Goal: Task Accomplishment & Management: Manage account settings

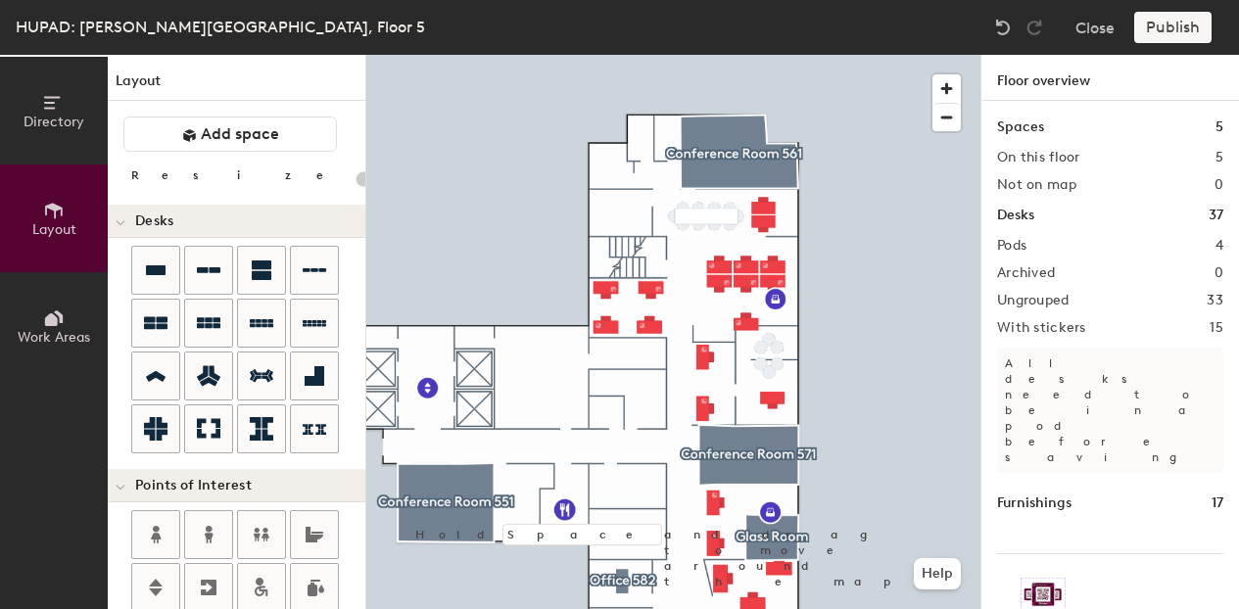
click at [1184, 36] on div "Publish" at bounding box center [1179, 27] width 89 height 31
click at [1181, 36] on div "Publish" at bounding box center [1179, 27] width 89 height 31
click at [757, 55] on div at bounding box center [673, 55] width 614 height 0
type input "100"
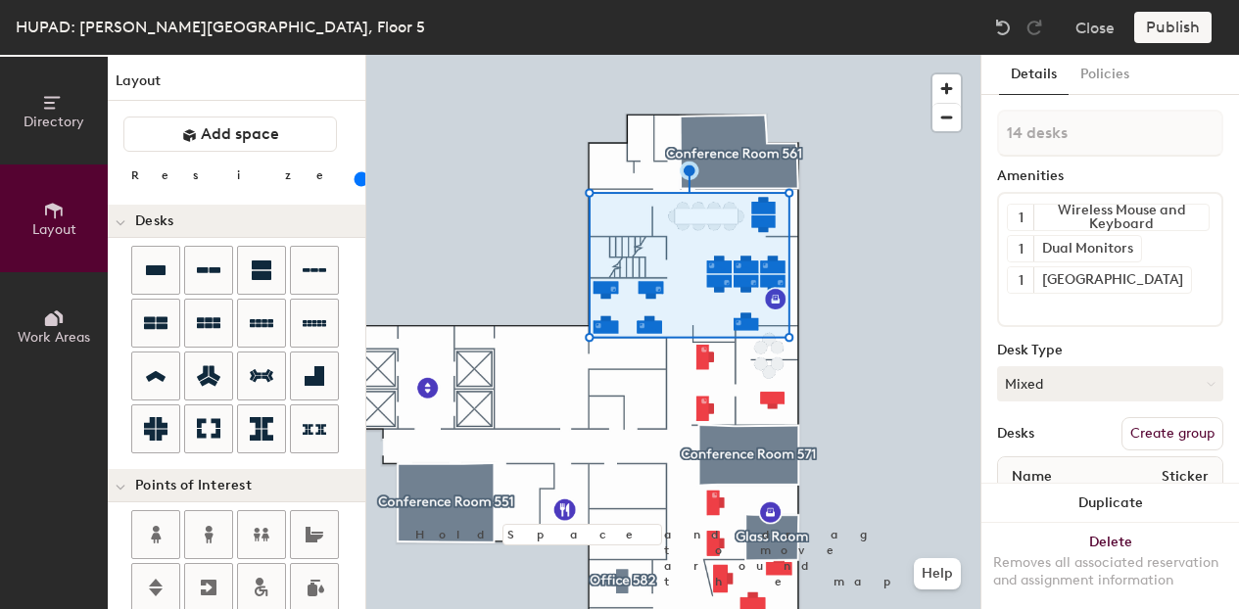
type input "15 desks"
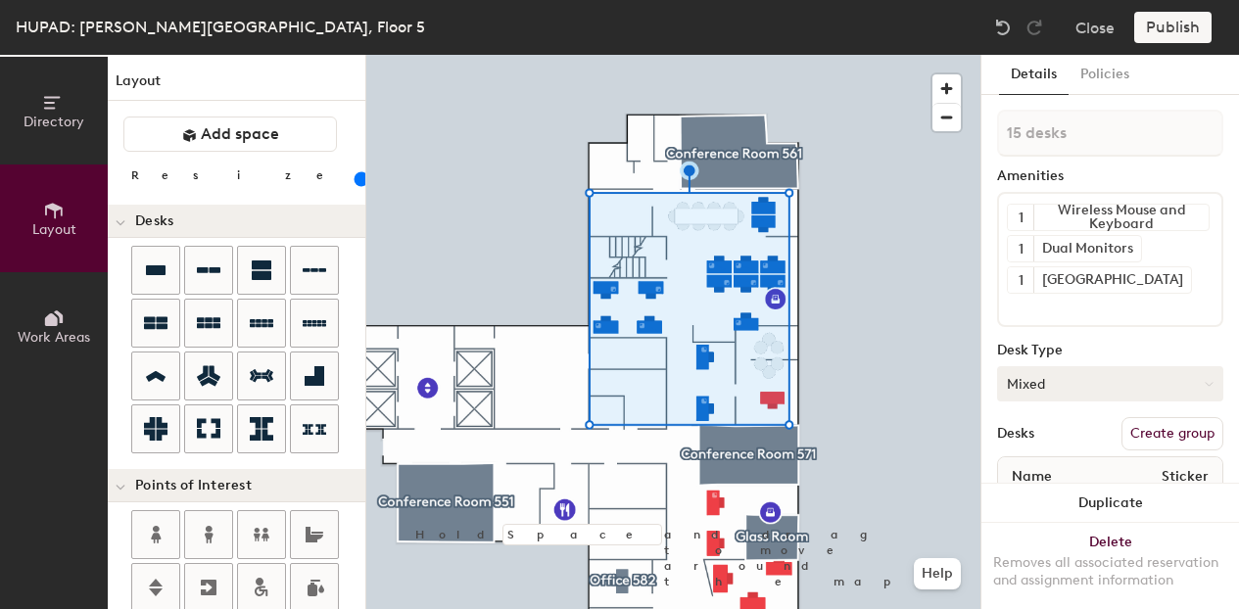
click at [1139, 380] on button "Mixed" at bounding box center [1110, 383] width 226 height 35
click at [1093, 499] on div "Hoteled" at bounding box center [1096, 503] width 196 height 29
click at [1144, 384] on button "Hoteled" at bounding box center [1110, 383] width 226 height 35
click at [1101, 348] on div "Desk Type" at bounding box center [1110, 351] width 226 height 16
click at [1144, 396] on button "Hoteled" at bounding box center [1110, 383] width 226 height 35
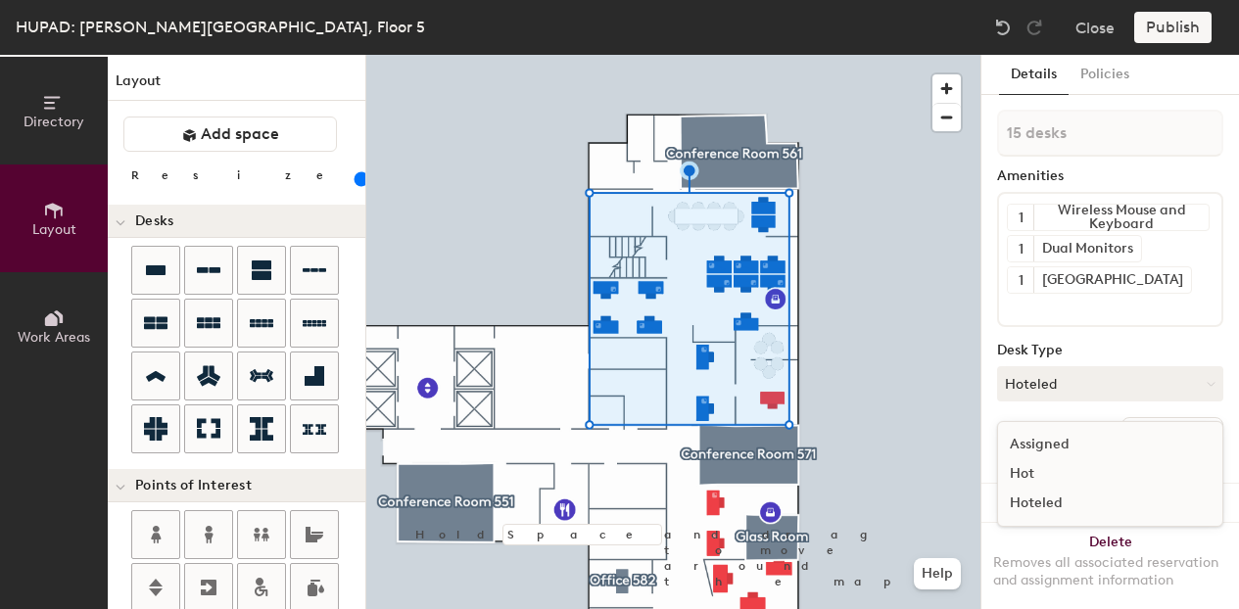
click at [1047, 505] on div "Hoteled" at bounding box center [1096, 503] width 196 height 29
click at [1148, 437] on button "Create group" at bounding box center [1173, 433] width 102 height 33
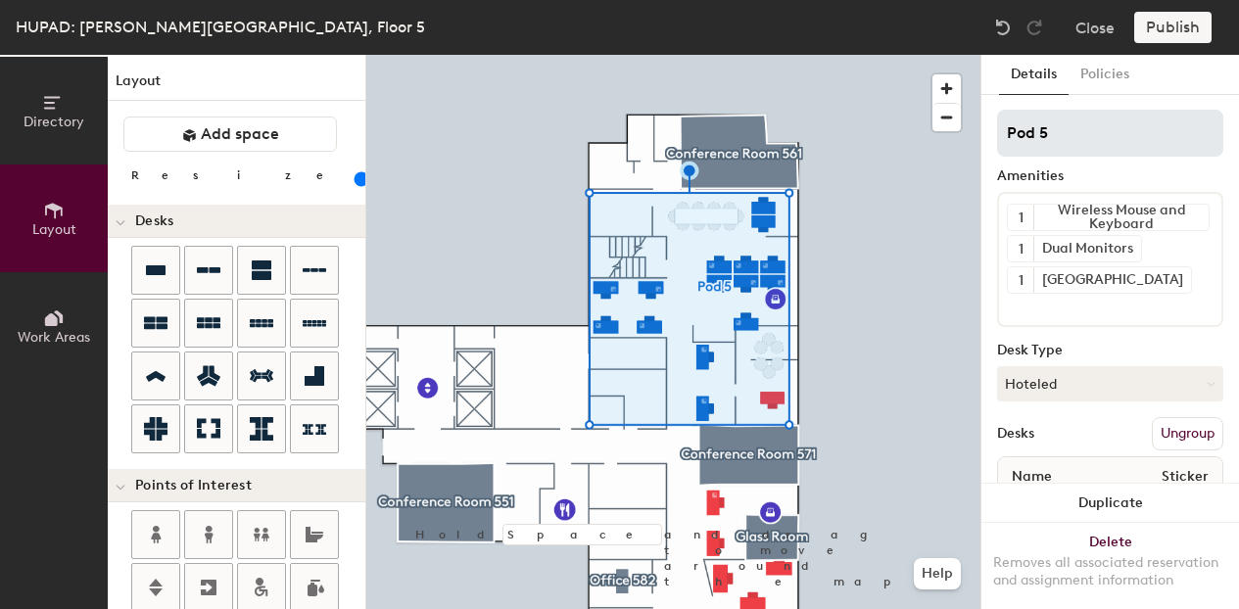
drag, startPoint x: 1057, startPoint y: 121, endPoint x: 1001, endPoint y: 133, distance: 57.1
click at [1001, 133] on input "Pod 5" at bounding box center [1110, 133] width 226 height 47
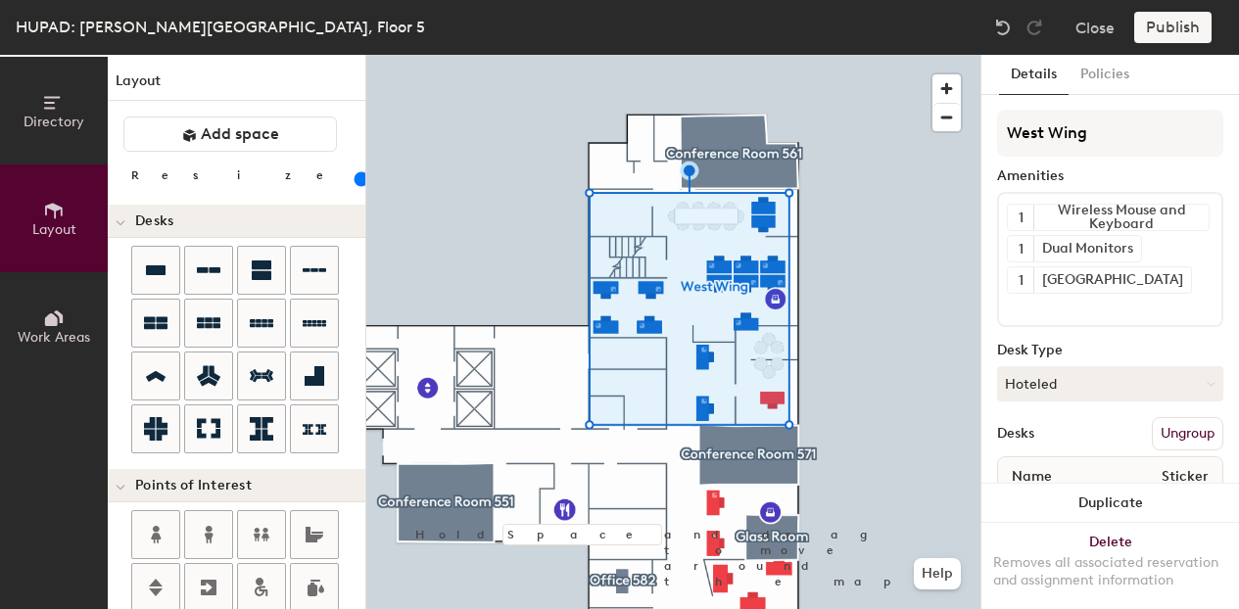
type input "West Wing"
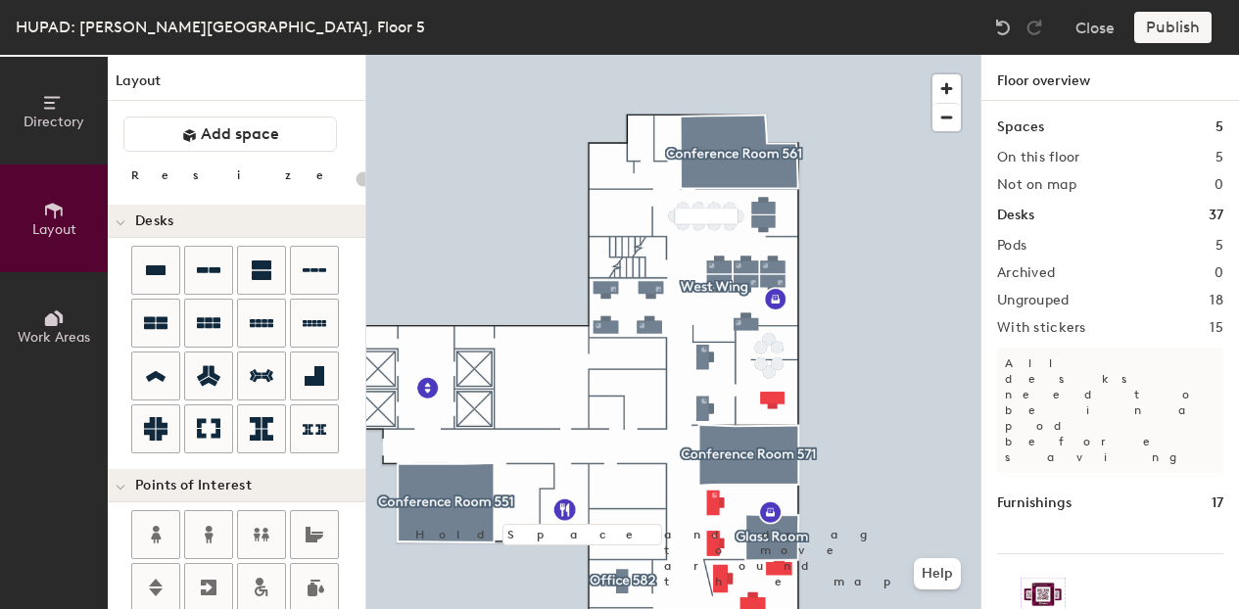
type input "100"
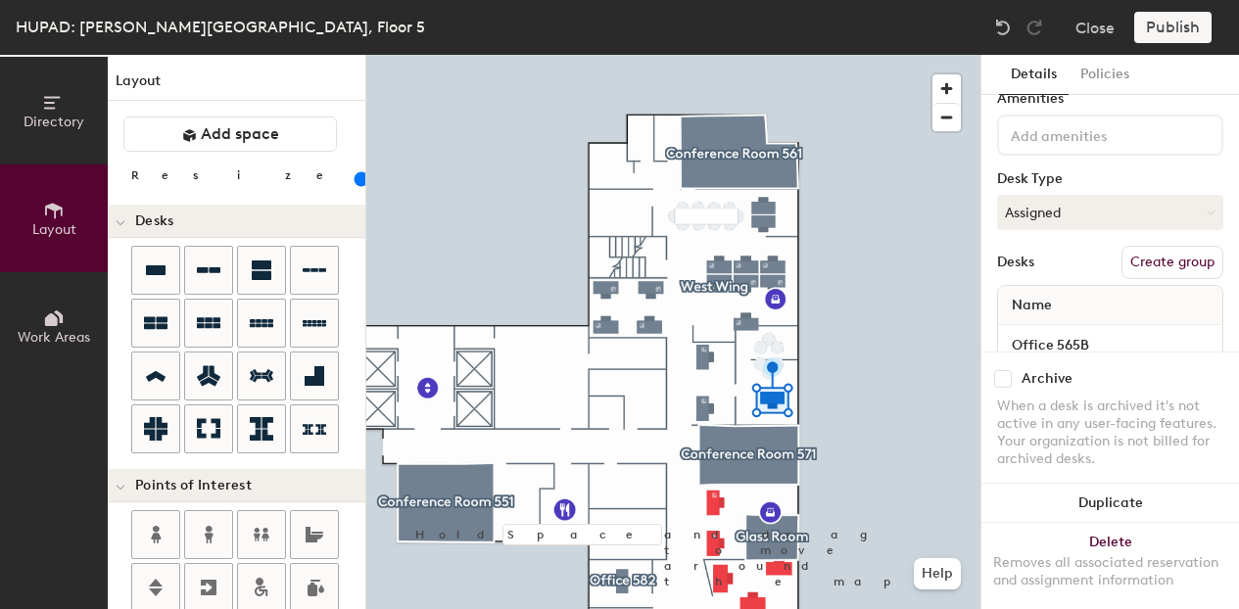
scroll to position [136, 0]
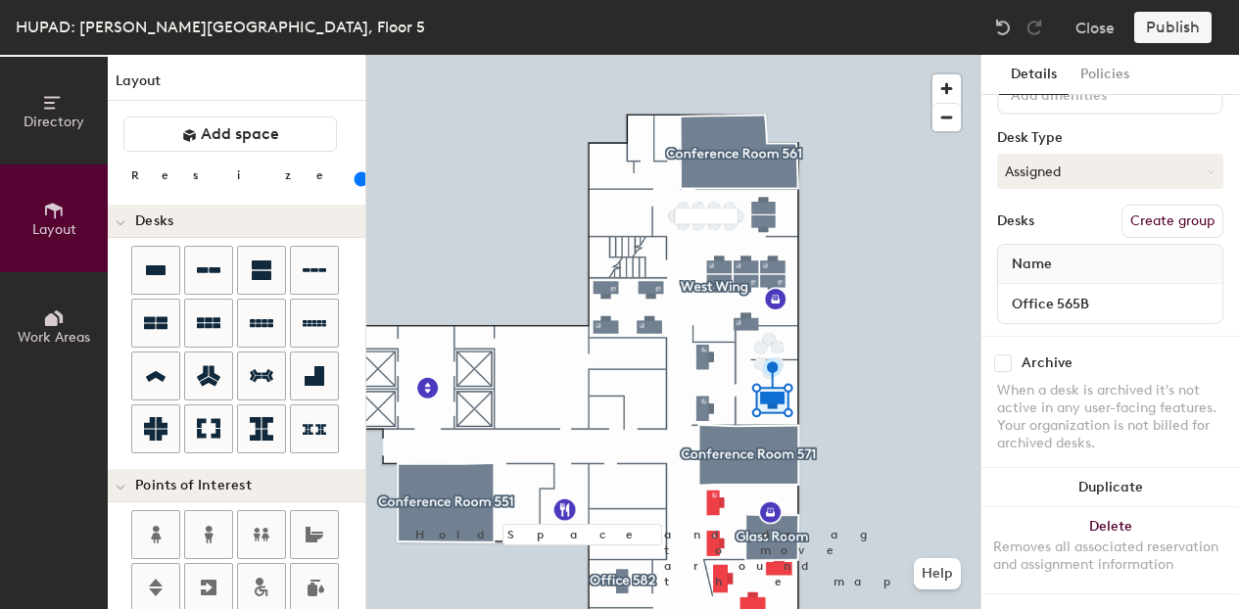
click at [1131, 208] on button "Create group" at bounding box center [1173, 221] width 102 height 33
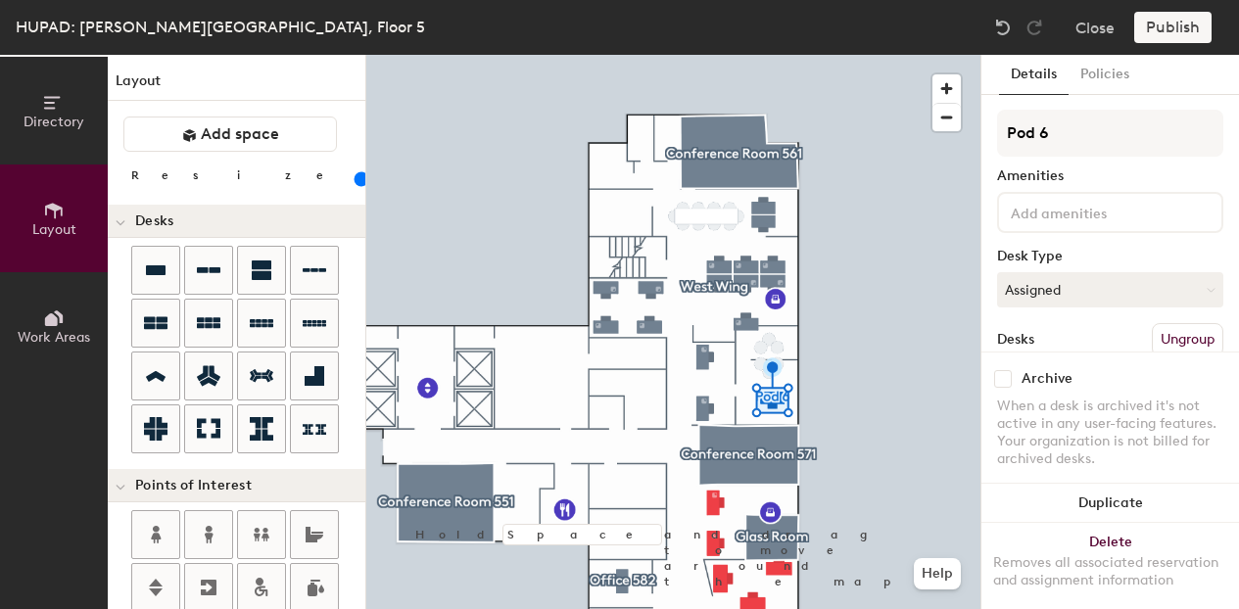
drag, startPoint x: 1070, startPoint y: 136, endPoint x: 989, endPoint y: 141, distance: 81.5
click at [989, 141] on div "Details Policies Pod 6 Amenities Desk Type Assigned Desks Ungroup Name Office 5…" at bounding box center [1111, 332] width 258 height 555
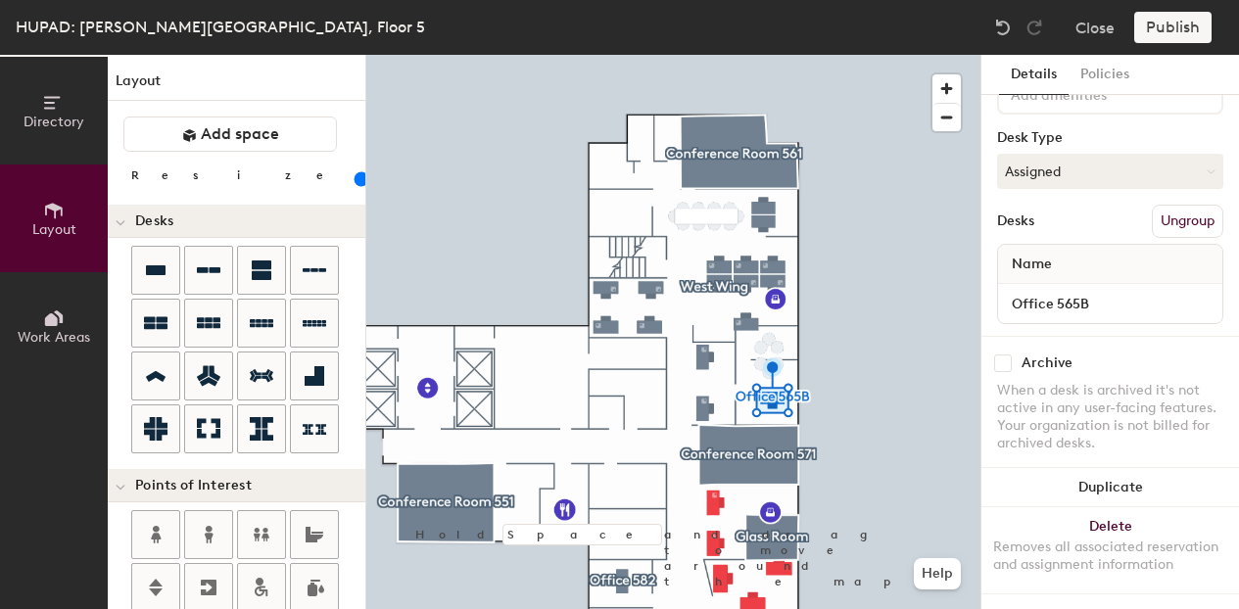
type input "Office 565B"
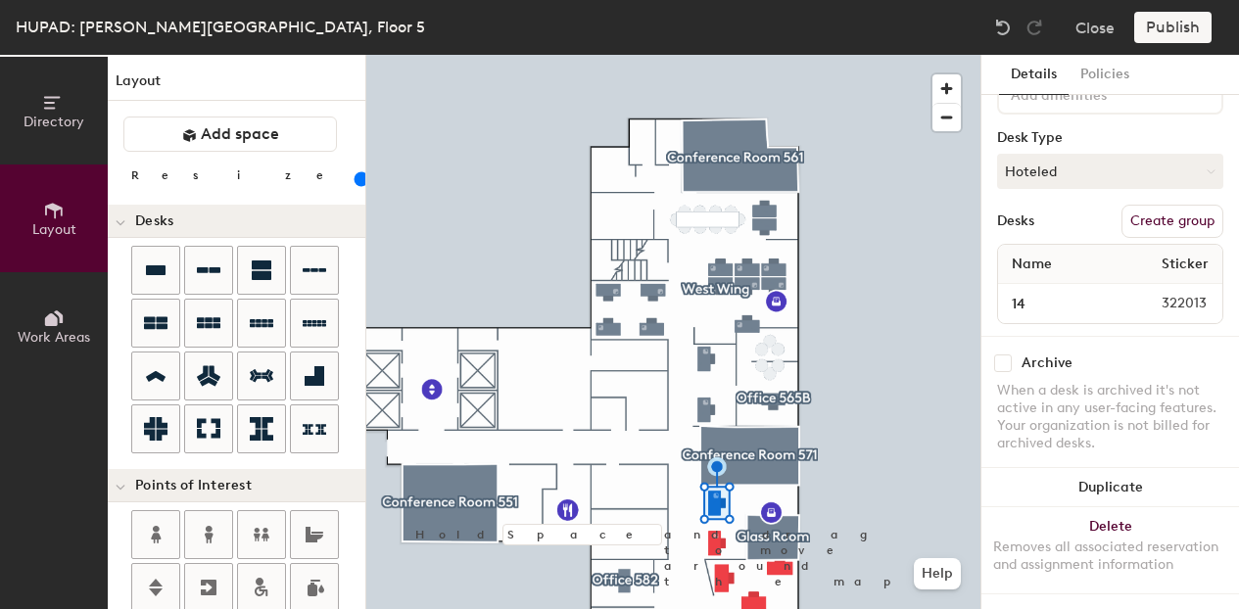
click at [1134, 205] on button "Create group" at bounding box center [1173, 221] width 102 height 33
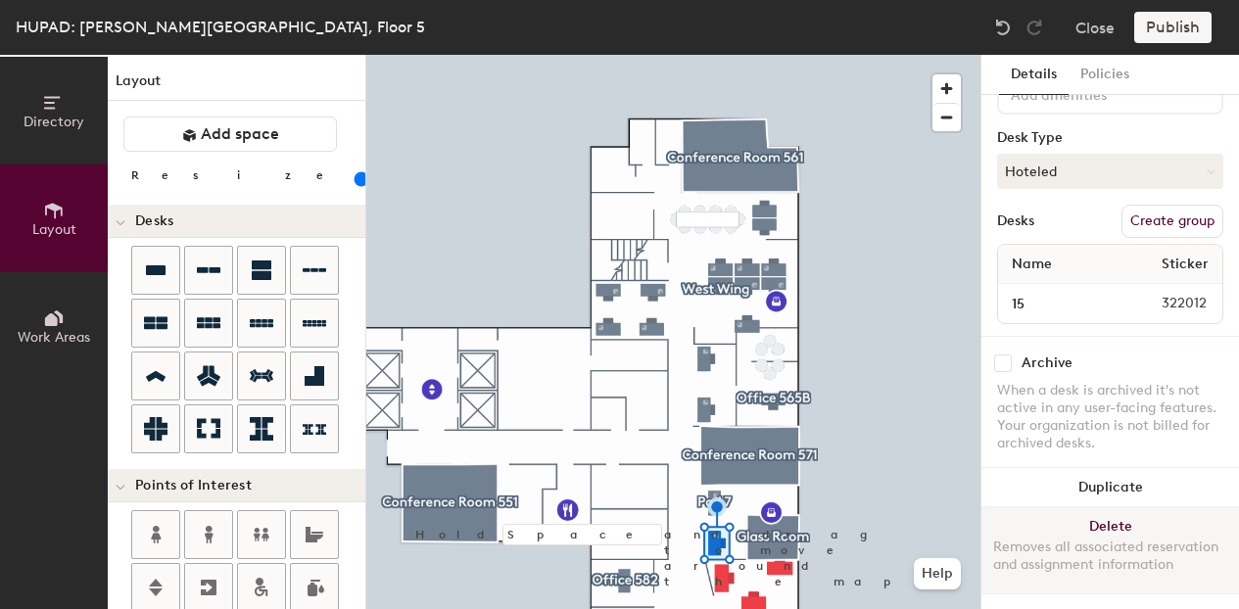
scroll to position [0, 0]
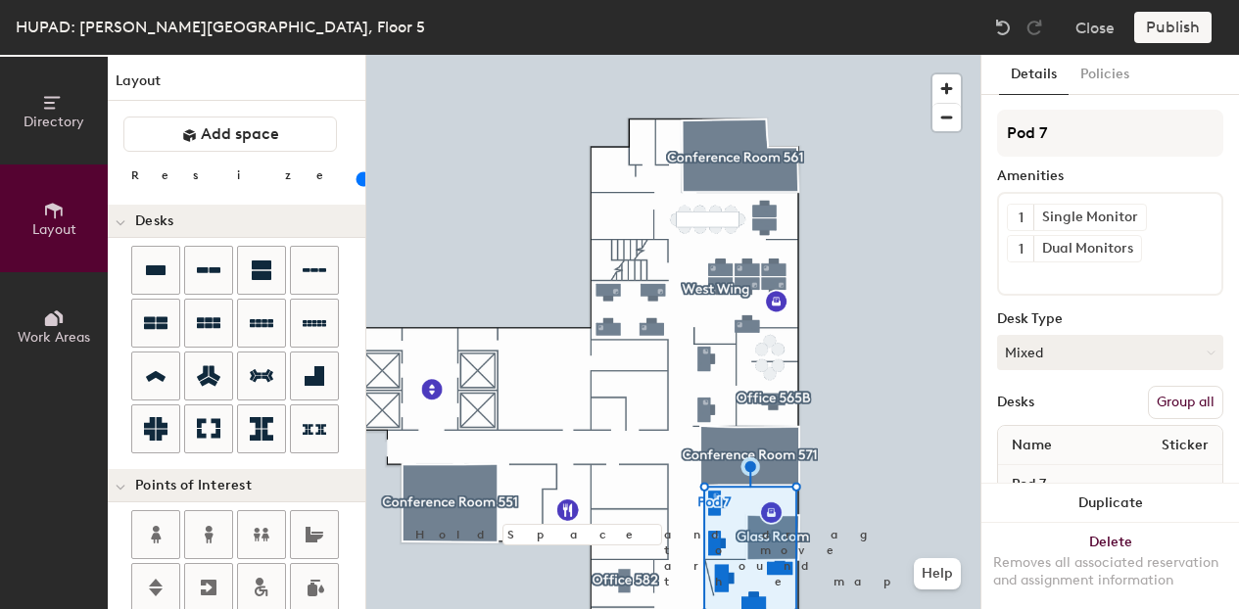
type input "20"
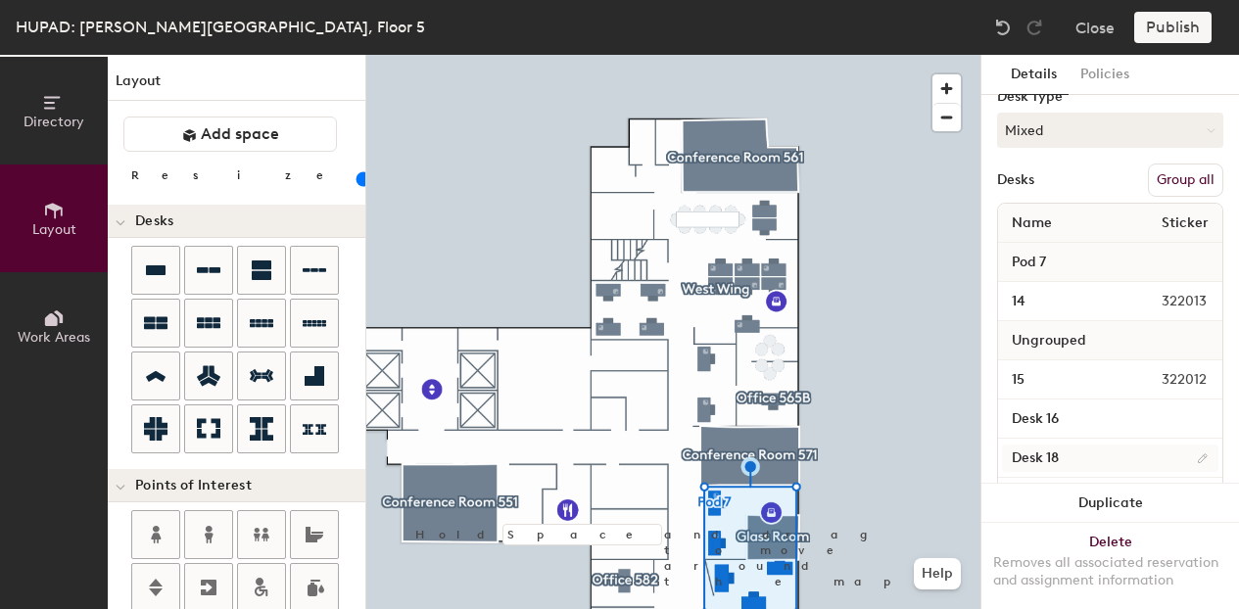
scroll to position [224, 0]
click at [946, 118] on span "button" at bounding box center [947, 117] width 28 height 27
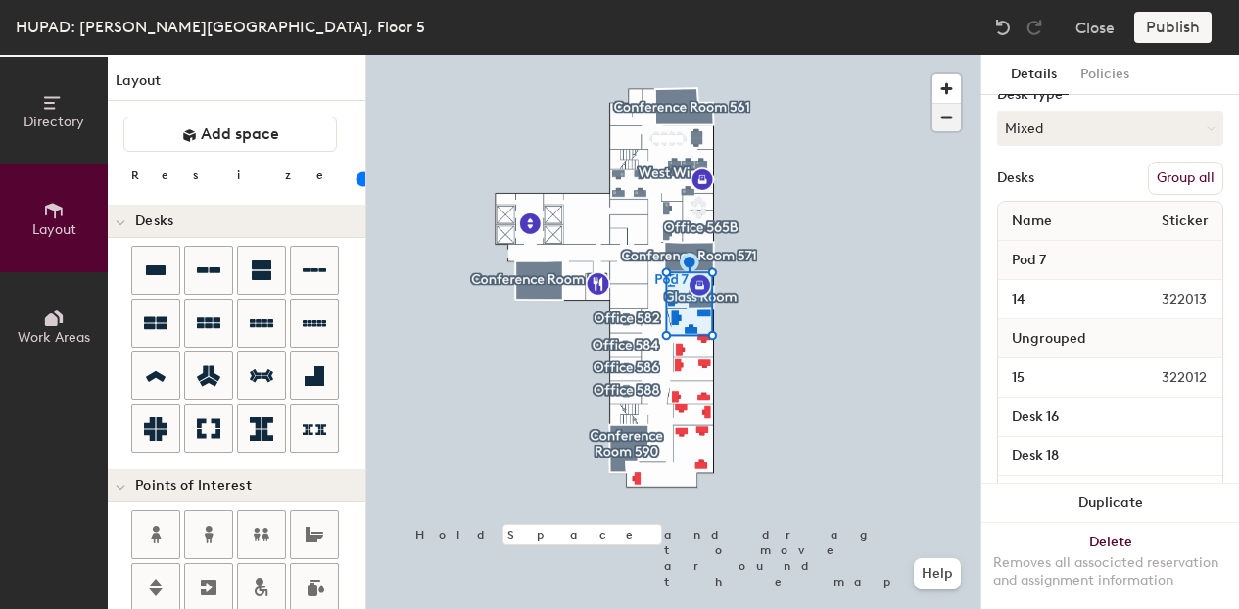
click at [943, 124] on span "button" at bounding box center [947, 117] width 28 height 27
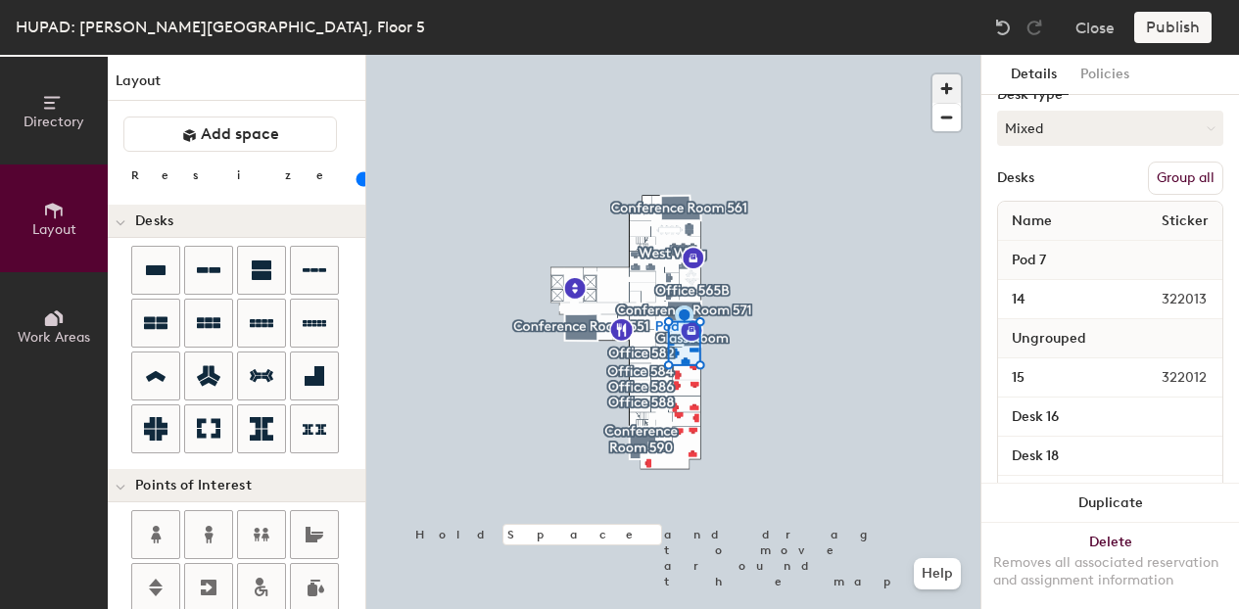
click at [947, 87] on span "button" at bounding box center [947, 88] width 28 height 28
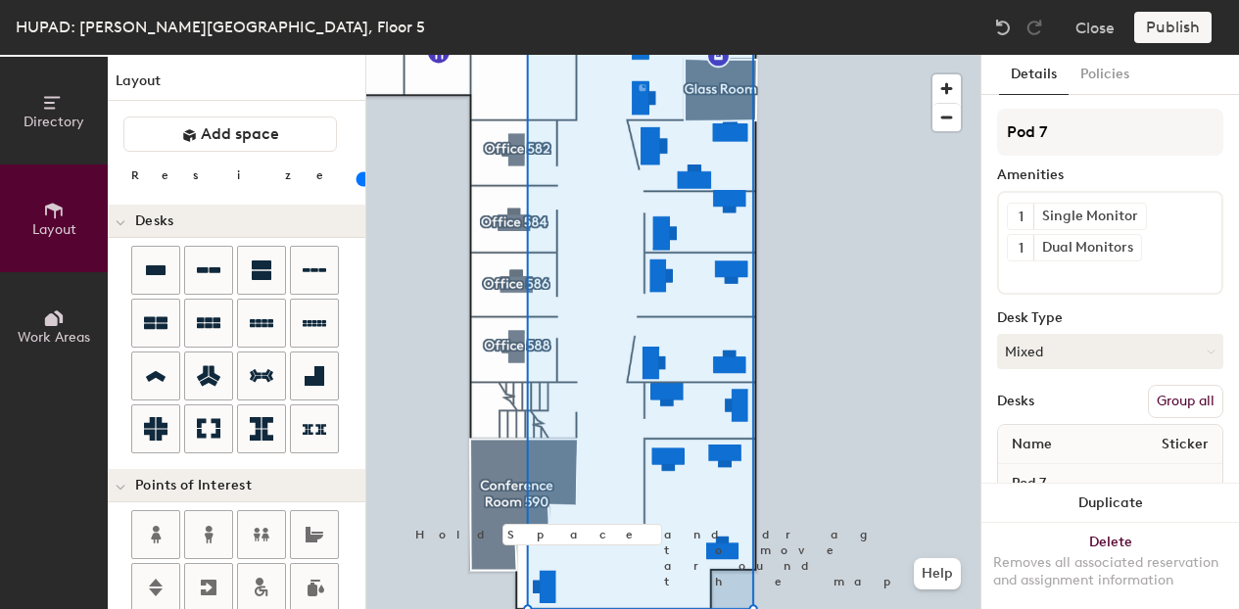
scroll to position [0, 0]
click at [1138, 353] on button "Mixed" at bounding box center [1110, 352] width 226 height 35
click at [1036, 476] on div "Hoteled" at bounding box center [1096, 472] width 196 height 29
click at [1137, 218] on icon at bounding box center [1136, 217] width 14 height 14
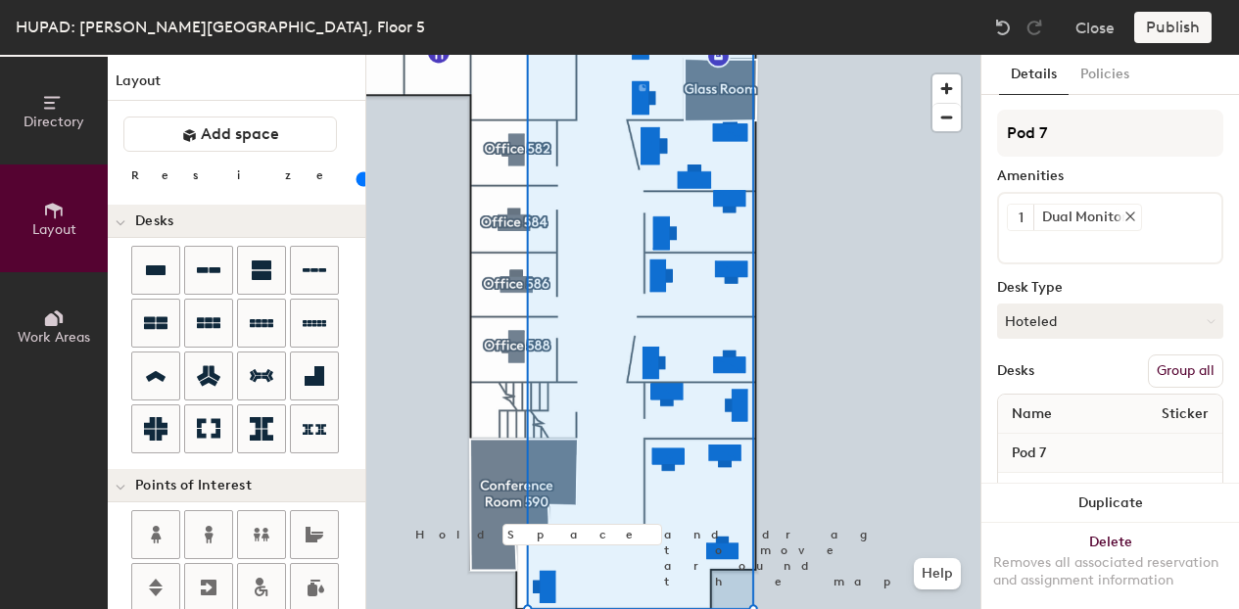
click at [1137, 218] on icon at bounding box center [1131, 217] width 14 height 14
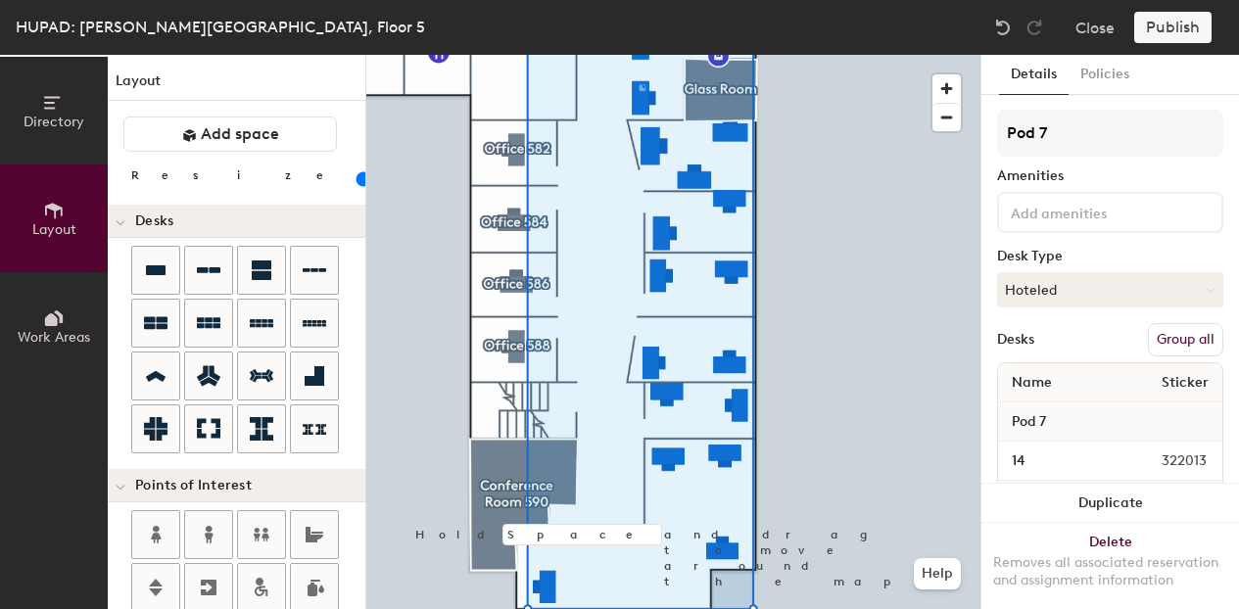
type input "20"
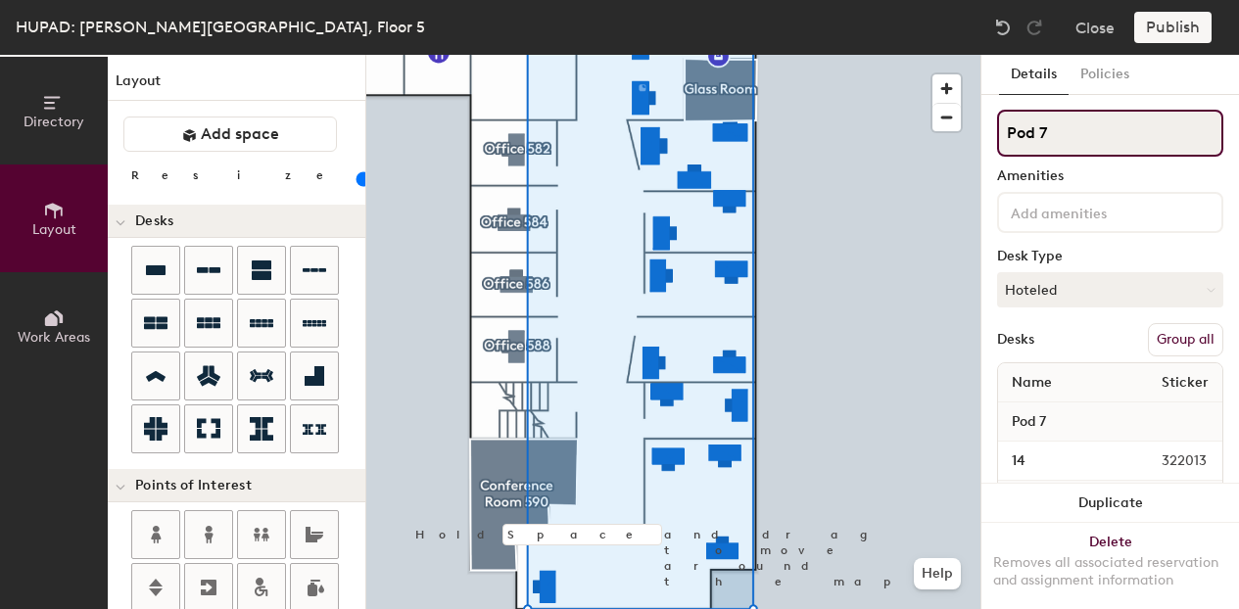
click at [960, 139] on div "Directory Layout Work Areas Layout Add space Resize Desks Points of Interest Fu…" at bounding box center [619, 332] width 1239 height 555
type input "Ea"
type input "20"
type input "Eat"
type input "20"
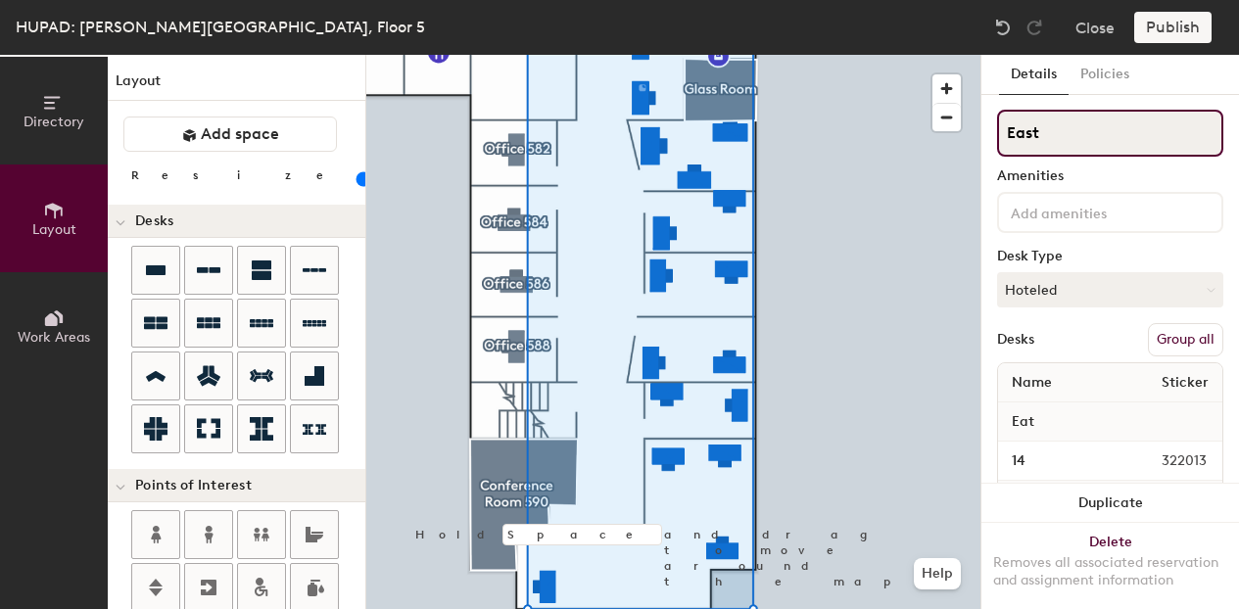
type input "East"
type input "20"
type input "East Wing"
type input "20"
type input "East Wing"
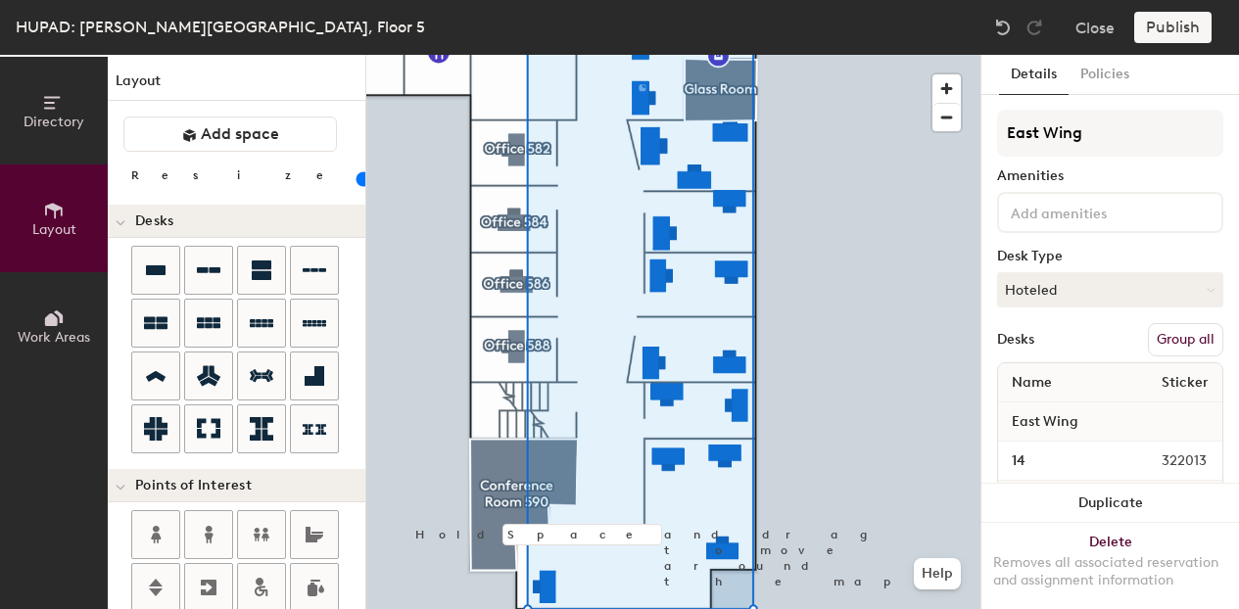
click at [1161, 346] on button "Group all" at bounding box center [1185, 339] width 75 height 33
click at [1177, 32] on button "Publish" at bounding box center [1173, 27] width 77 height 31
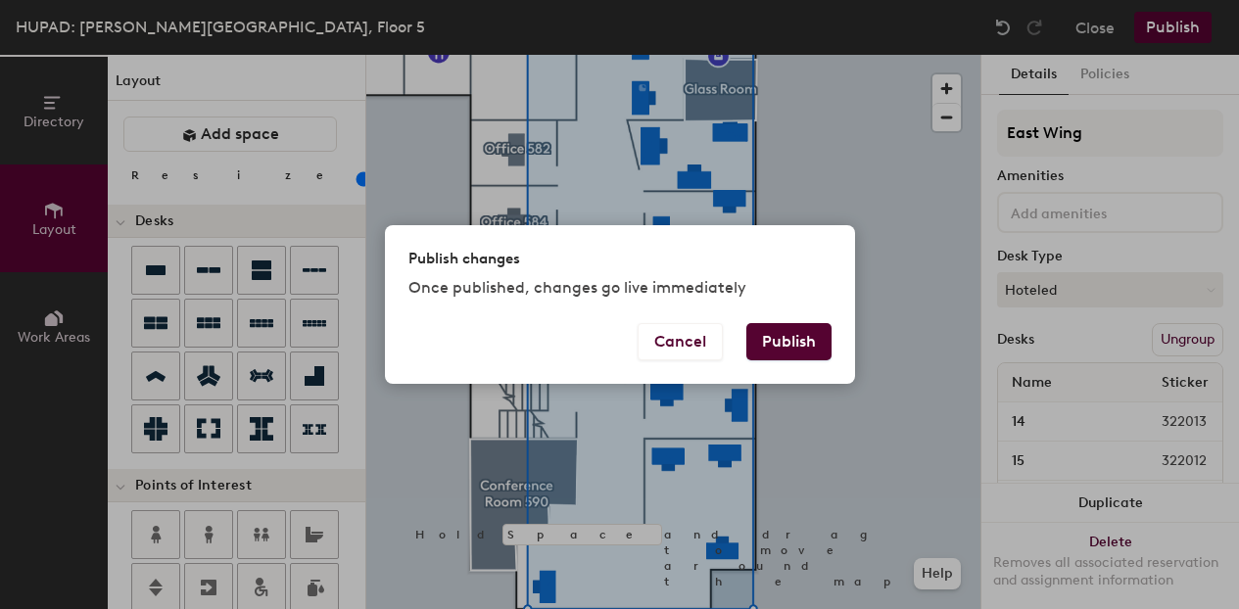
click at [808, 350] on button "Publish" at bounding box center [789, 341] width 85 height 37
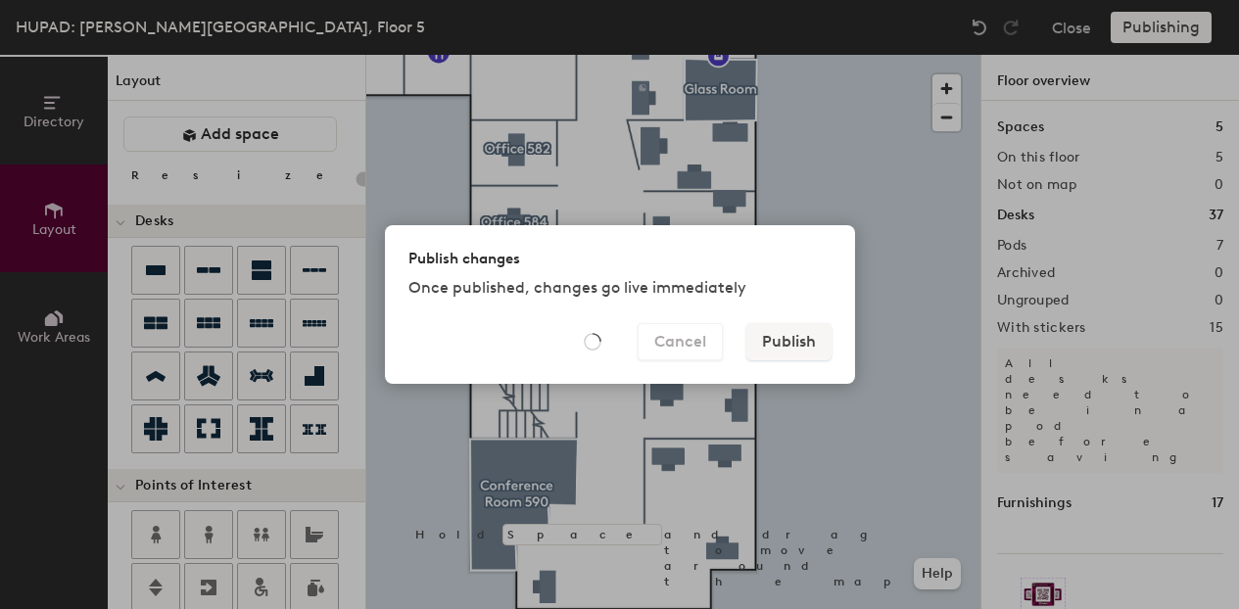
type input "20"
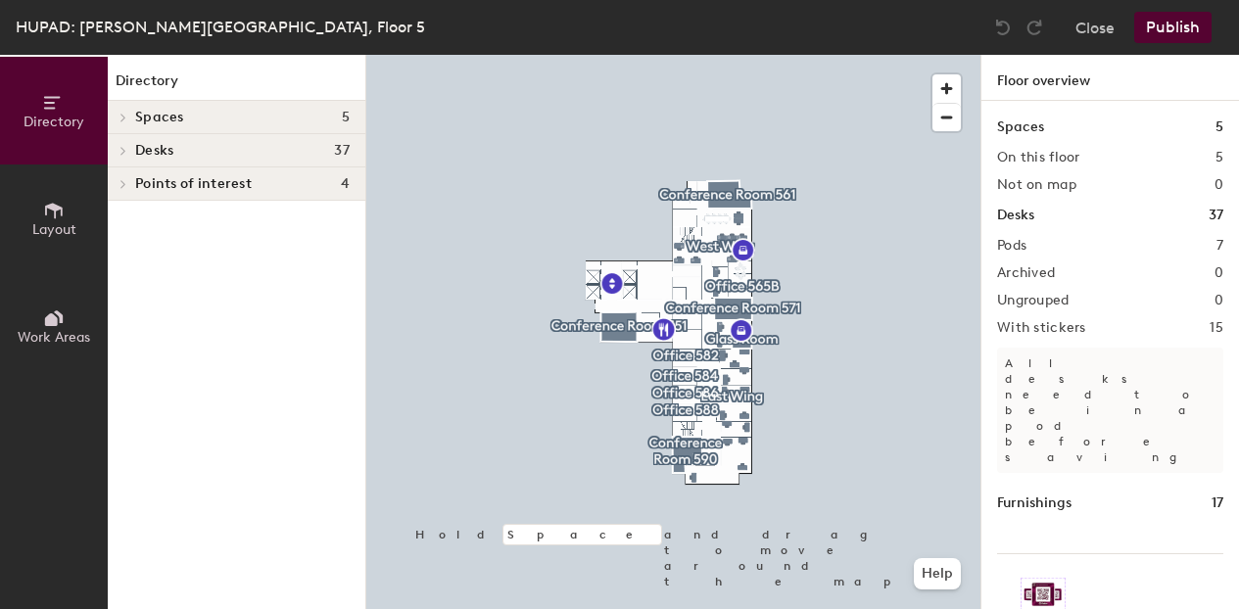
click at [65, 203] on button "Layout" at bounding box center [54, 219] width 108 height 108
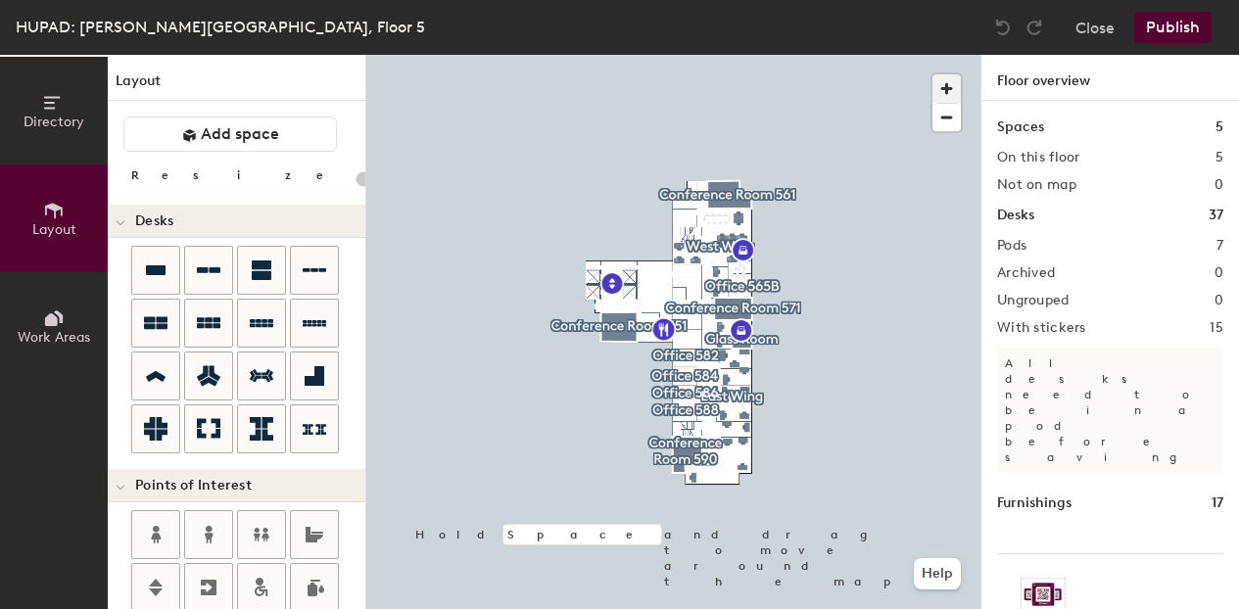
click at [952, 86] on span "button" at bounding box center [947, 88] width 28 height 28
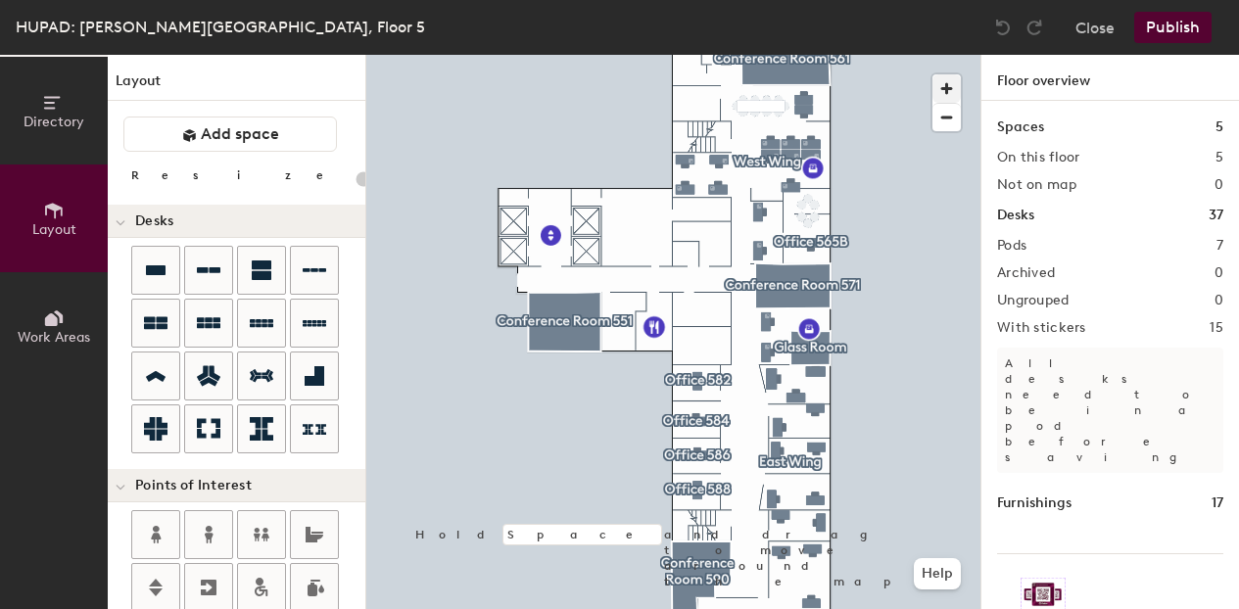
type input "100"
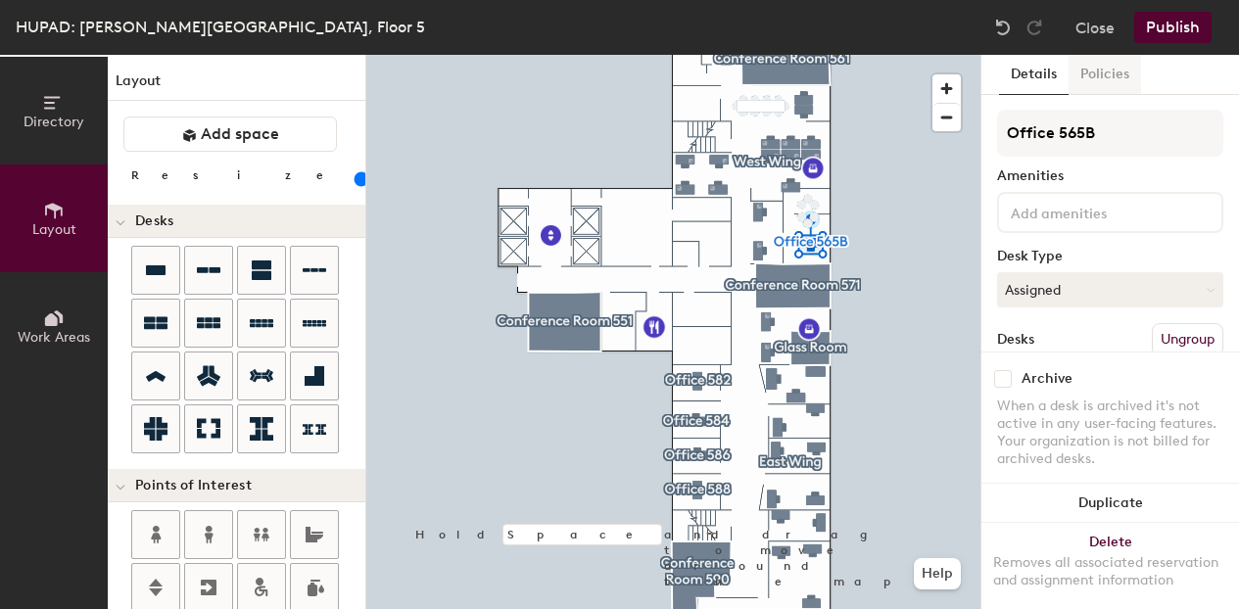
click at [1102, 65] on button "Policies" at bounding box center [1105, 75] width 73 height 40
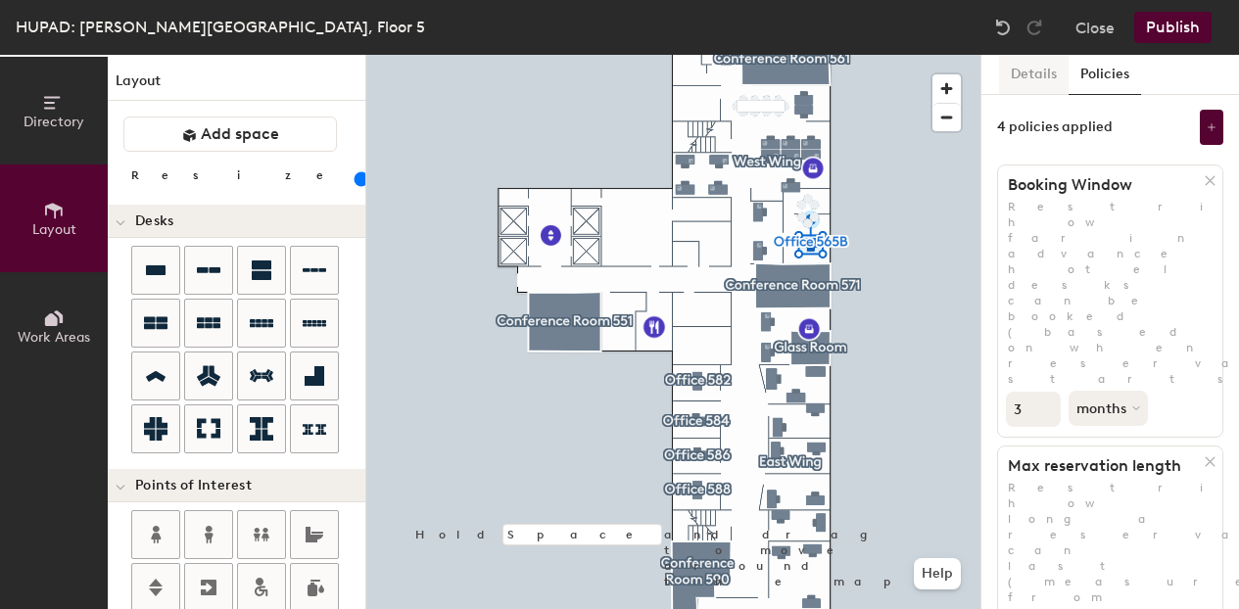
click at [1025, 79] on button "Details" at bounding box center [1034, 75] width 70 height 40
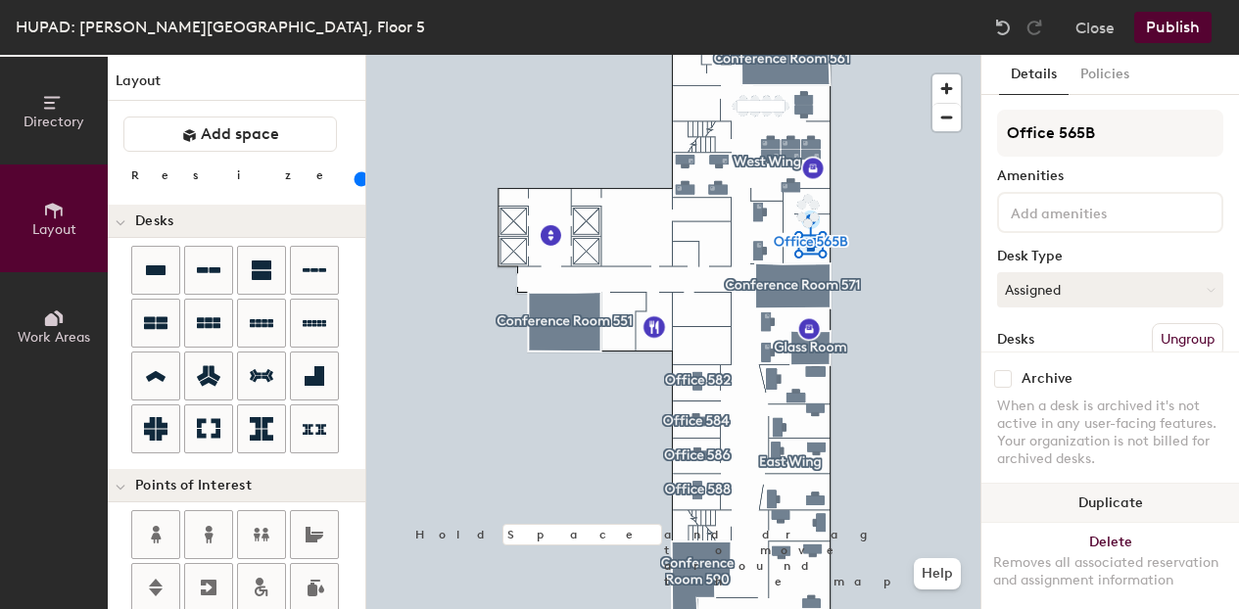
scroll to position [136, 0]
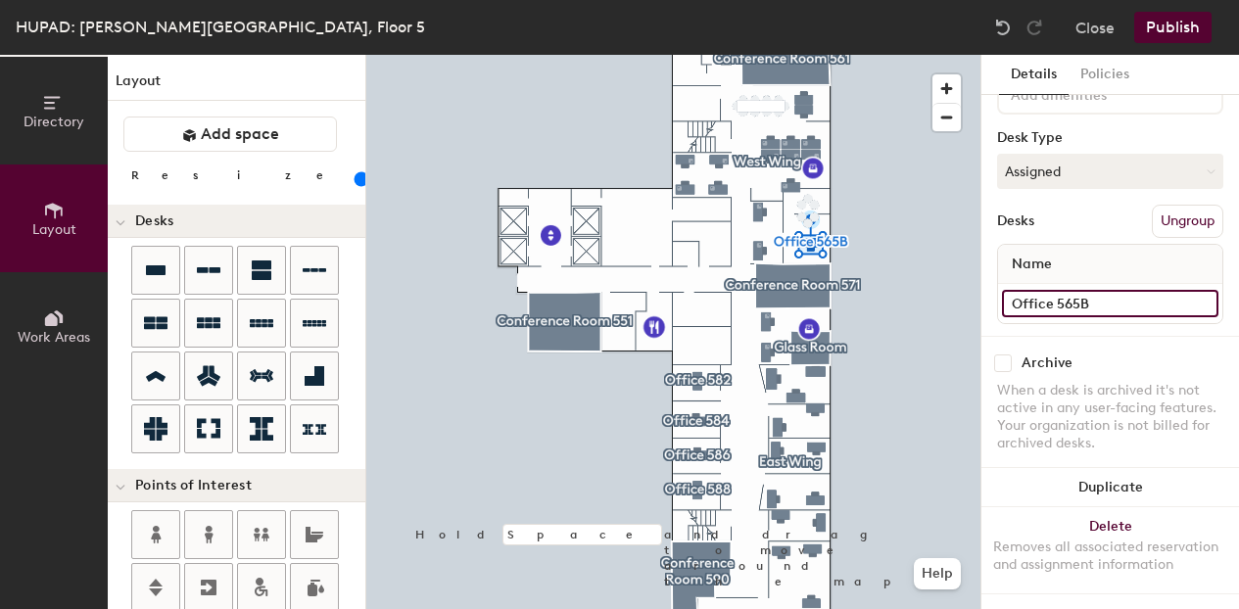
click at [1187, 290] on input "Office 565B" at bounding box center [1110, 303] width 217 height 27
click at [1186, 317] on div "Office 565B Amenities Desk Type Assigned Desks Ungroup Name Office 565B" at bounding box center [1110, 163] width 226 height 345
click at [1109, 24] on button "Close" at bounding box center [1095, 27] width 39 height 31
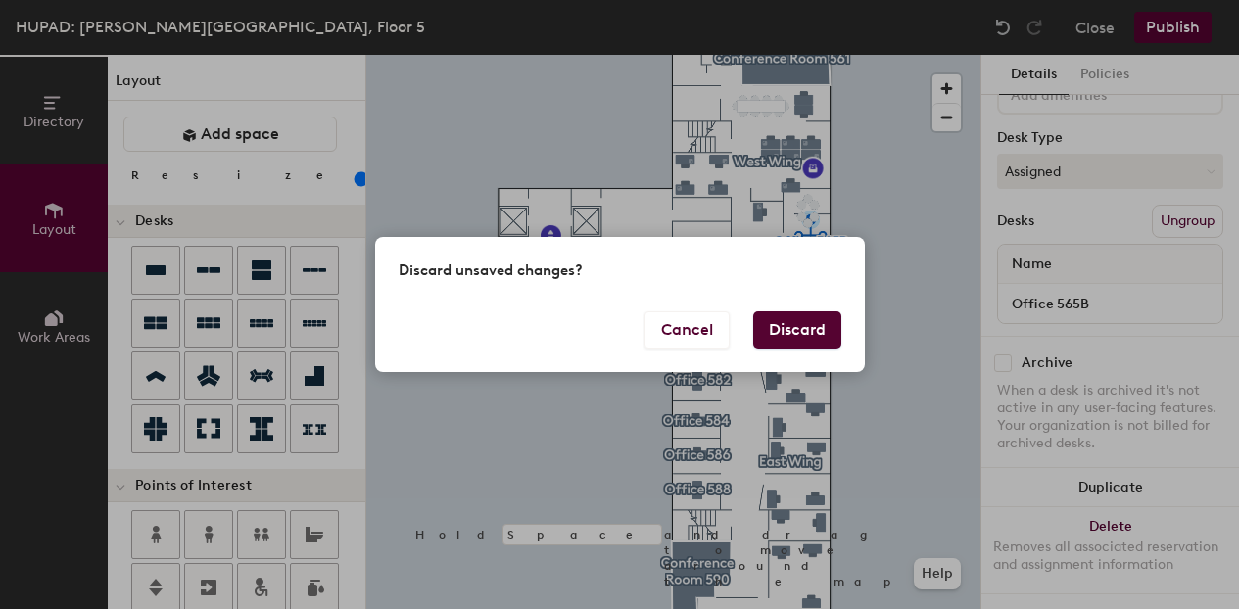
click at [786, 327] on button "Discard" at bounding box center [797, 330] width 88 height 37
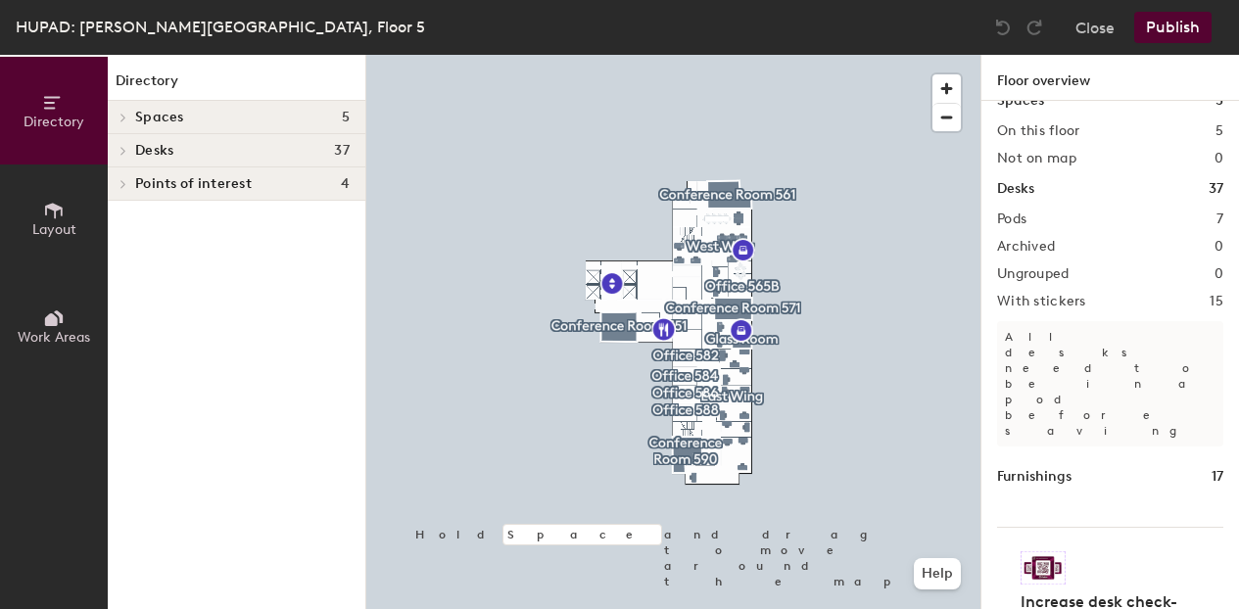
scroll to position [48, 0]
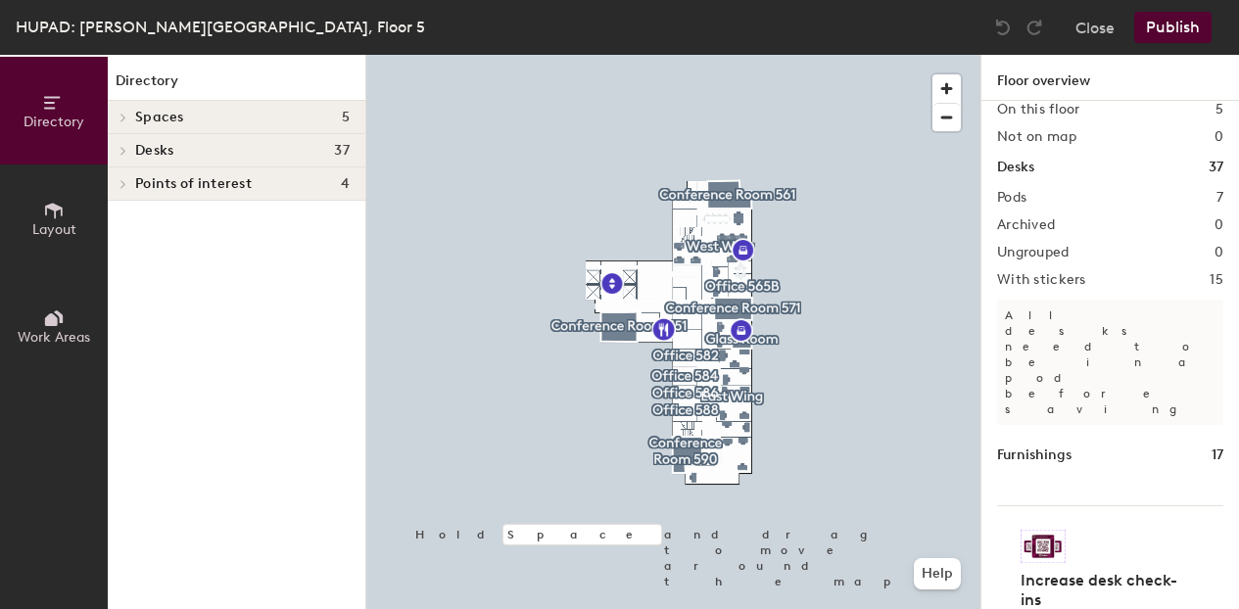
click at [138, 150] on span "Desks" at bounding box center [154, 151] width 38 height 16
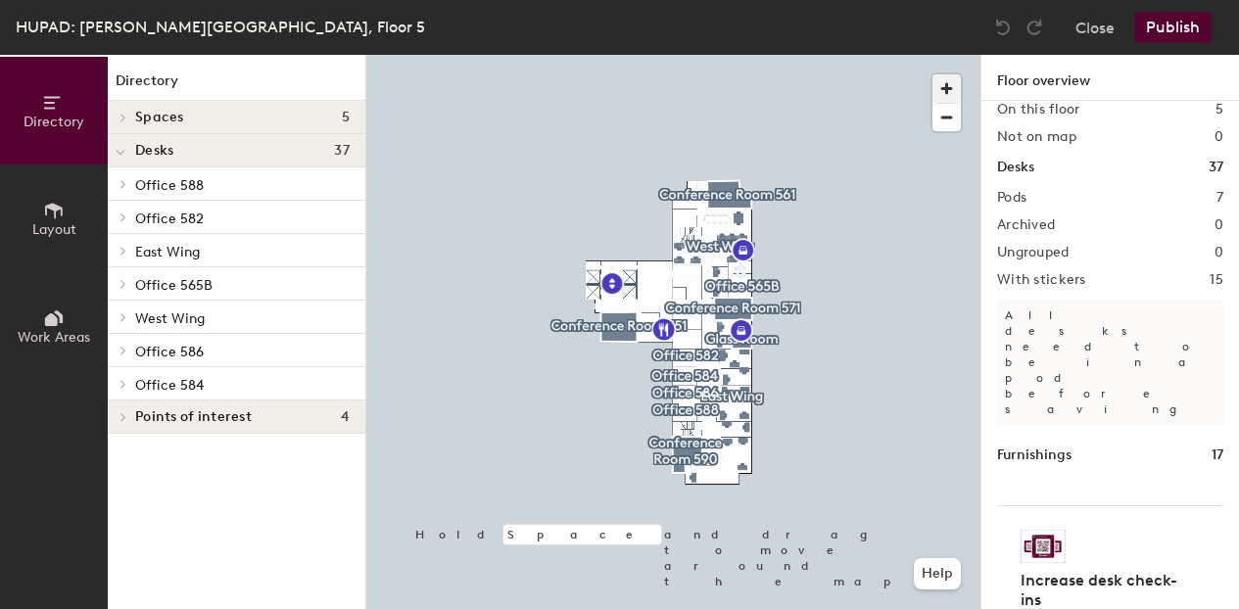
click at [949, 91] on span "button" at bounding box center [947, 88] width 28 height 28
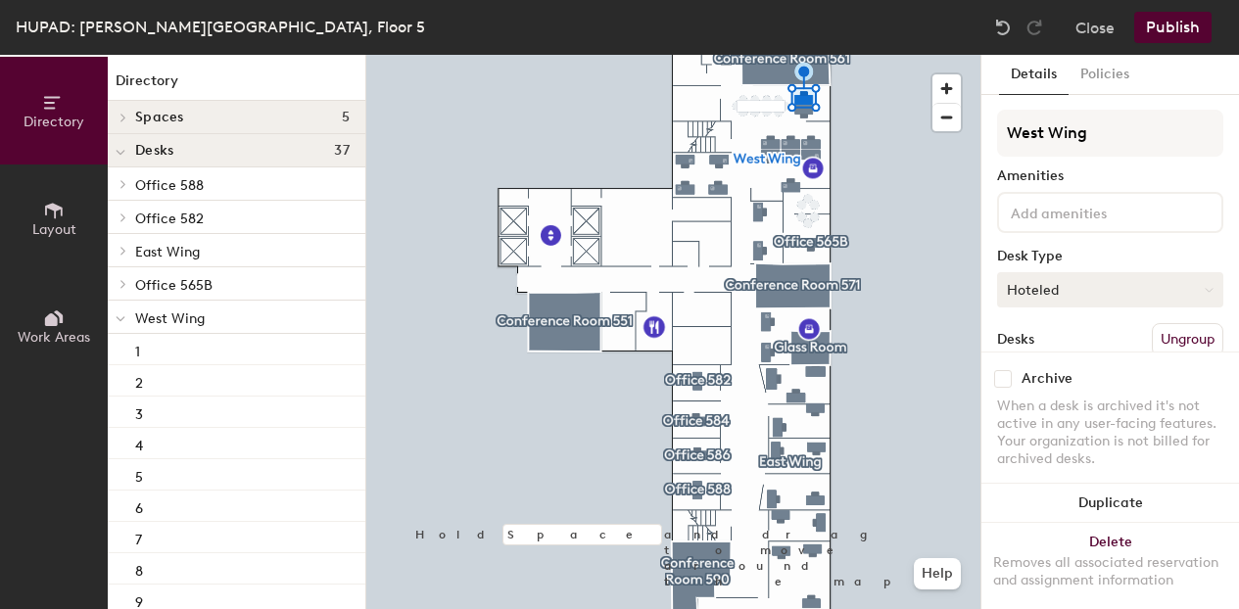
click at [1180, 280] on button "Hoteled" at bounding box center [1110, 289] width 226 height 35
click at [1126, 343] on div "Assigned" at bounding box center [1096, 350] width 196 height 29
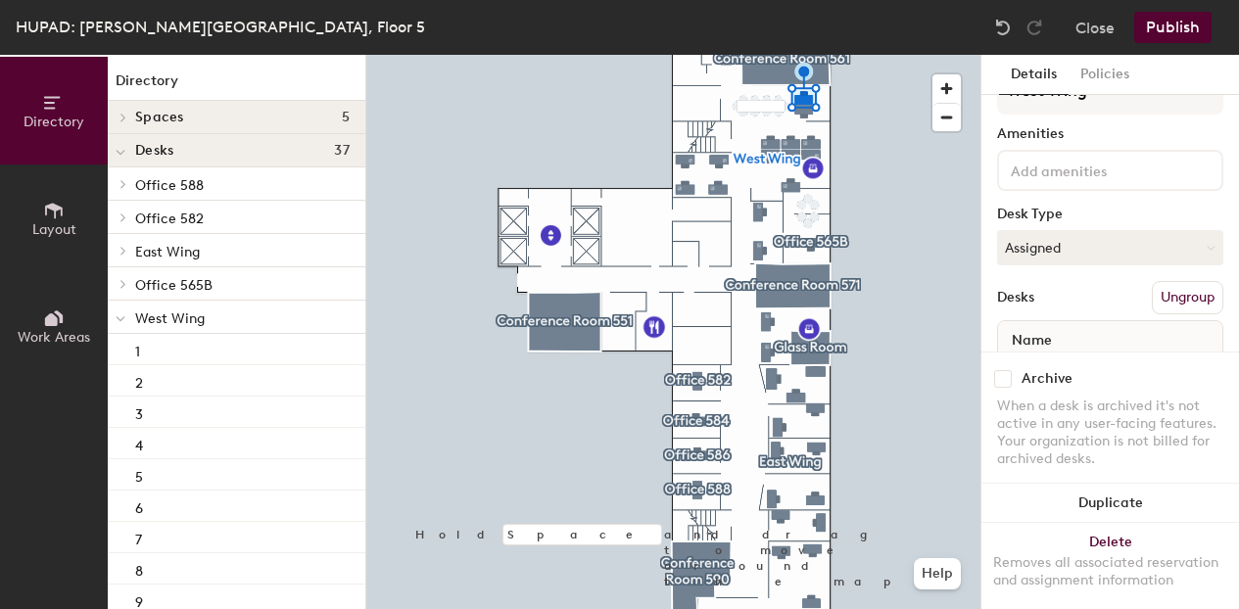
scroll to position [0, 0]
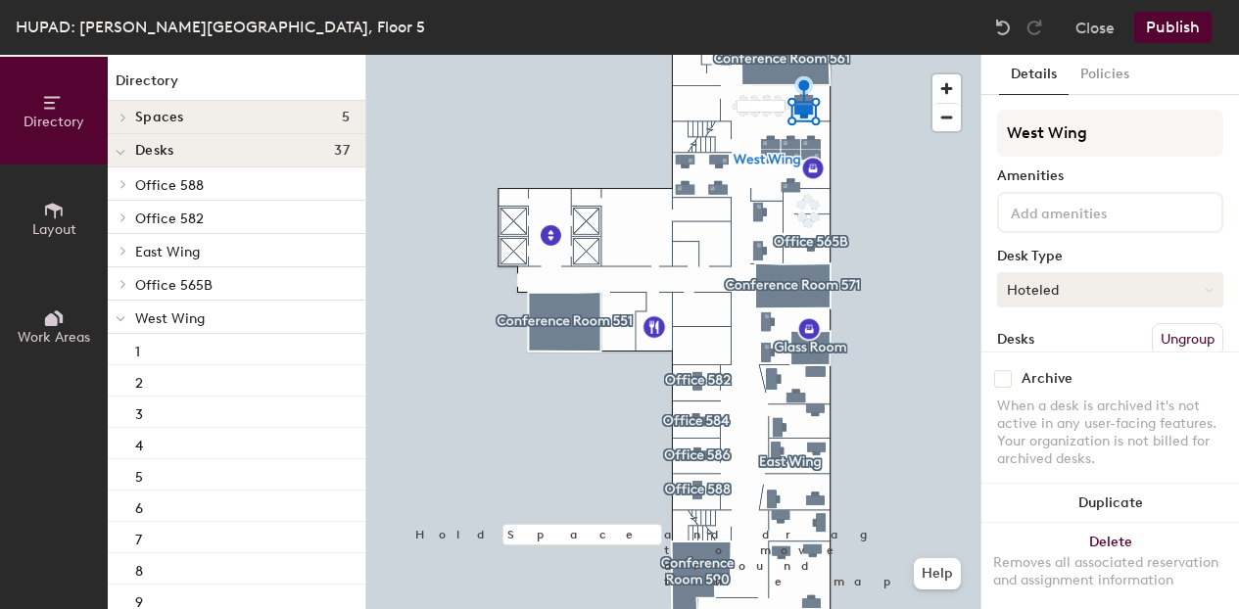
click at [1072, 290] on button "Hoteled" at bounding box center [1110, 289] width 226 height 35
click at [1068, 342] on div "Assigned" at bounding box center [1096, 350] width 196 height 29
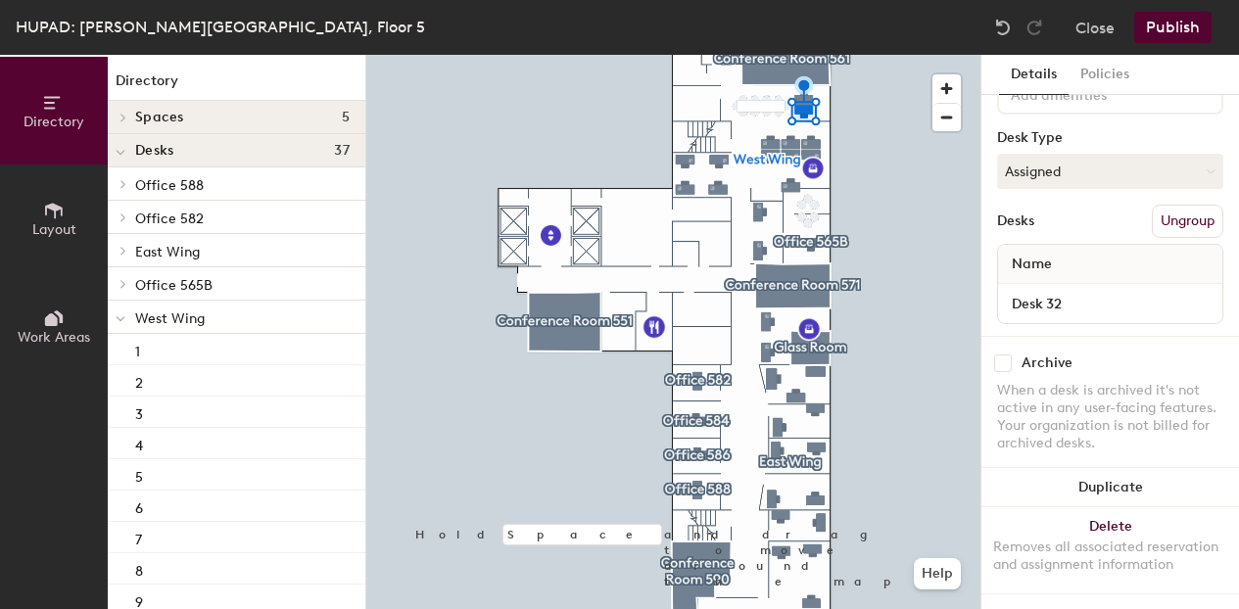
click at [1172, 22] on button "Publish" at bounding box center [1173, 27] width 77 height 31
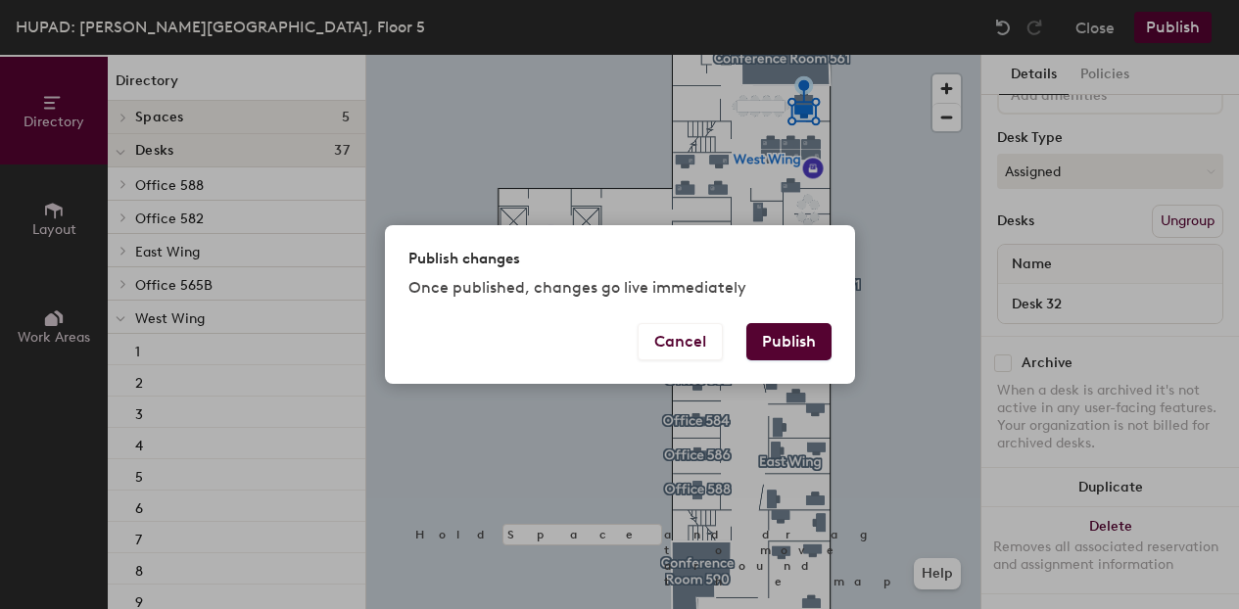
click at [790, 353] on button "Publish" at bounding box center [789, 341] width 85 height 37
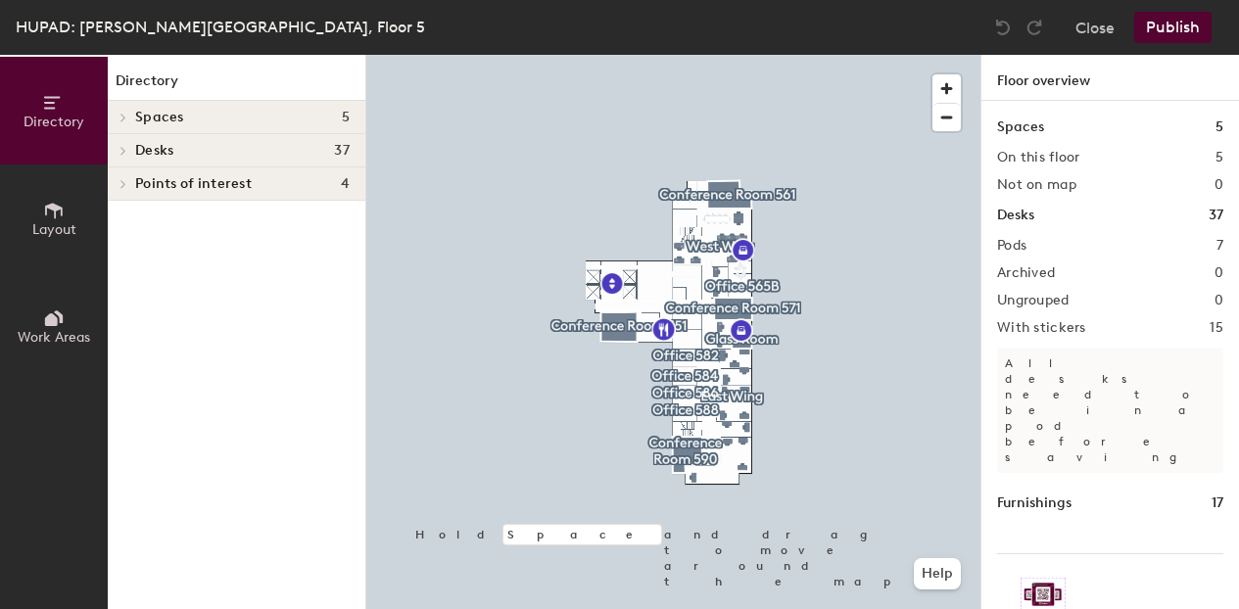
click at [34, 224] on span "Layout" at bounding box center [54, 229] width 44 height 17
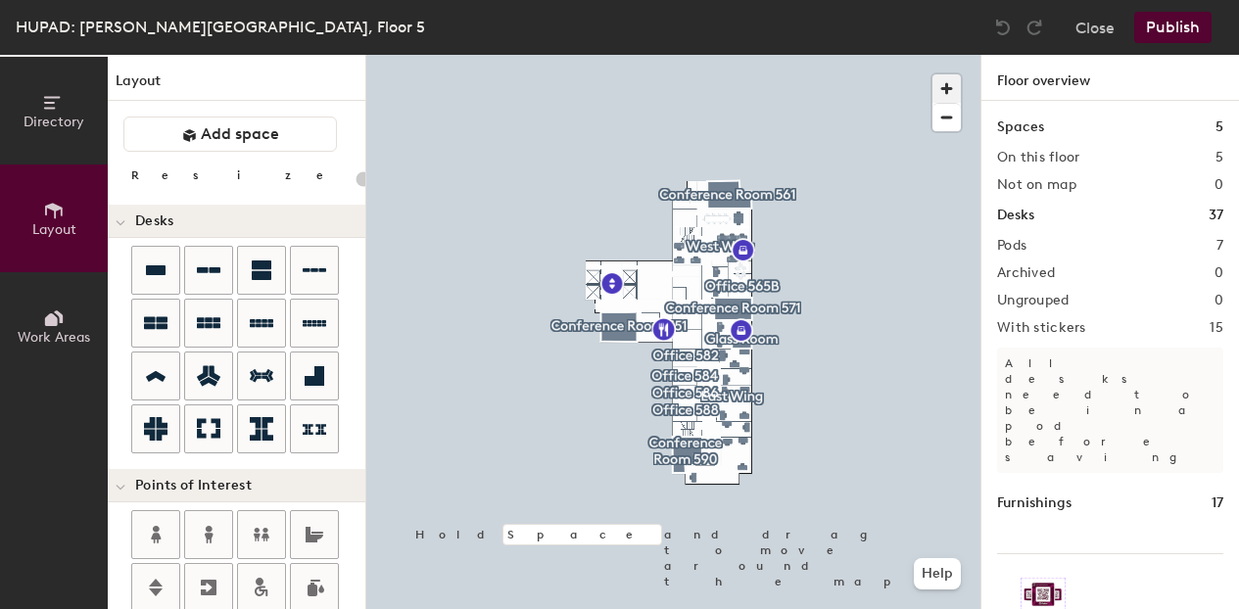
click at [945, 84] on span "button" at bounding box center [947, 88] width 28 height 28
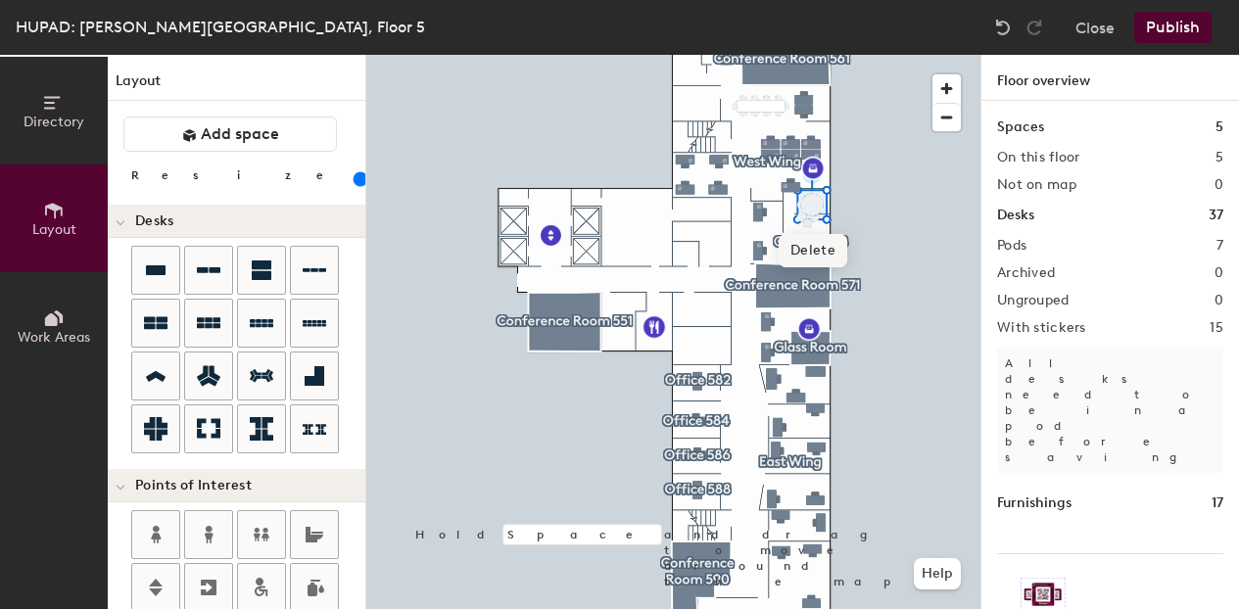
click at [814, 248] on span "Delete" at bounding box center [813, 250] width 69 height 33
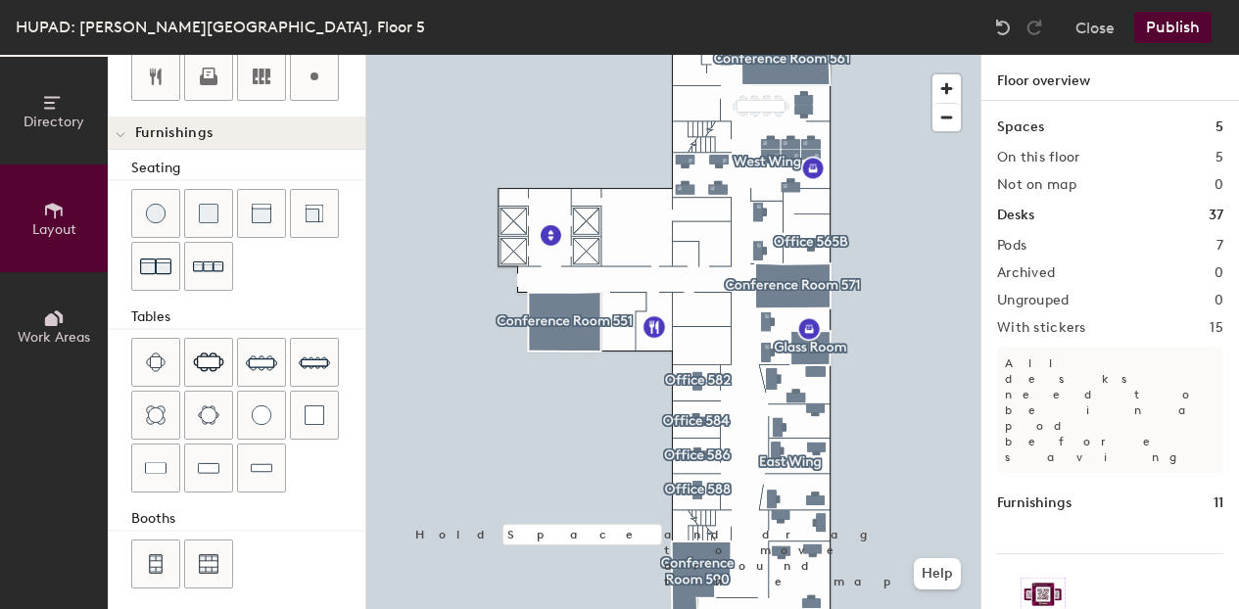
scroll to position [623, 0]
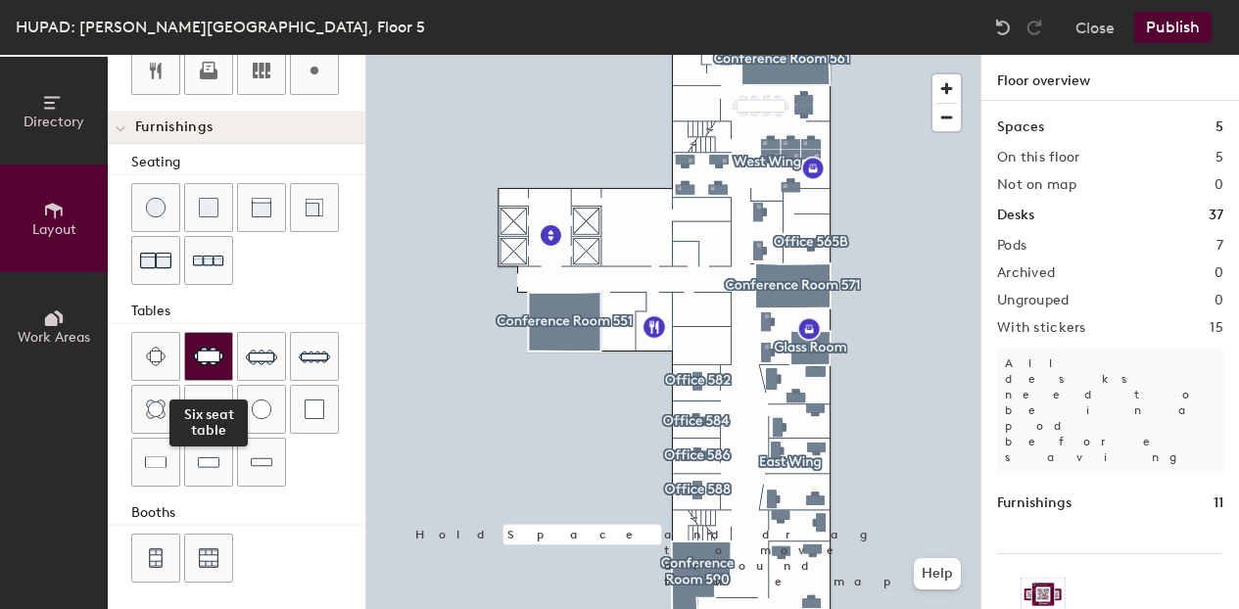
click at [206, 370] on div at bounding box center [208, 356] width 47 height 47
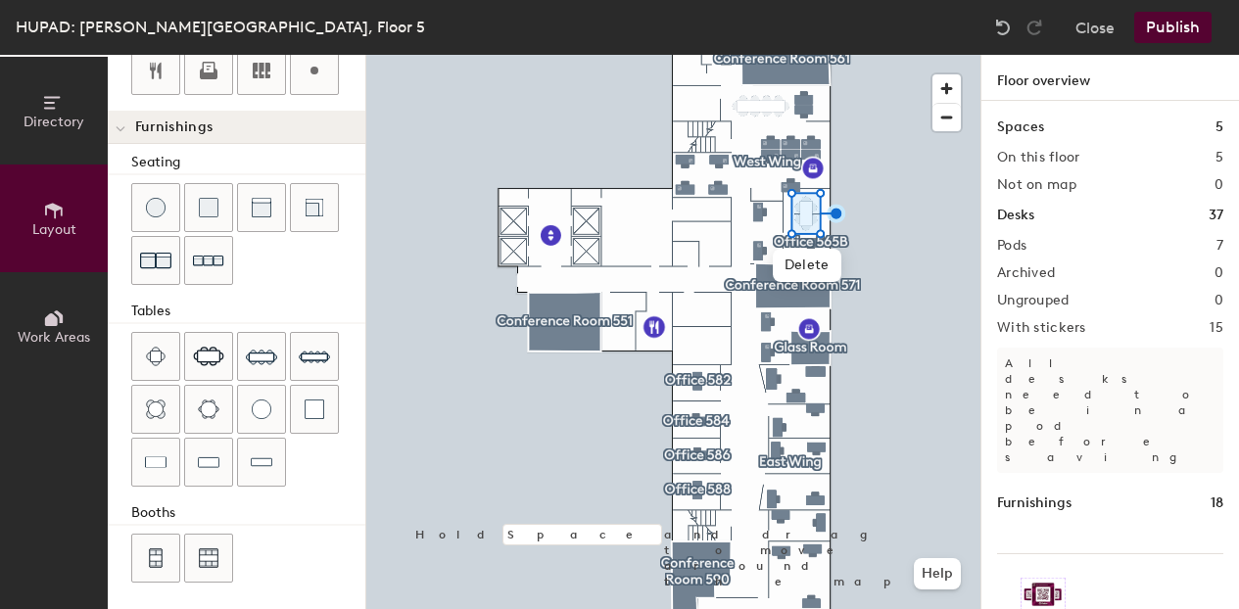
click at [1166, 28] on button "Publish" at bounding box center [1173, 27] width 77 height 31
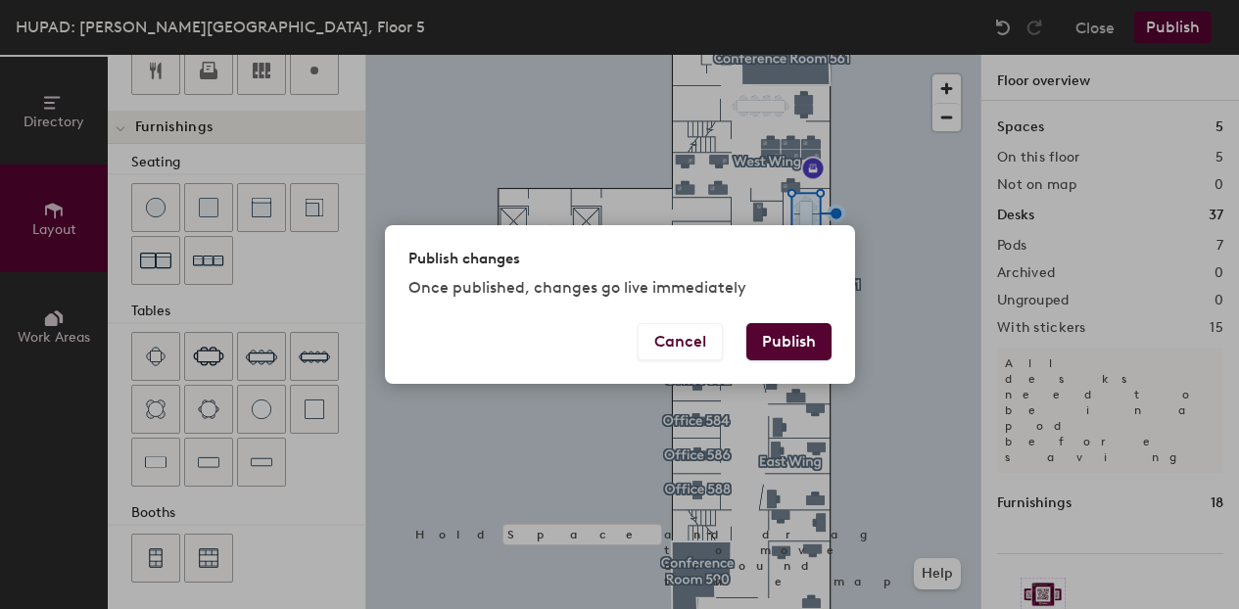
click at [800, 339] on button "Publish" at bounding box center [789, 341] width 85 height 37
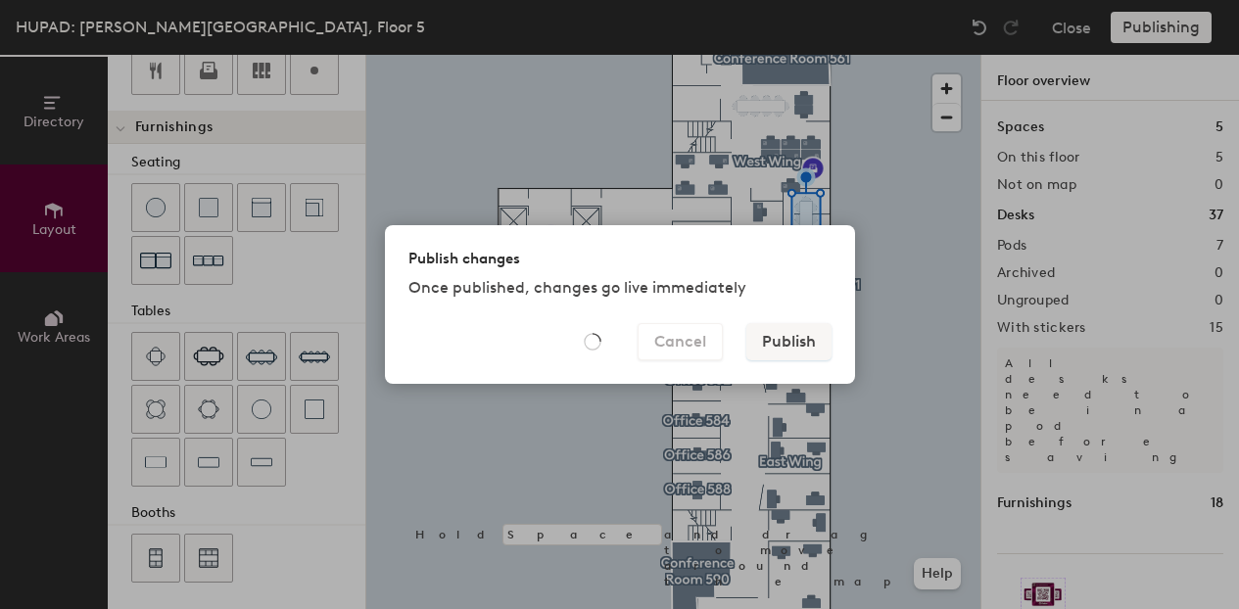
type input "20"
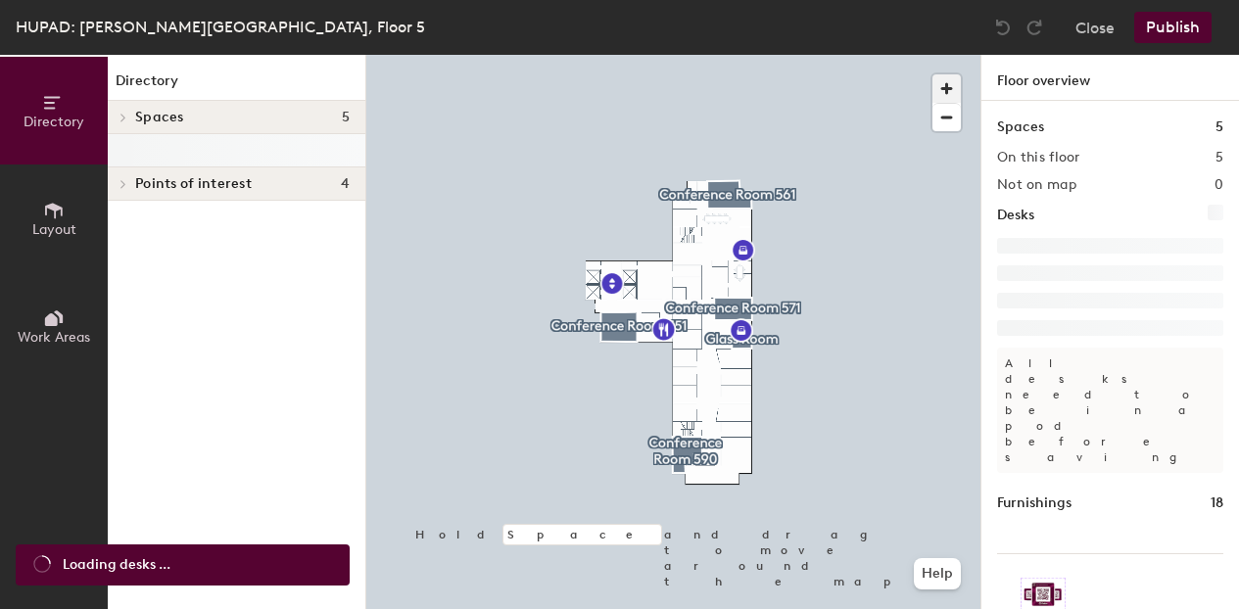
click at [942, 84] on span "button" at bounding box center [947, 88] width 28 height 28
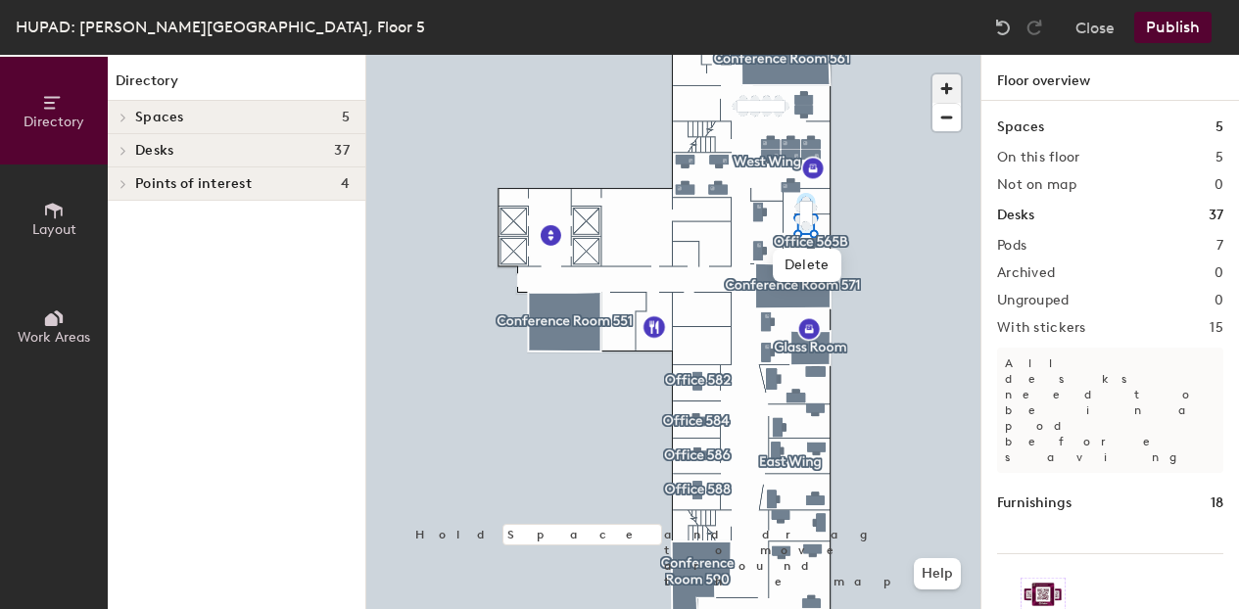
click at [949, 85] on span "button" at bounding box center [947, 88] width 28 height 28
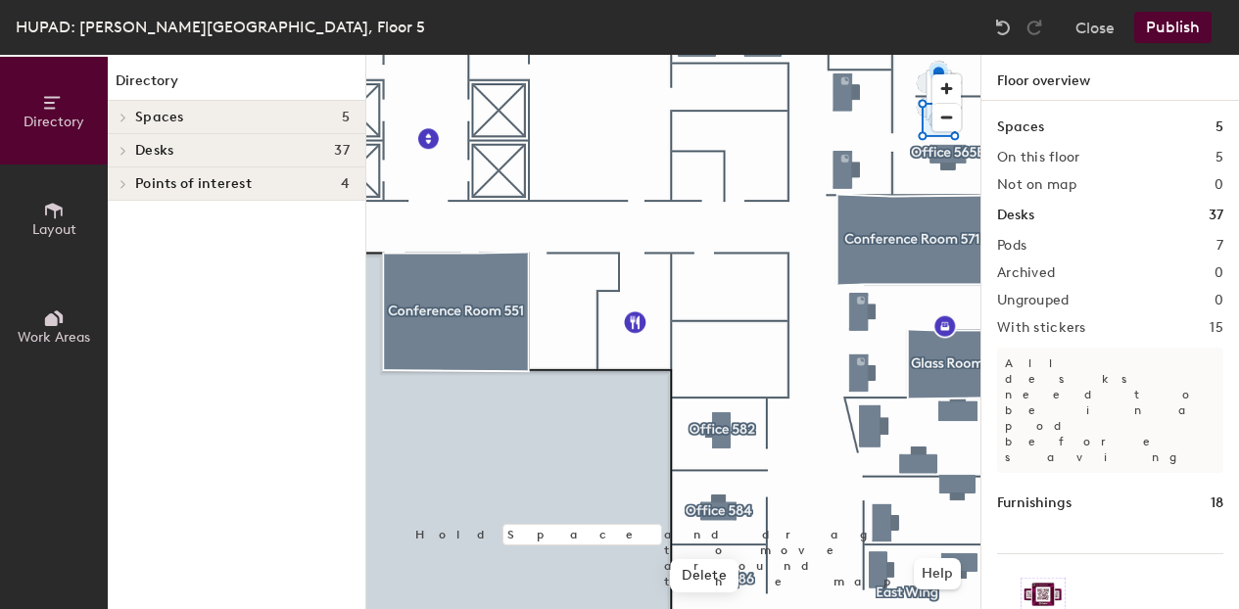
click at [592, 608] on html "Skip navigation Schedule Office People Analytics Visits Deliveries Services Man…" at bounding box center [619, 304] width 1239 height 609
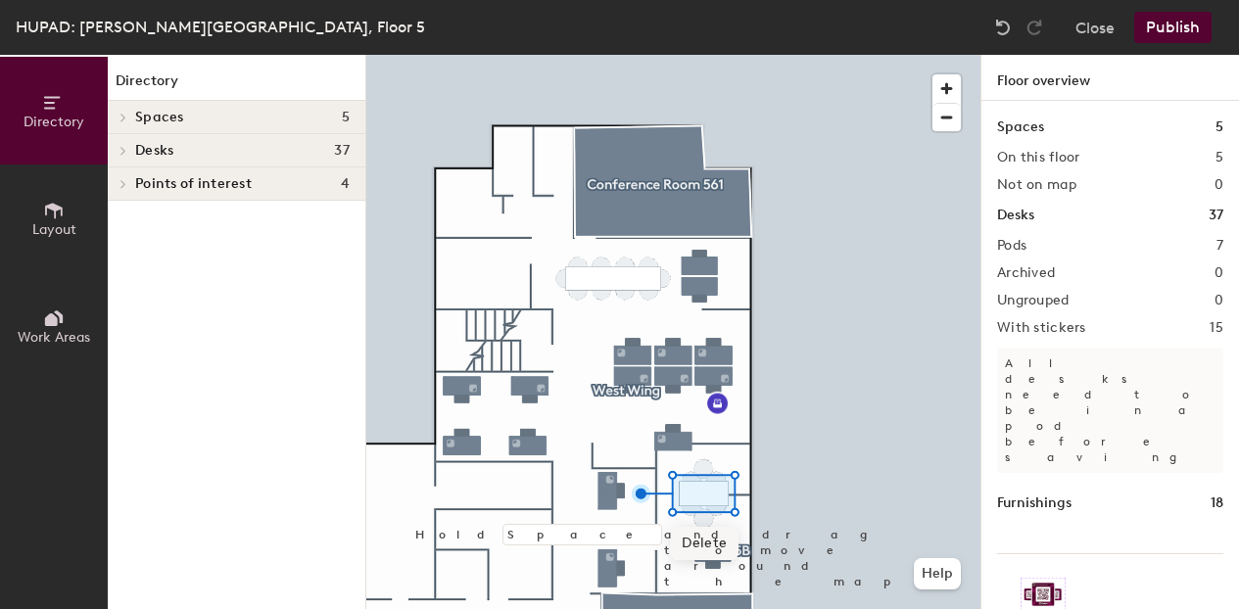
click at [705, 545] on span "Delete" at bounding box center [704, 543] width 69 height 33
click at [697, 566] on span "Delete" at bounding box center [704, 566] width 69 height 33
click at [719, 546] on span "Delete" at bounding box center [717, 553] width 69 height 33
click at [701, 558] on span "Delete" at bounding box center [692, 553] width 69 height 33
click at [694, 528] on span "Delete" at bounding box center [692, 528] width 69 height 33
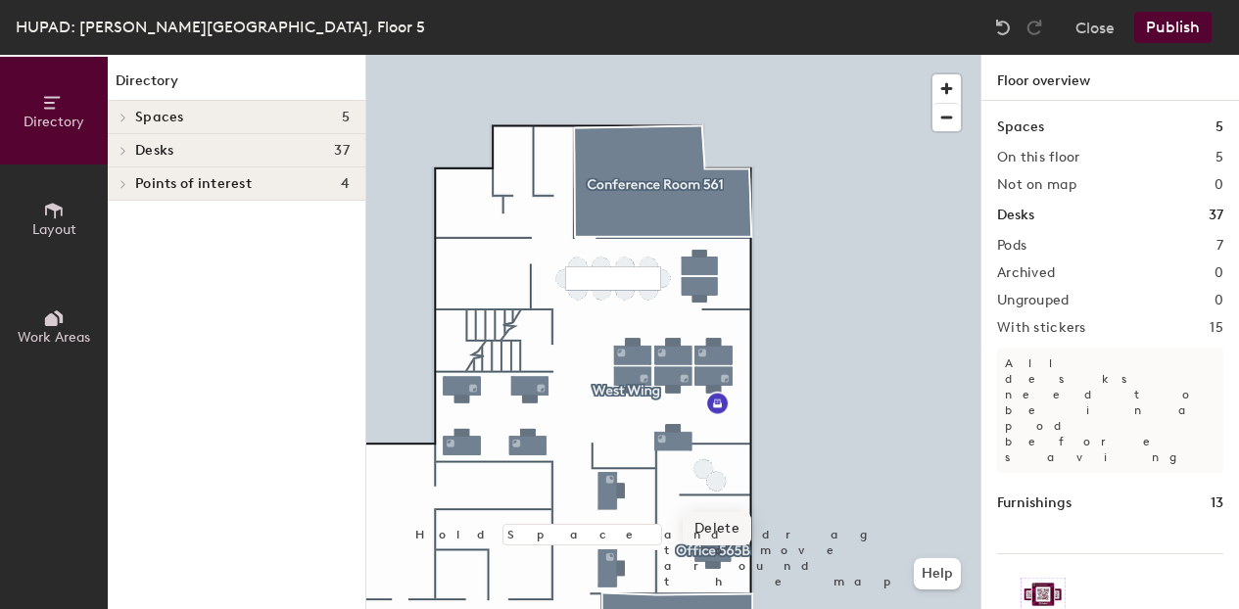
click at [711, 538] on span "Delete" at bounding box center [717, 528] width 69 height 33
click at [716, 513] on span "Delete" at bounding box center [704, 517] width 69 height 33
click at [40, 216] on button "Layout" at bounding box center [54, 219] width 108 height 108
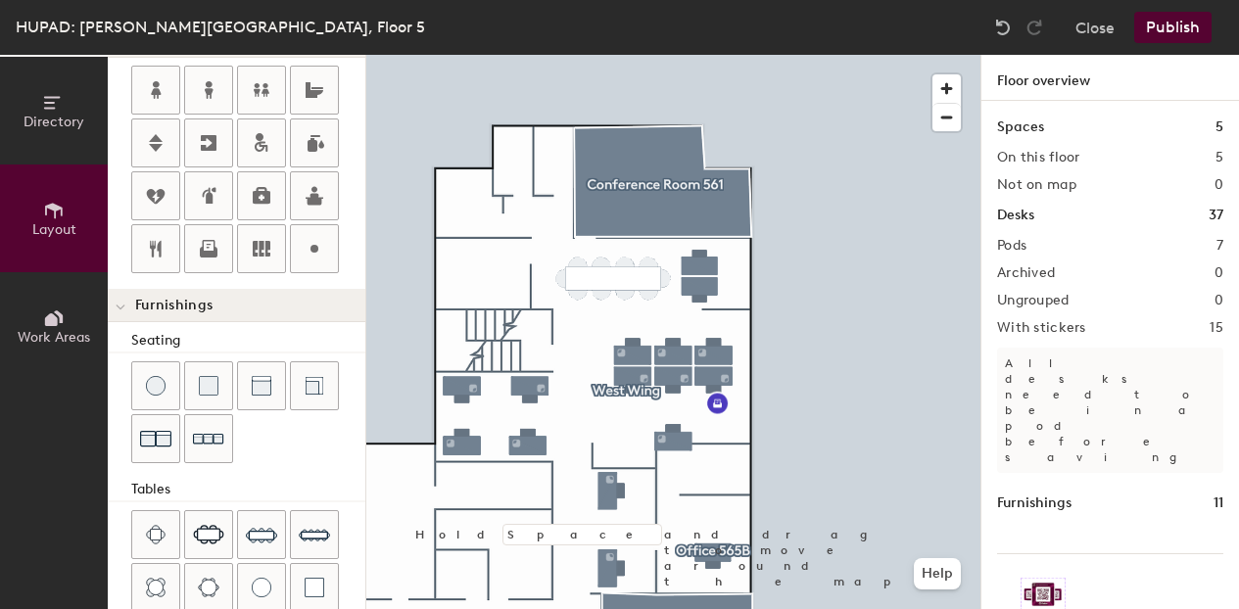
scroll to position [516, 0]
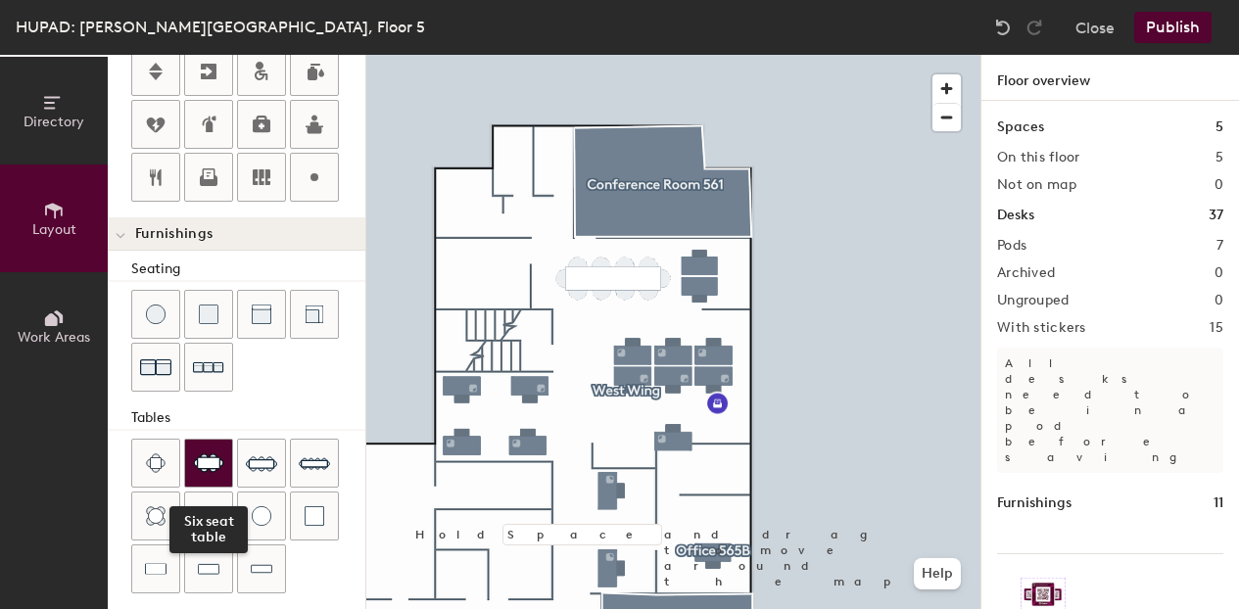
click at [204, 455] on img at bounding box center [208, 464] width 31 height 20
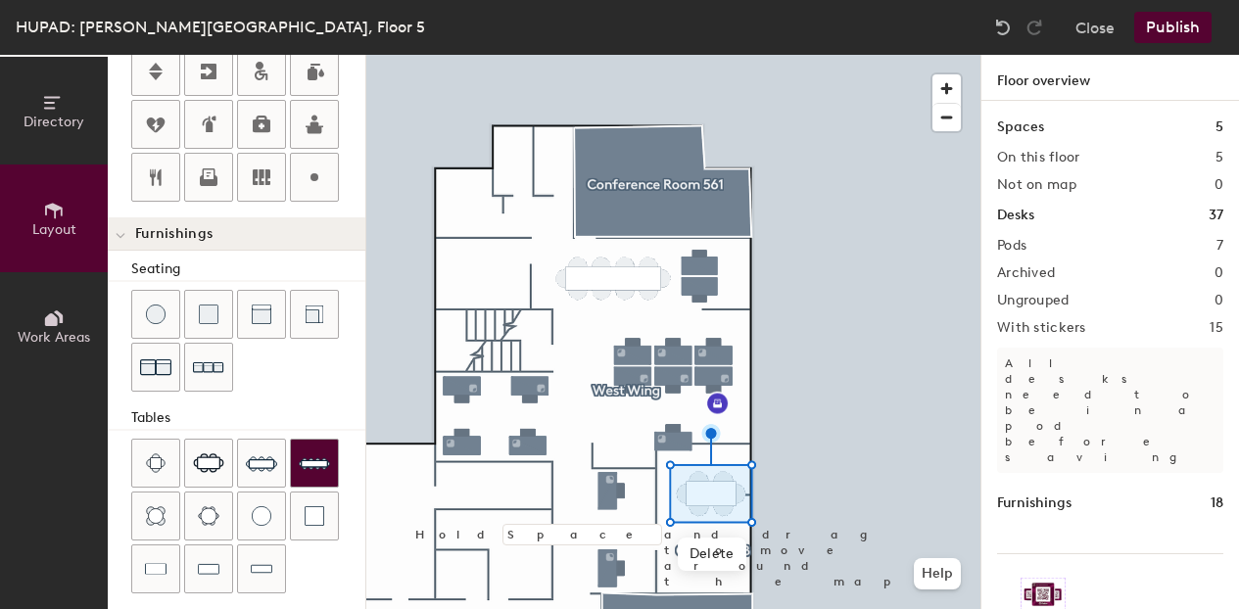
type input "60"
click at [67, 335] on span "Work Areas" at bounding box center [54, 337] width 73 height 17
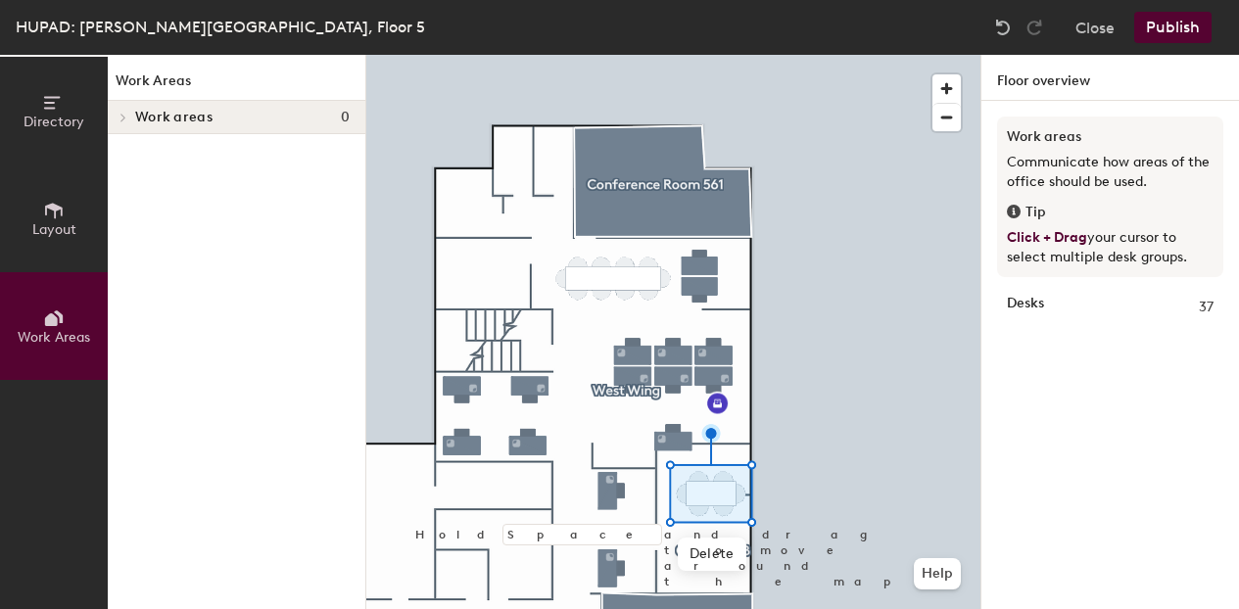
scroll to position [0, 0]
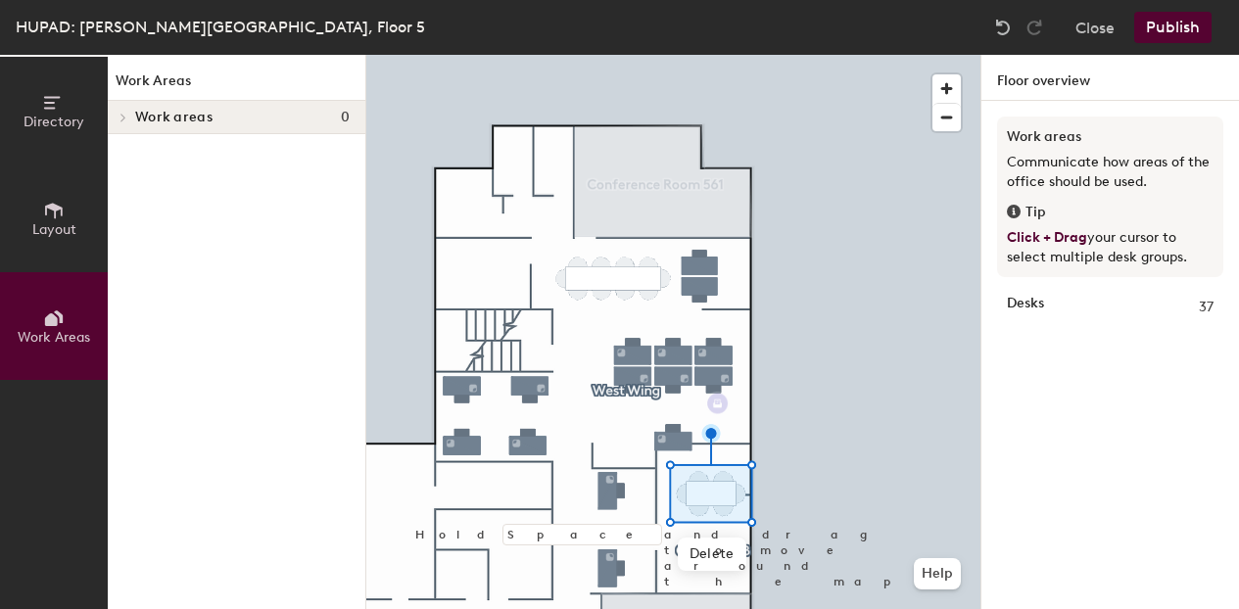
click at [56, 236] on span "Layout" at bounding box center [54, 229] width 44 height 17
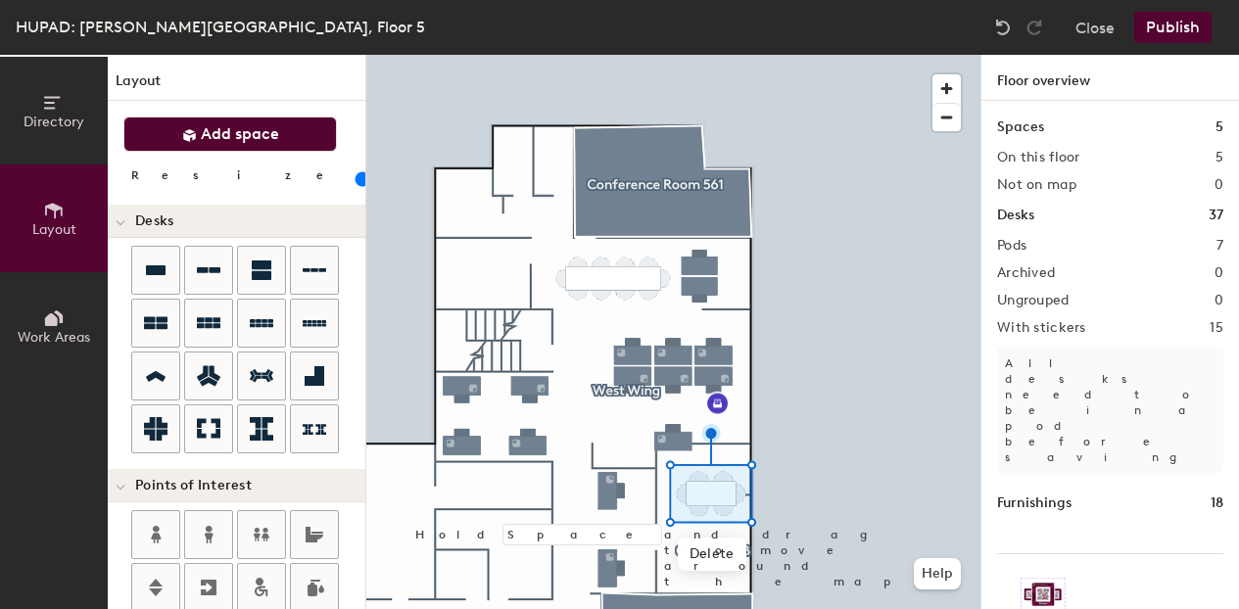
click at [226, 140] on span "Add space" at bounding box center [240, 134] width 78 height 20
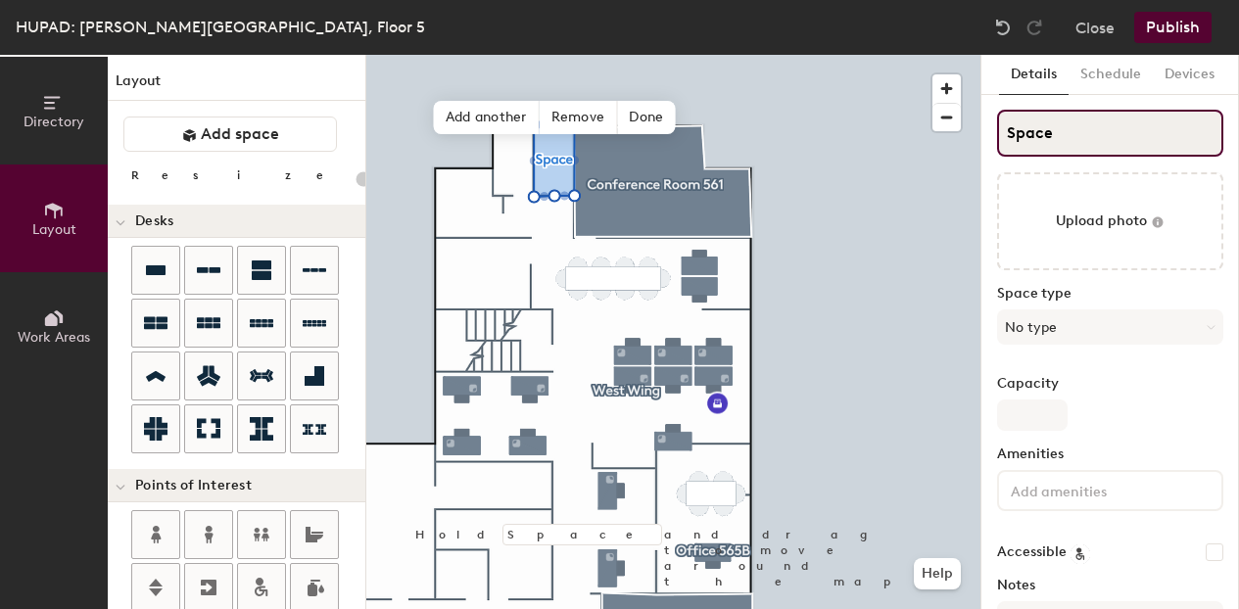
click at [1050, 136] on input "Space" at bounding box center [1110, 133] width 226 height 47
type input "20"
type input "S"
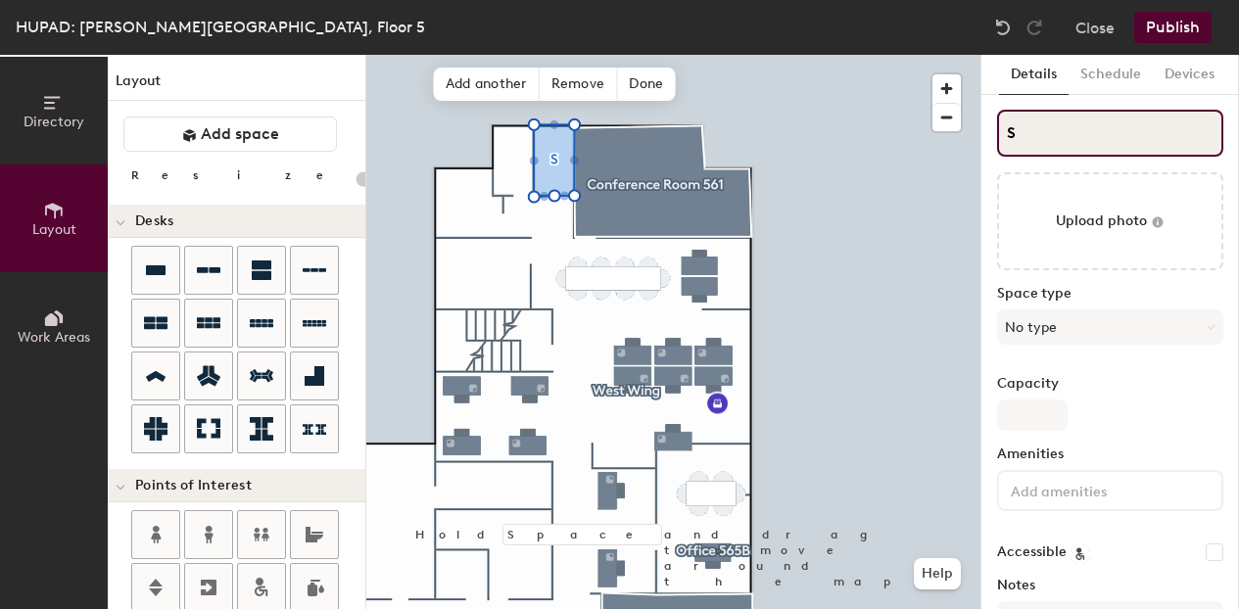
type input "20"
type input "ST"
type input "20"
type input "STD"
type input "20"
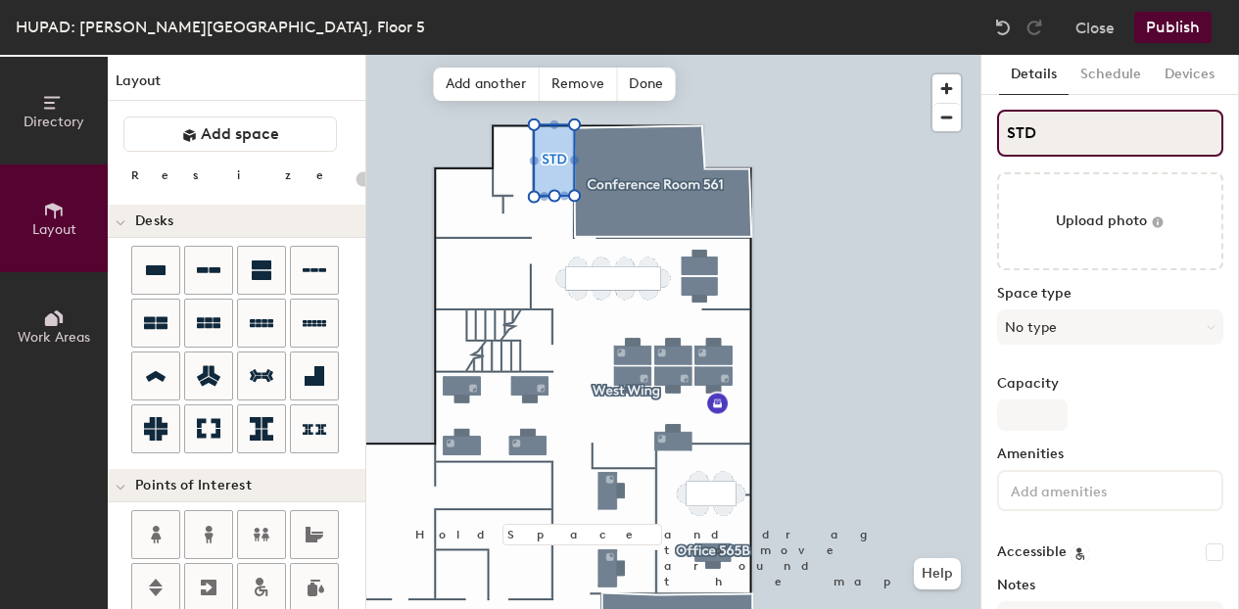
type input "STD"
type input "20"
type input "STD 56"
type input "20"
type input "STD 562"
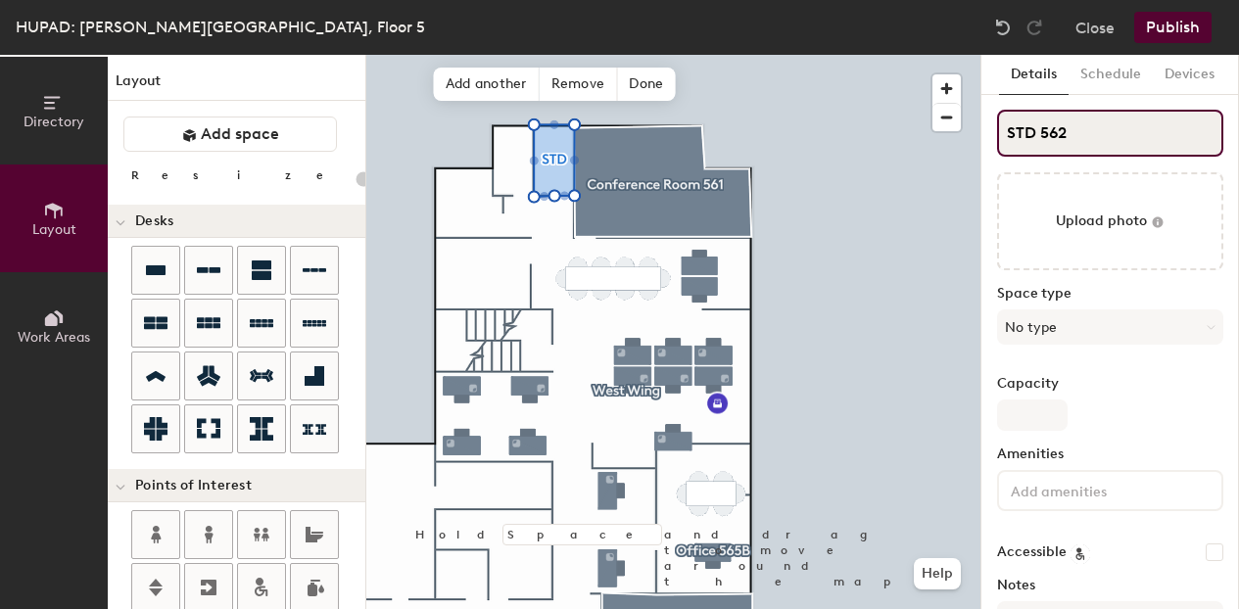
type input "20"
type input "STD 562D"
type input "20"
click at [1013, 123] on input "STD 562D" at bounding box center [1110, 133] width 226 height 47
type input "TD 562D"
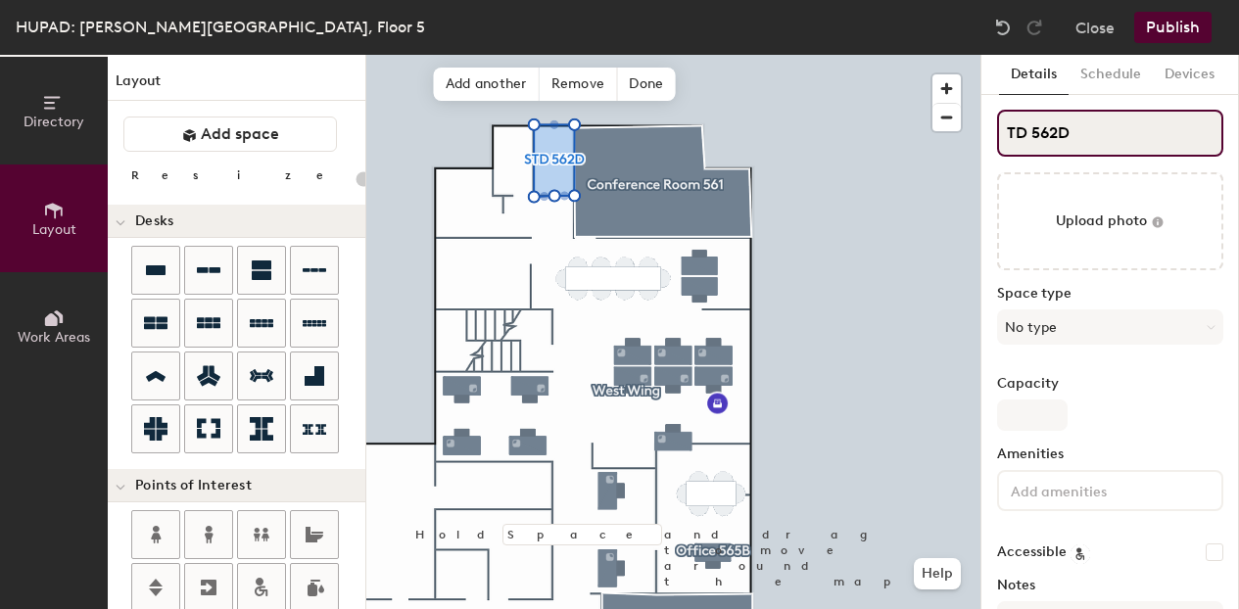
type input "20"
type input "TD 562D"
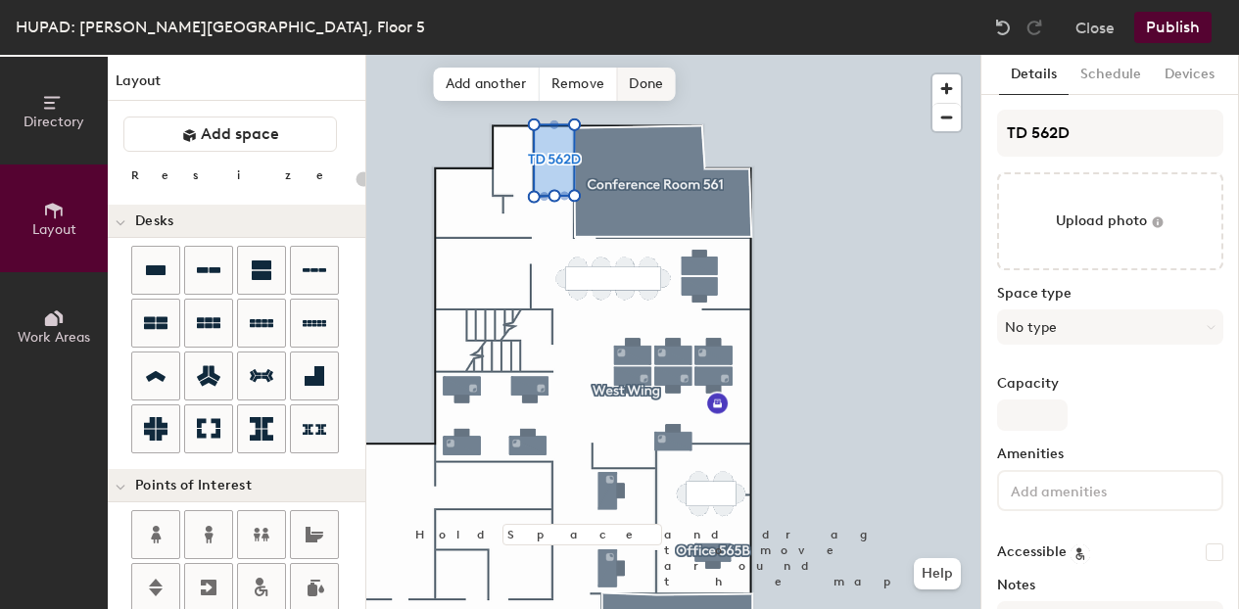
click at [655, 83] on span "Done" at bounding box center [646, 84] width 58 height 33
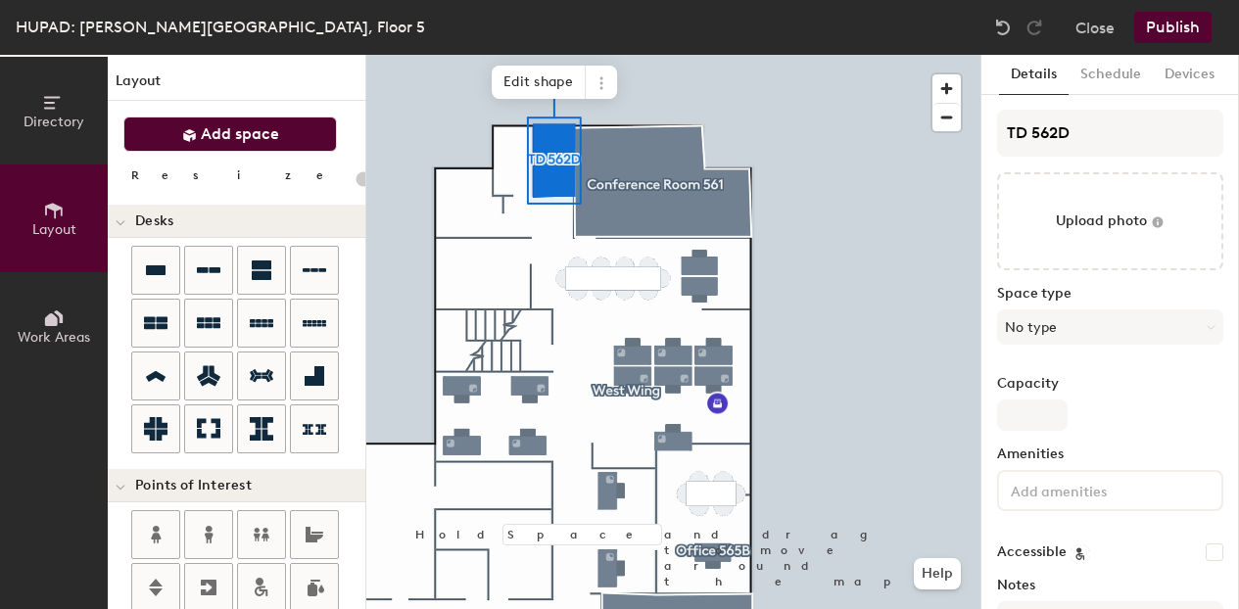
click at [249, 122] on button "Add space" at bounding box center [230, 134] width 214 height 35
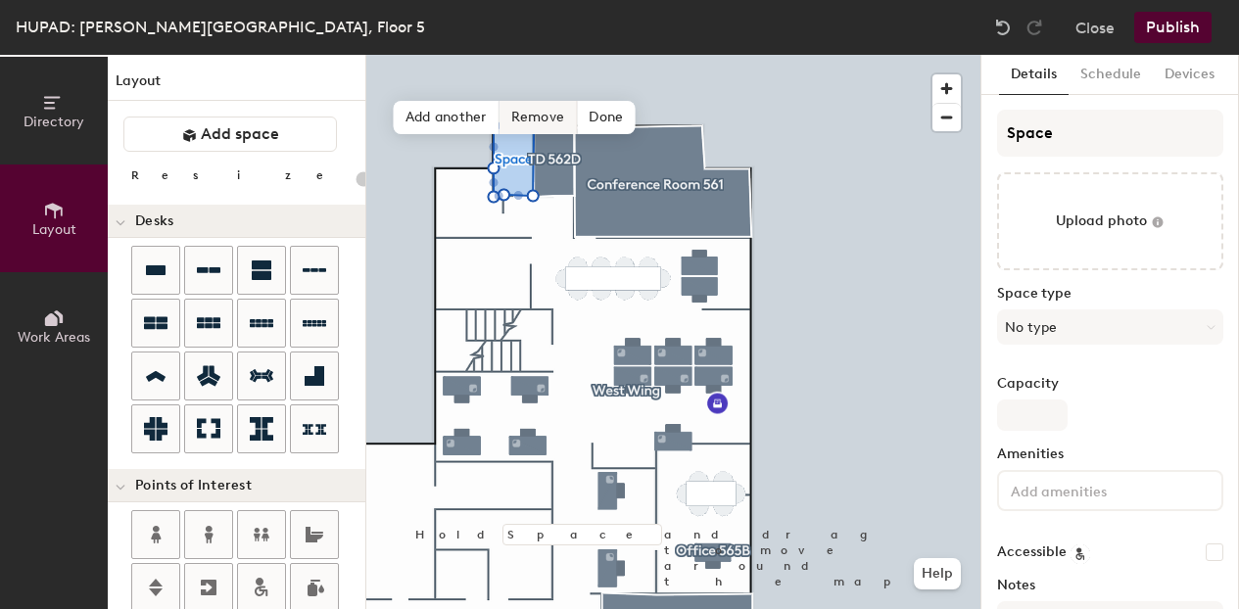
type input "20"
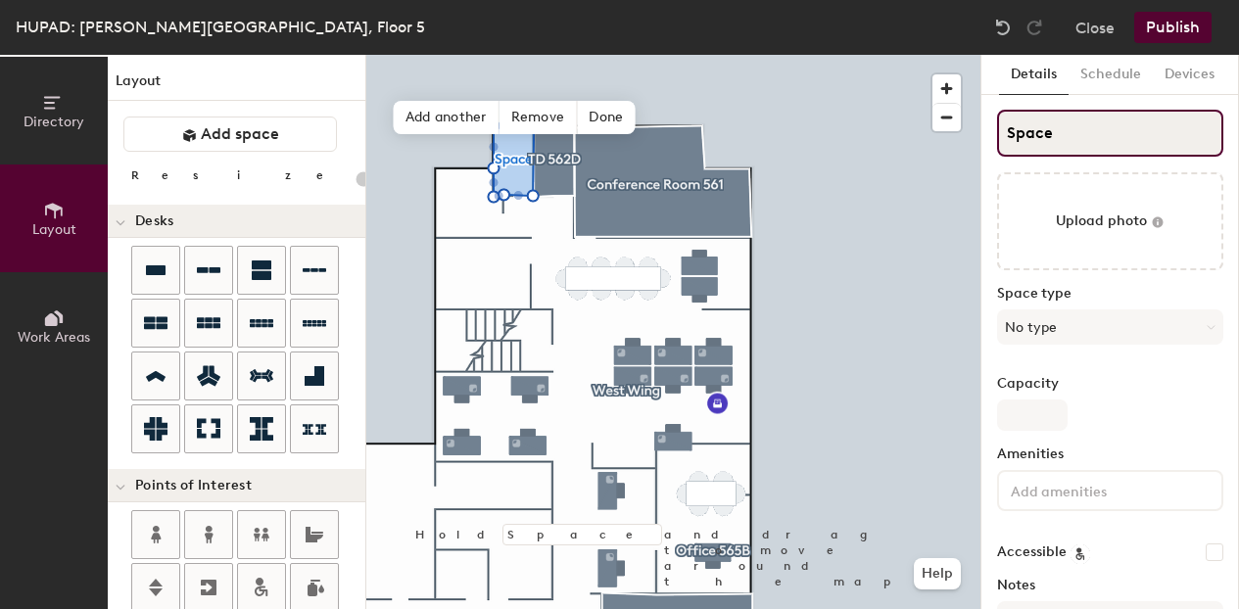
click at [1044, 133] on input "Space" at bounding box center [1110, 133] width 226 height 47
drag, startPoint x: 1063, startPoint y: 129, endPoint x: 1006, endPoint y: 134, distance: 57.0
click at [1006, 134] on input "Space" at bounding box center [1110, 133] width 226 height 47
type input "T"
type input "20"
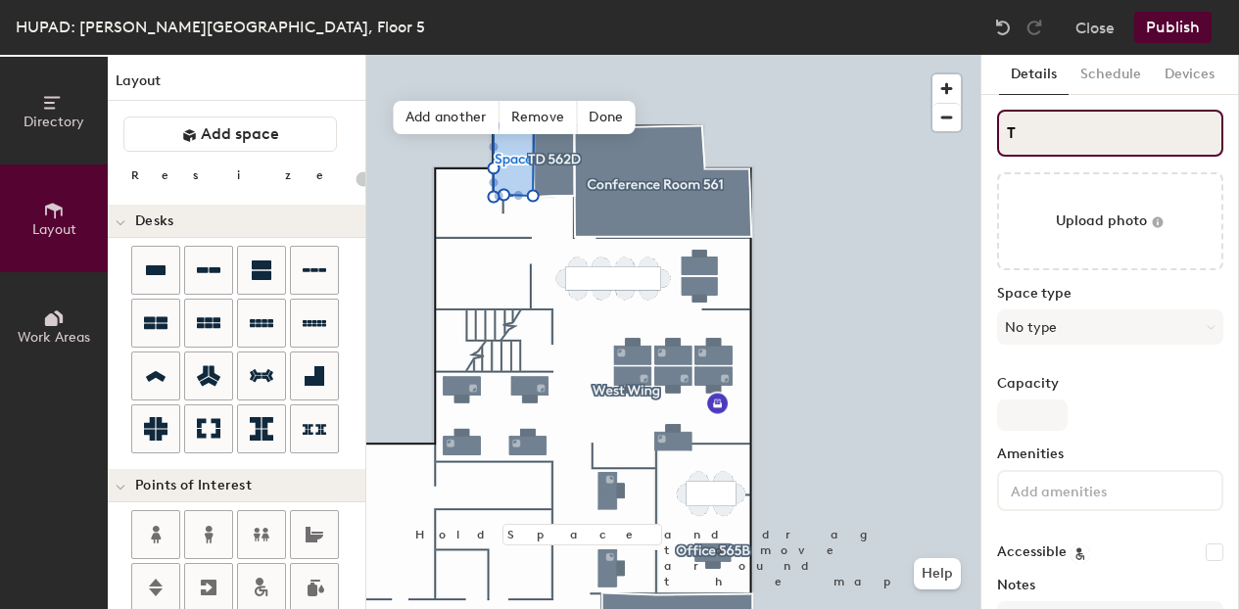
type input "TD"
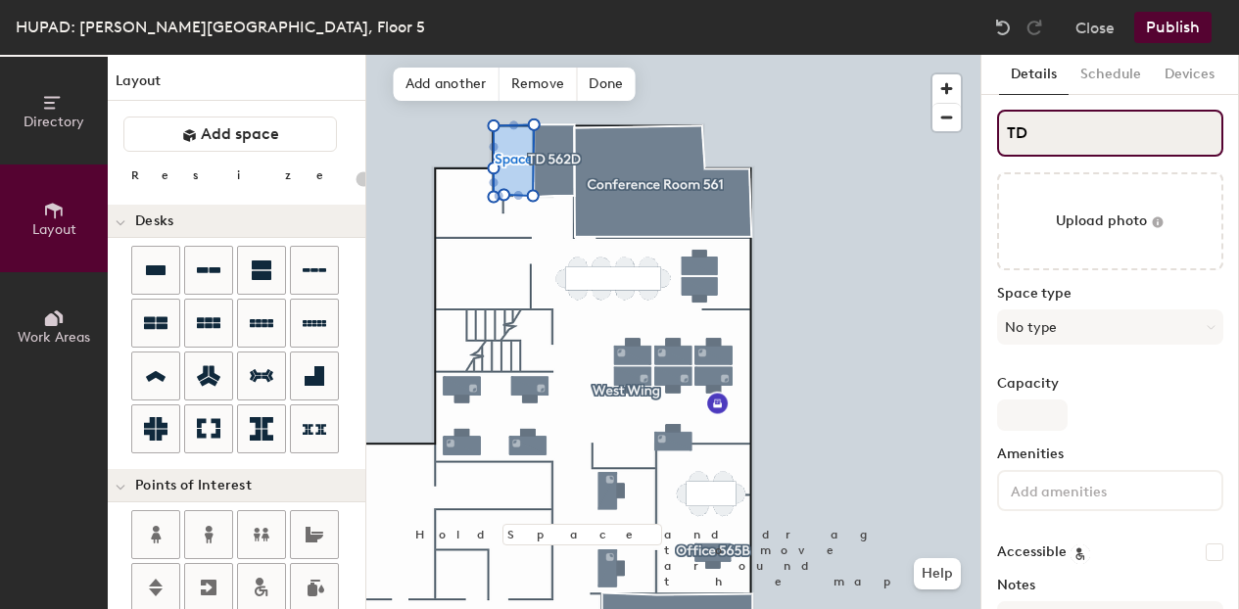
type input "20"
type input "TD"
type input "20"
type input "TD 5"
type input "20"
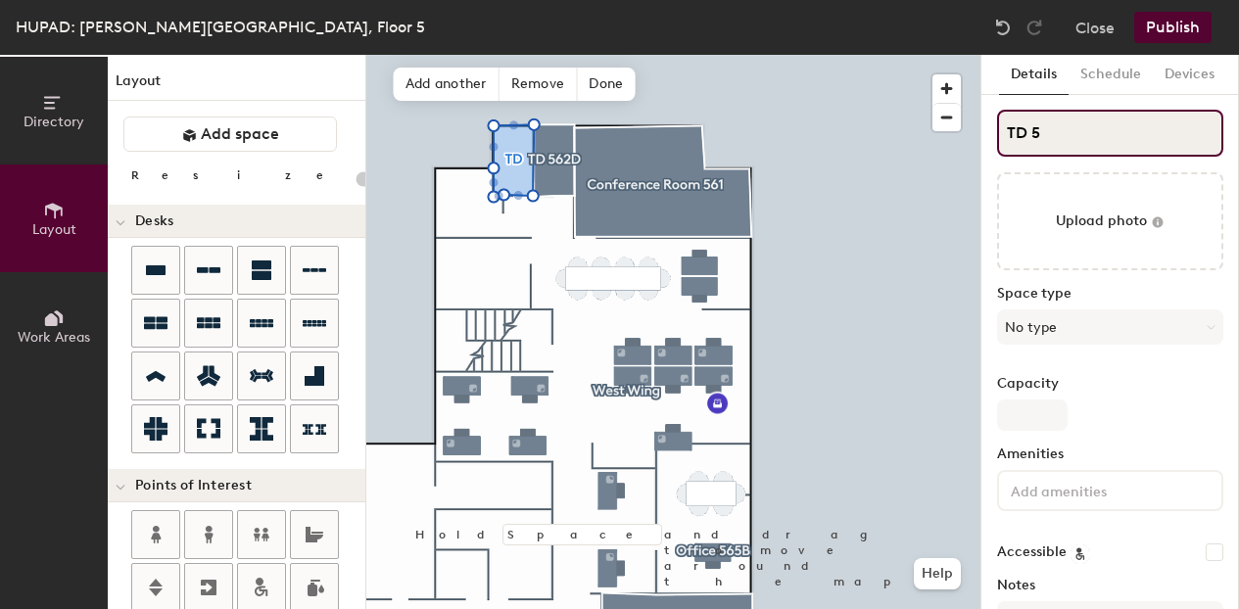
type input "TD 56"
type input "20"
type input "TD 562"
type input "20"
type input "TD 562C"
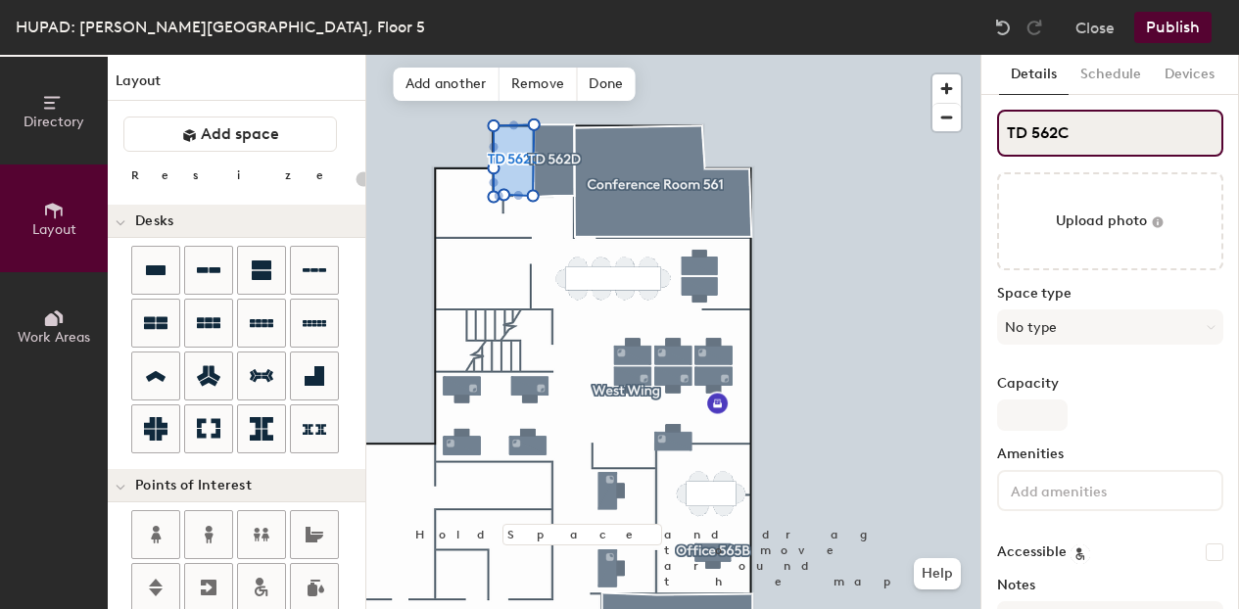
type input "20"
type input "TD 562C"
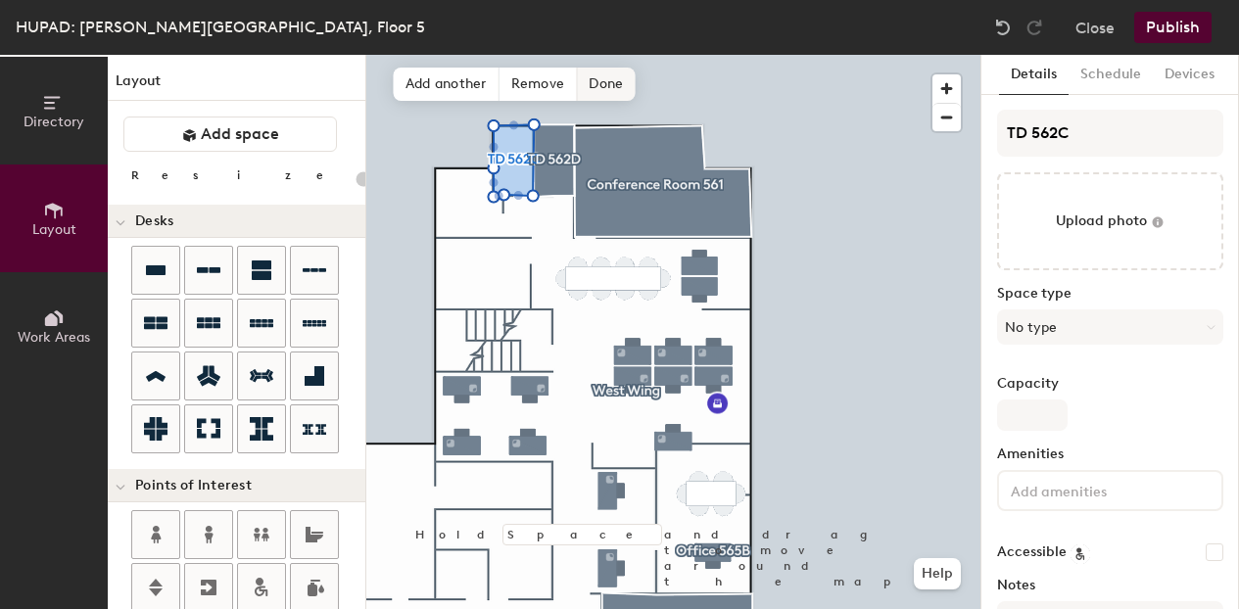
click at [614, 75] on span "Done" at bounding box center [606, 84] width 58 height 33
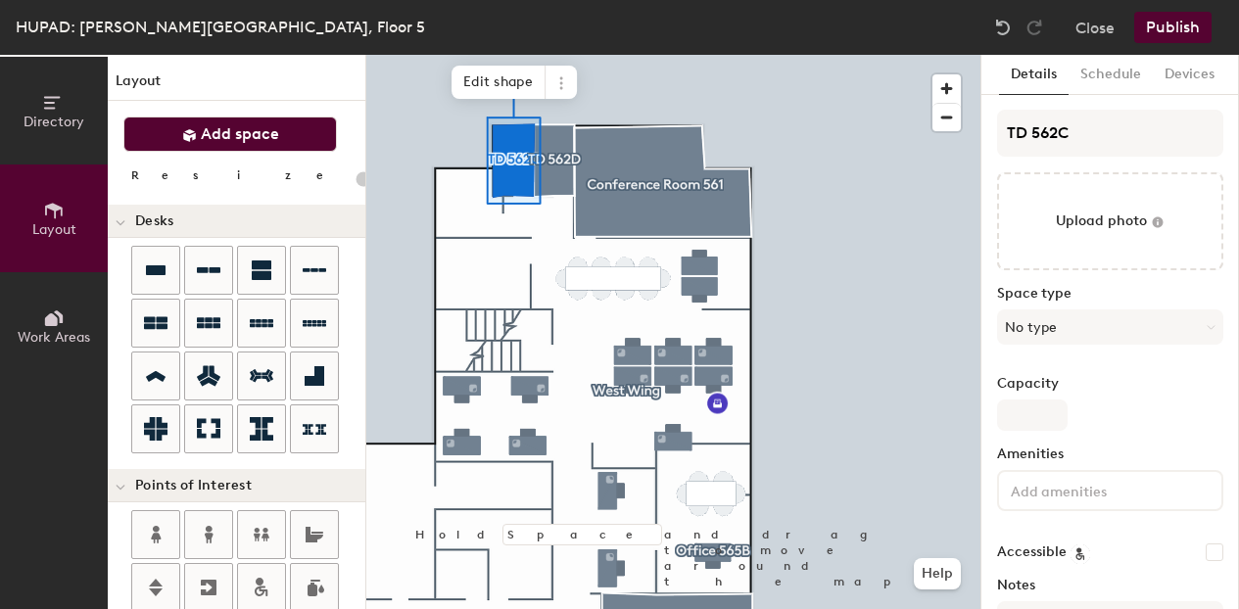
click at [237, 143] on span "Add space" at bounding box center [240, 134] width 78 height 20
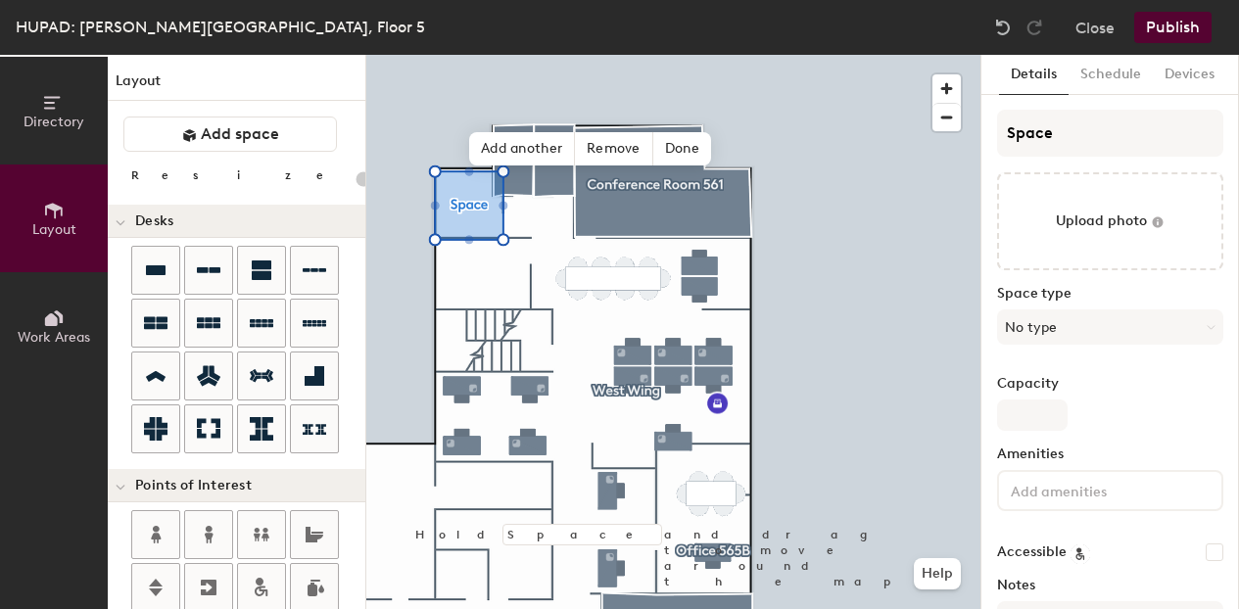
type input "20"
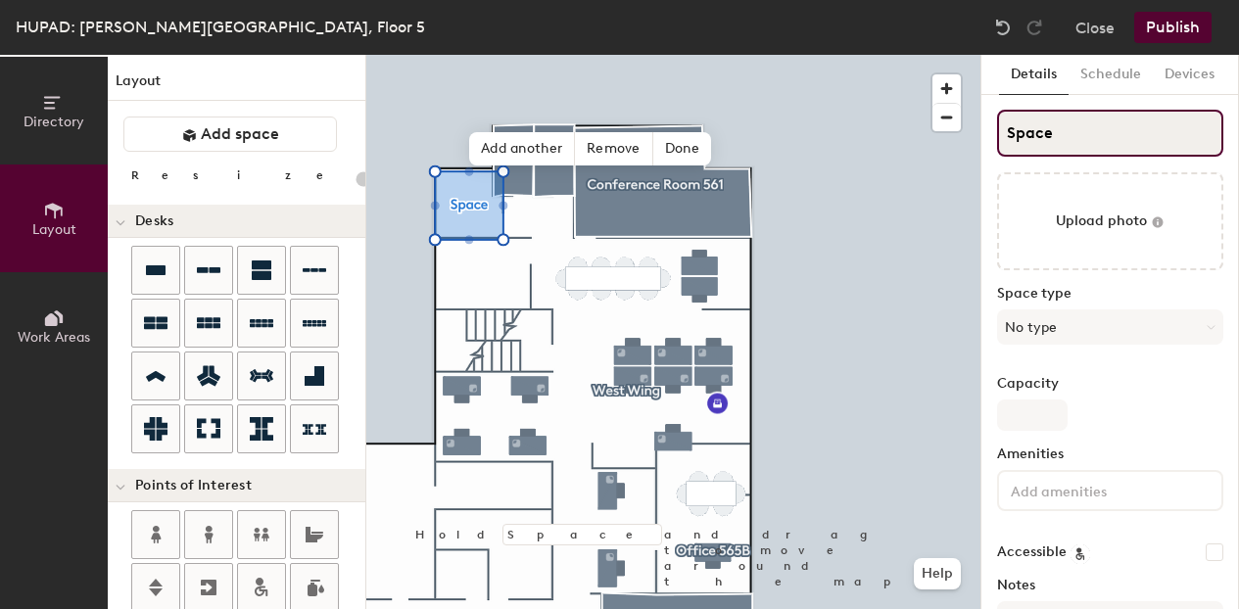
click at [1093, 136] on input "Space" at bounding box center [1110, 133] width 226 height 47
type input "SpaceT"
type input "20"
type input "SpaceTD"
type input "20"
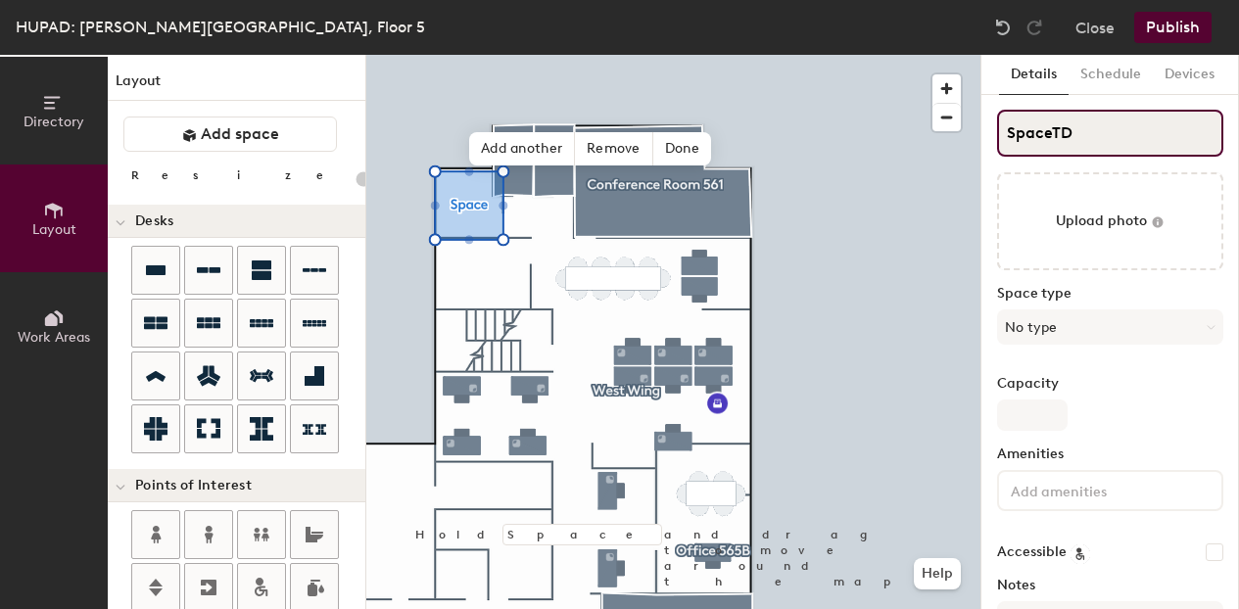
type input "SpaceTD"
type input "20"
type input "SpaceTD 5"
type input "20"
type input "SpaceTD 56"
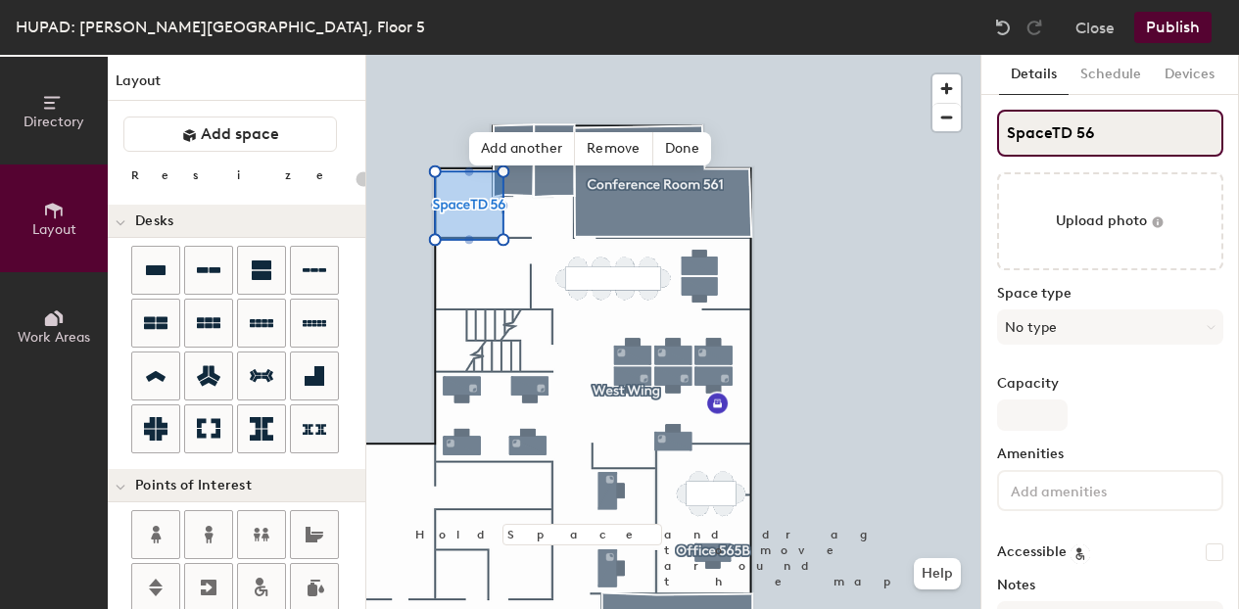
type input "20"
type input "SpaceTD 562"
type input "20"
type input "SpaceTD 562B"
type input "20"
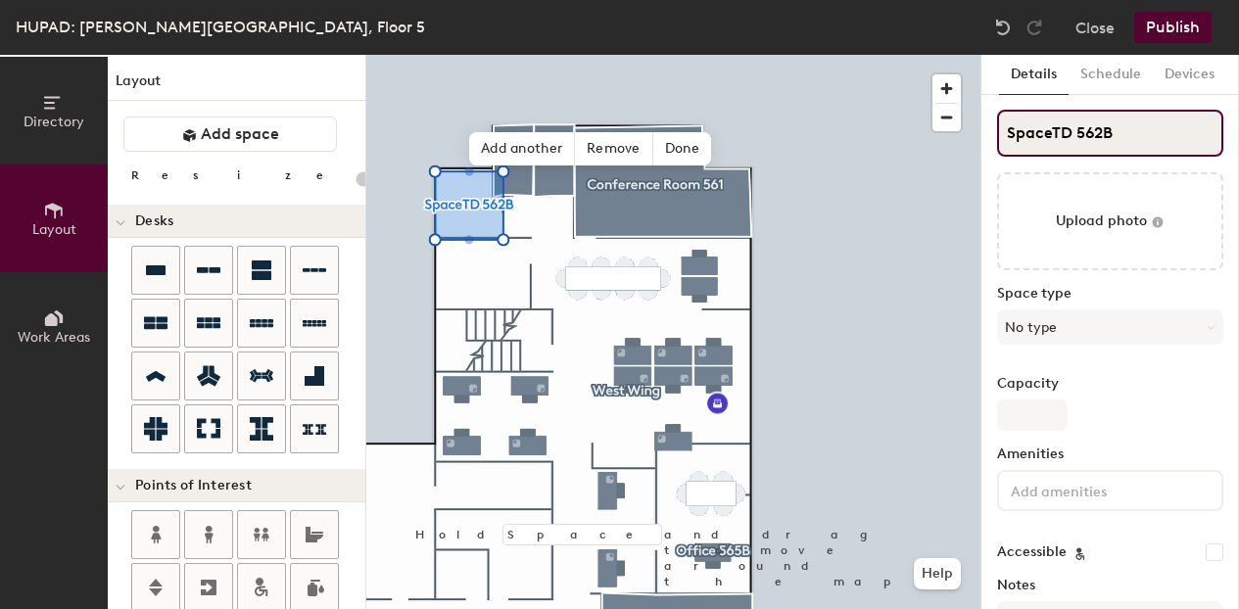
drag, startPoint x: 1054, startPoint y: 136, endPoint x: 990, endPoint y: 134, distance: 64.7
click at [990, 134] on div "Details Schedule Devices SpaceTD 562B Upload photo Space type No type Capacity …" at bounding box center [1111, 332] width 258 height 555
type input "TD 562B"
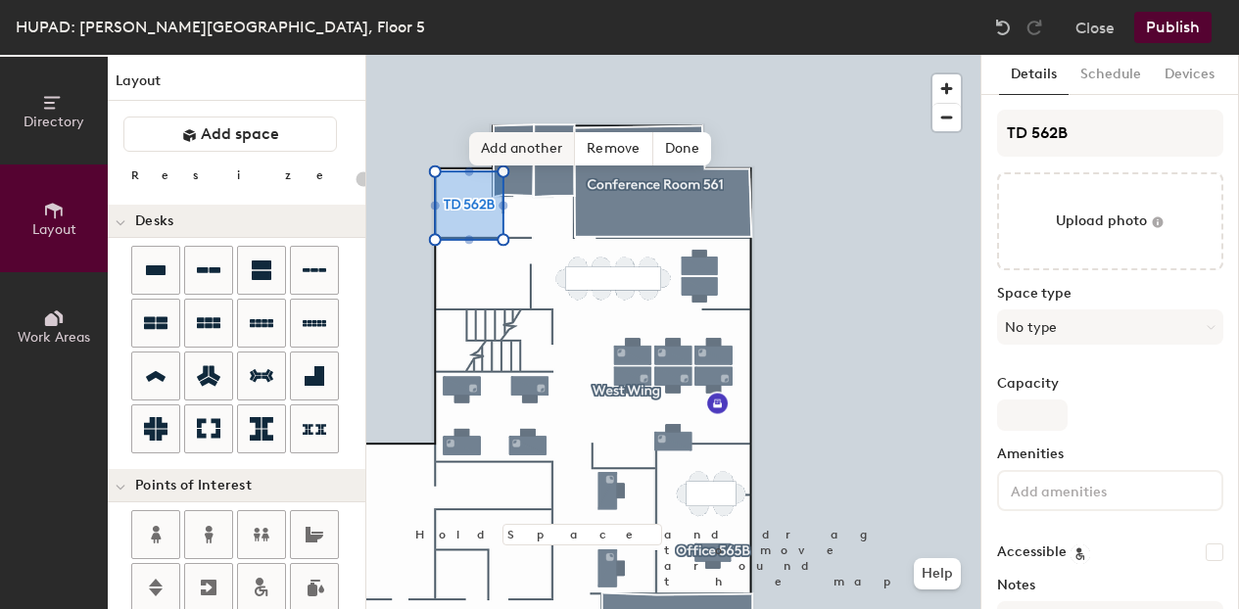
click at [551, 155] on span "Add another" at bounding box center [522, 148] width 106 height 33
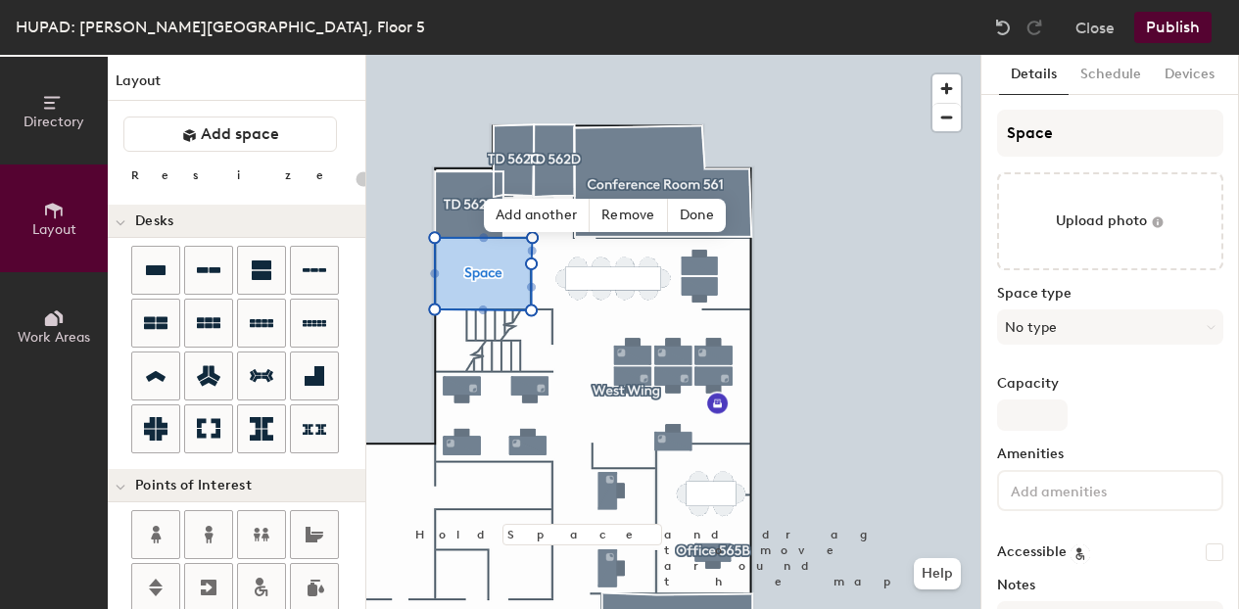
type input "20"
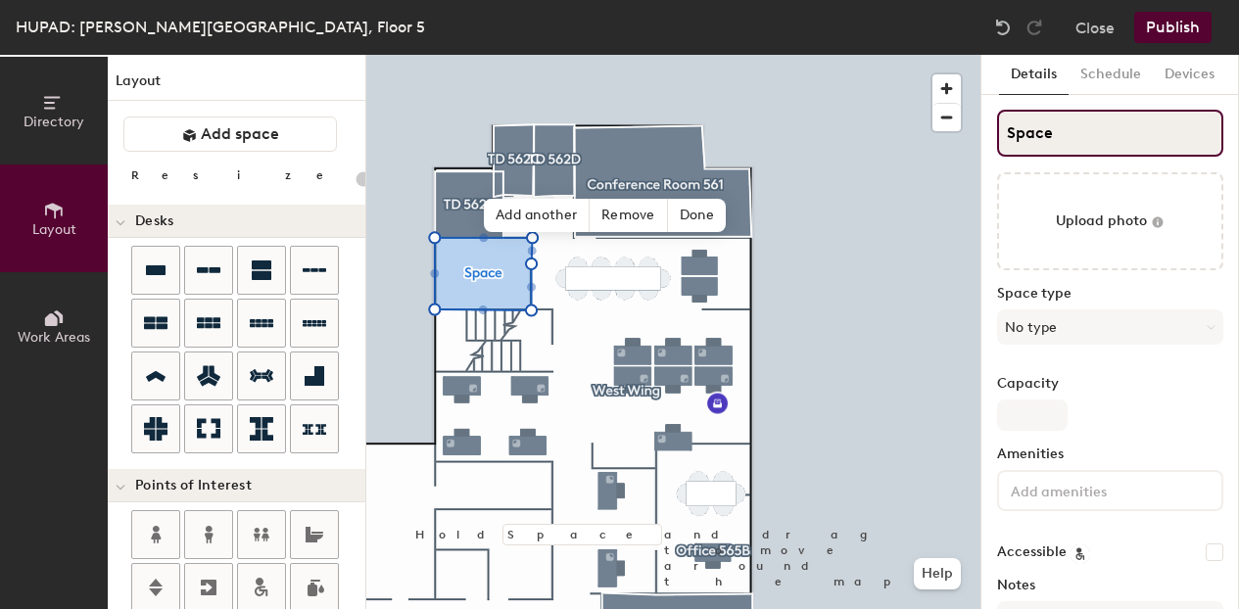
click at [1054, 130] on input "Space" at bounding box center [1110, 133] width 226 height 47
type input "Spa"
type input "20"
type input "SpaT"
type input "20"
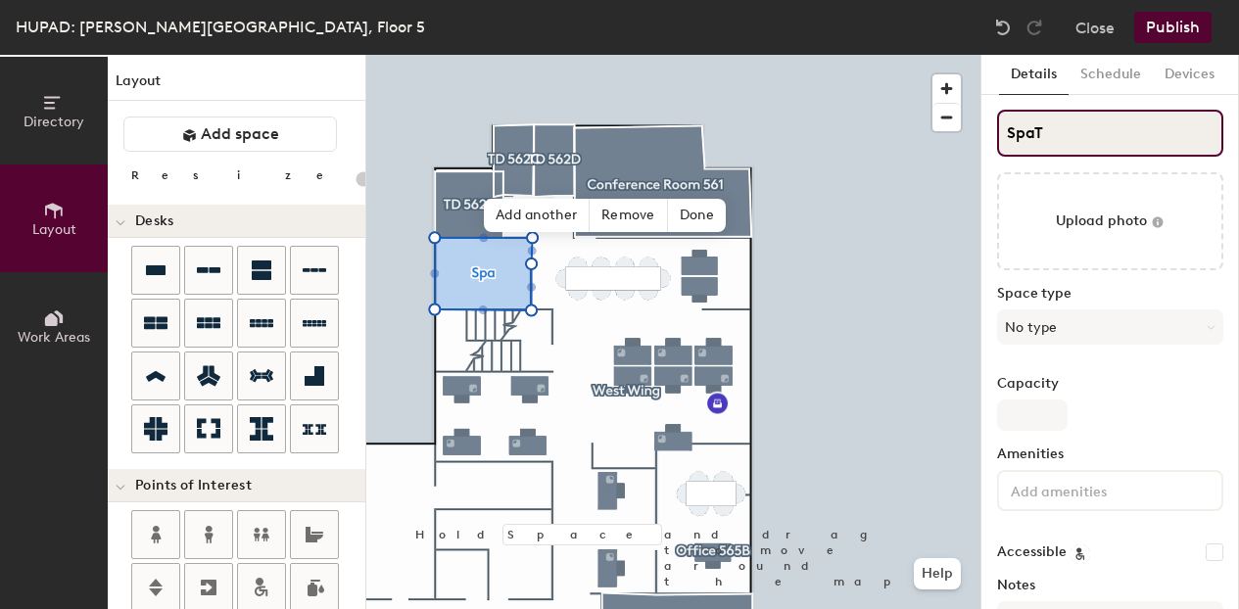
type input "SpaTD"
type input "20"
type input "SpaTD"
type input "20"
type input "SpaTD 56"
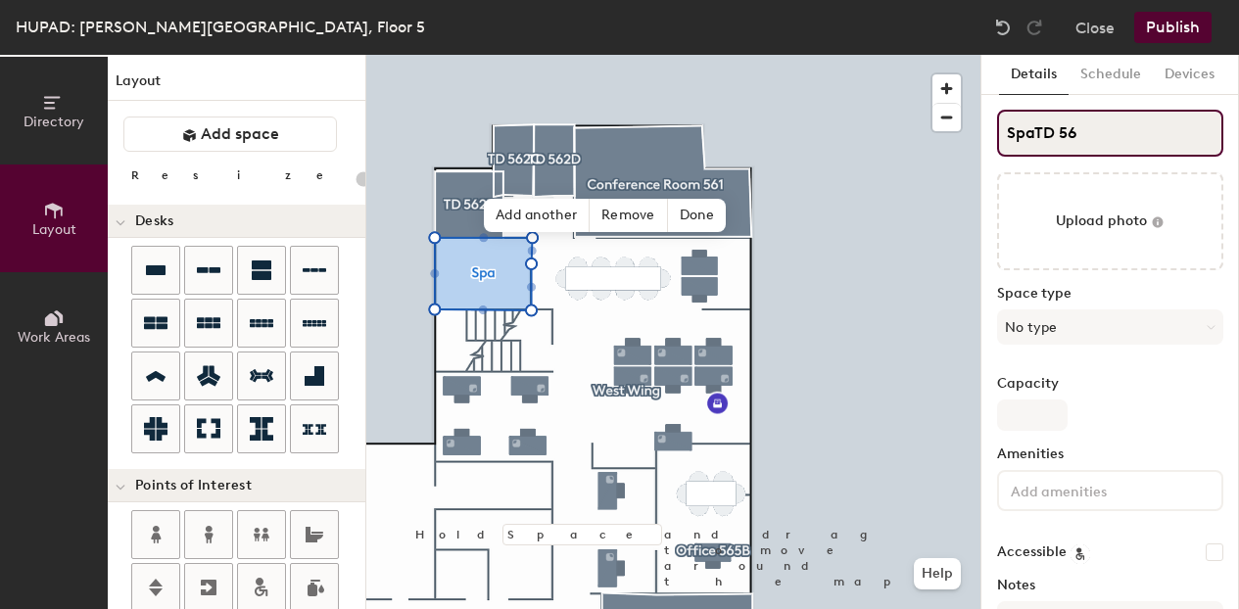
type input "20"
type input "SpaTD 564"
click at [1040, 136] on input "SpaTD 564" at bounding box center [1110, 133] width 226 height 47
type input "20"
type input "SpTD 564"
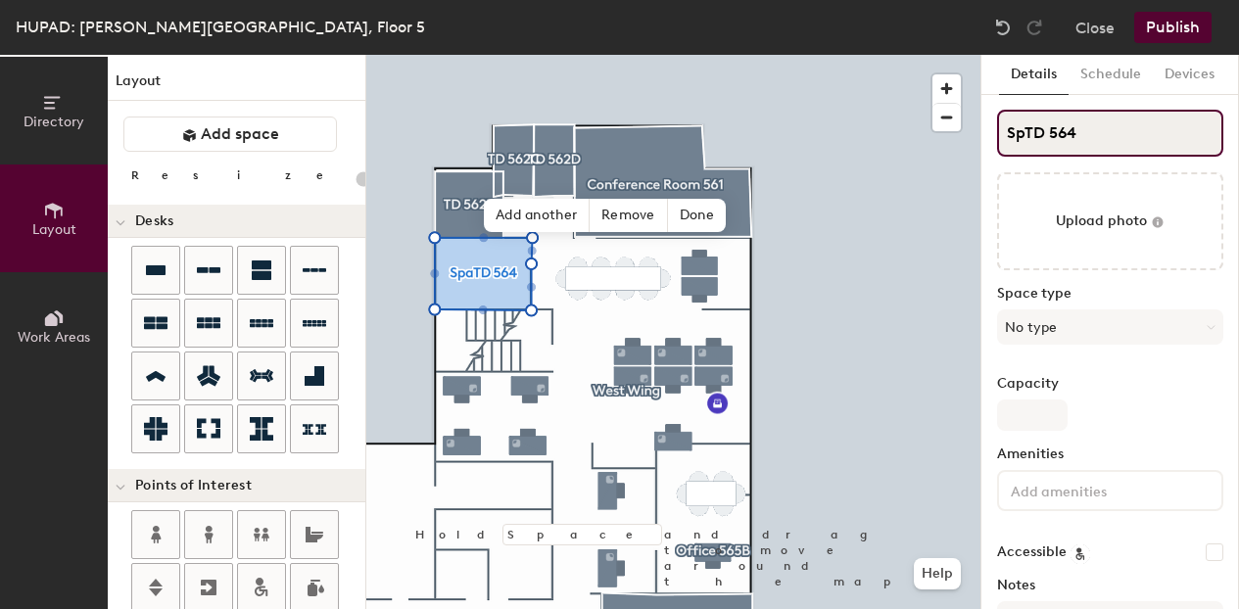
type input "20"
type input "STD 564"
type input "20"
type input "TD 564"
type input "20"
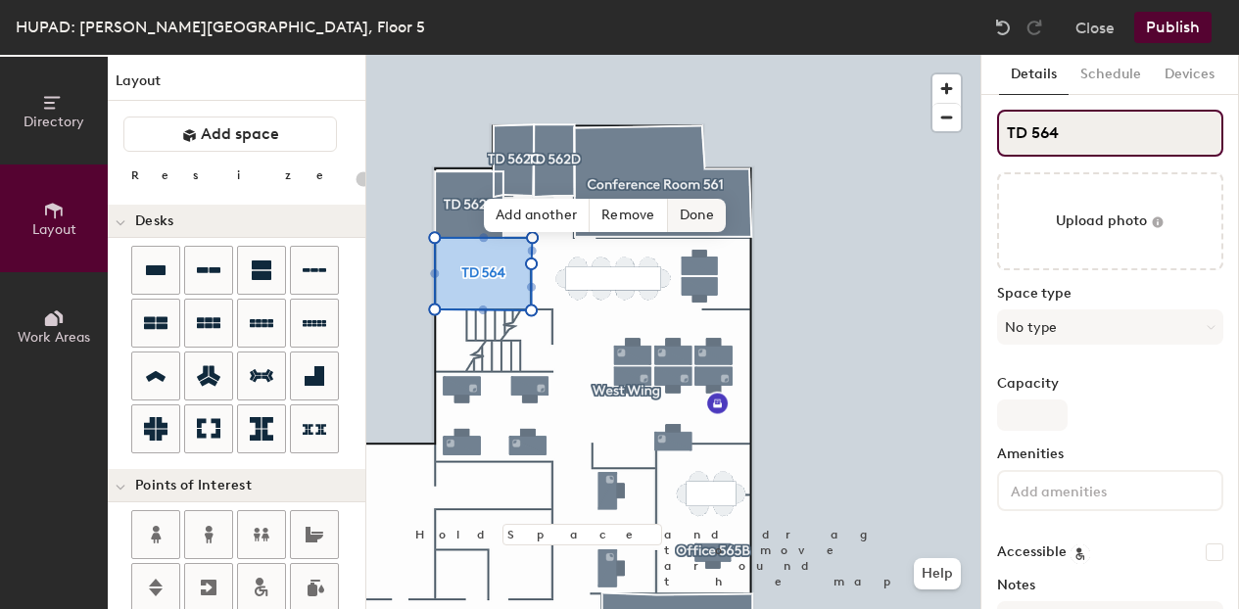
type input "TD 564"
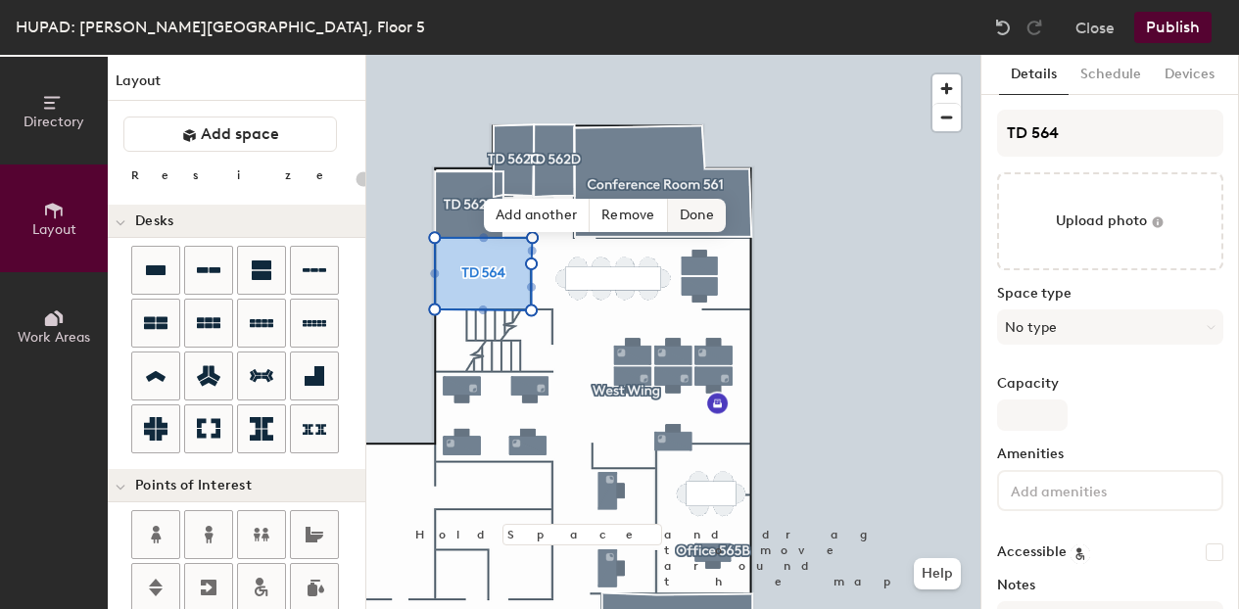
click at [707, 218] on span "Done" at bounding box center [697, 215] width 58 height 33
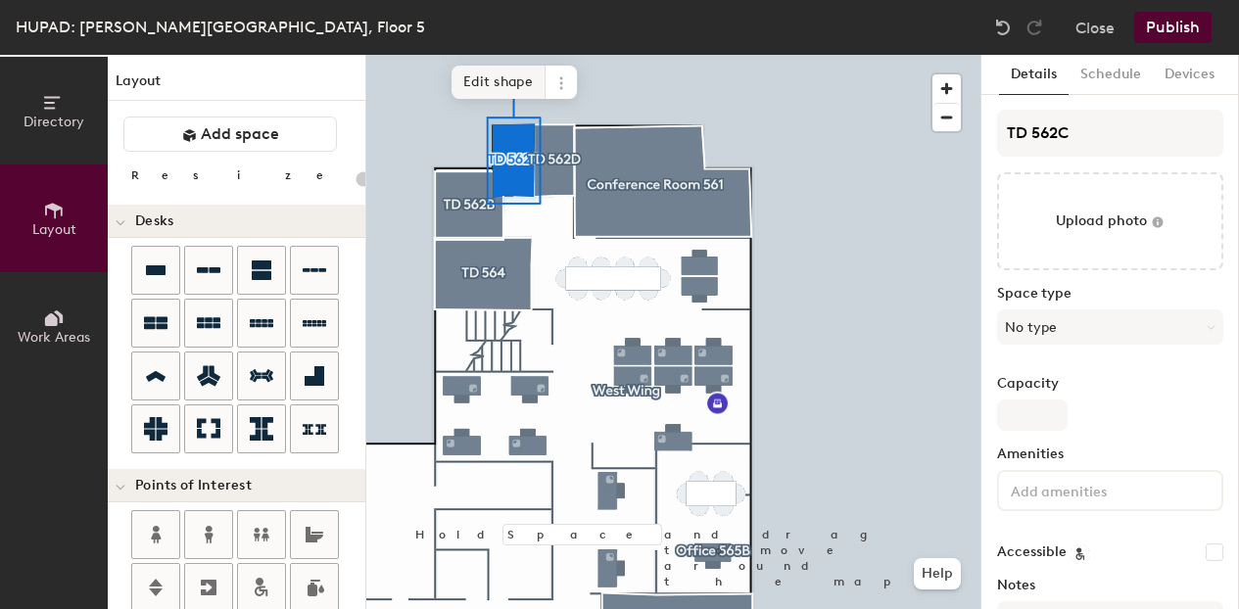
click at [521, 85] on span "Edit shape" at bounding box center [499, 82] width 94 height 33
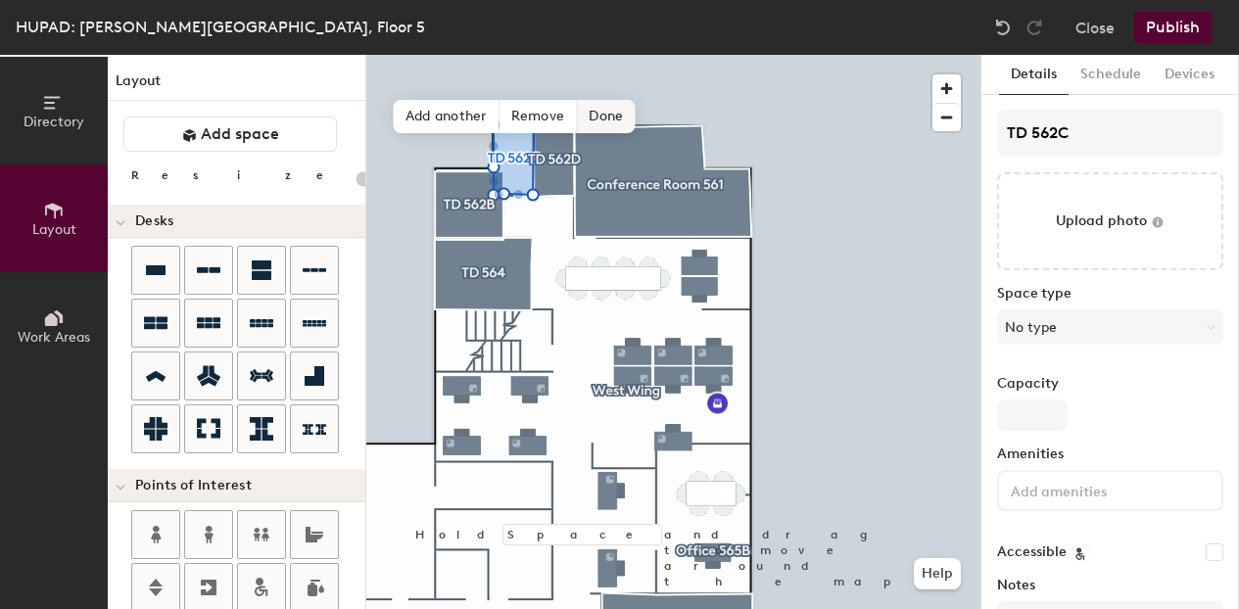
click at [603, 115] on span "Done" at bounding box center [606, 116] width 58 height 33
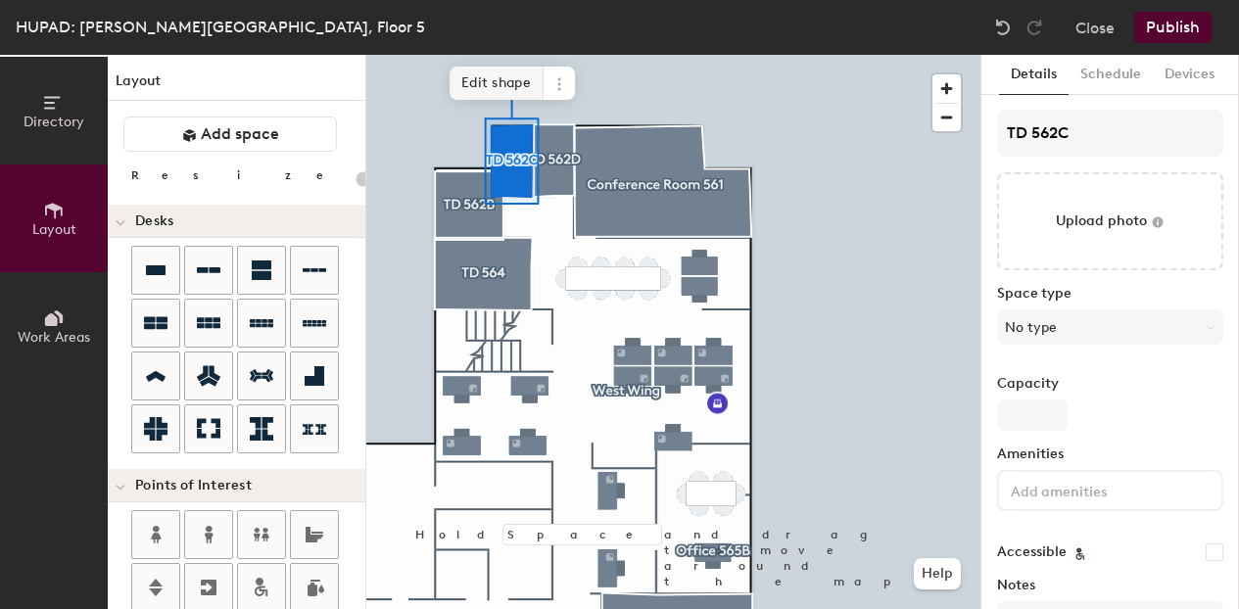
click at [511, 83] on span "Edit shape" at bounding box center [497, 83] width 94 height 33
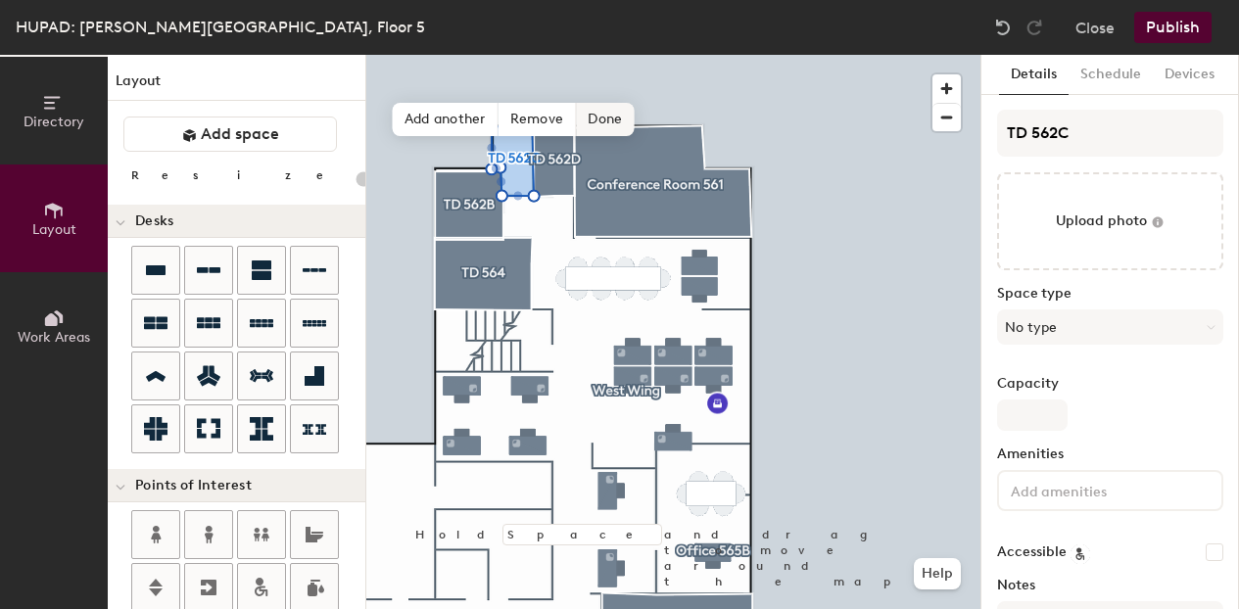
click at [609, 119] on span "Done" at bounding box center [605, 119] width 58 height 33
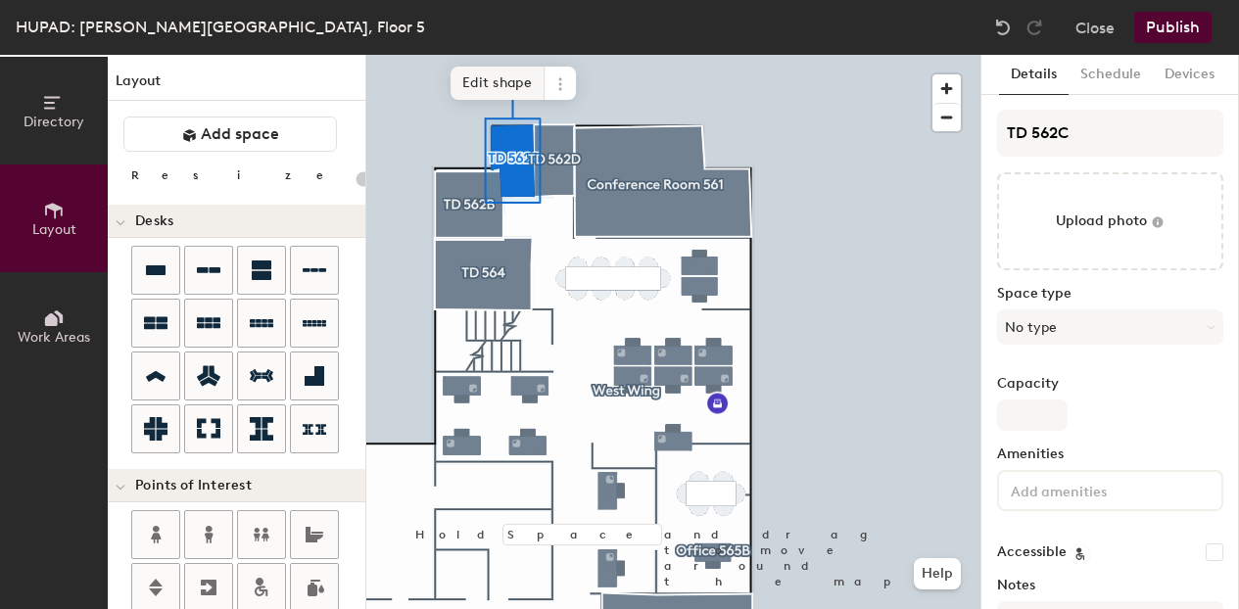
click at [511, 87] on span "Edit shape" at bounding box center [498, 83] width 94 height 33
click at [570, 88] on span "Done" at bounding box center [568, 86] width 58 height 33
click at [555, 84] on icon at bounding box center [561, 84] width 16 height 16
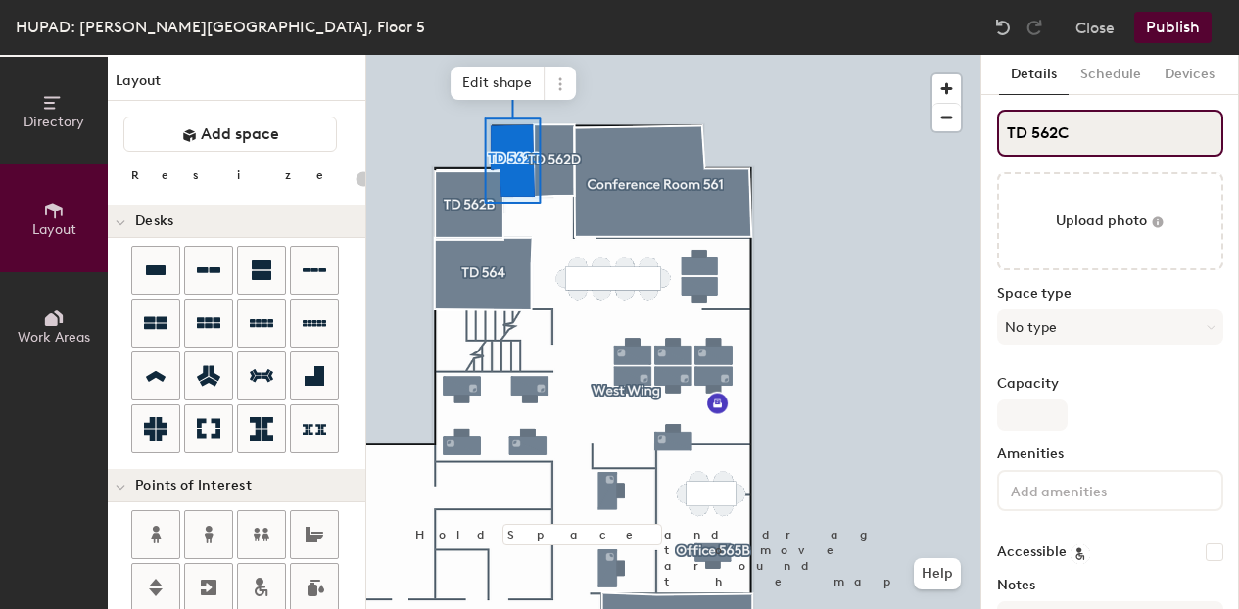
click at [1076, 134] on input "TD 562C" at bounding box center [1110, 133] width 226 height 47
type input "20"
drag, startPoint x: 1031, startPoint y: 129, endPoint x: 992, endPoint y: 131, distance: 39.2
click at [992, 131] on div "Details Schedule Devices TD 562C Upload photo Space type No type Capacity Ameni…" at bounding box center [1111, 332] width 258 height 555
type input "562C"
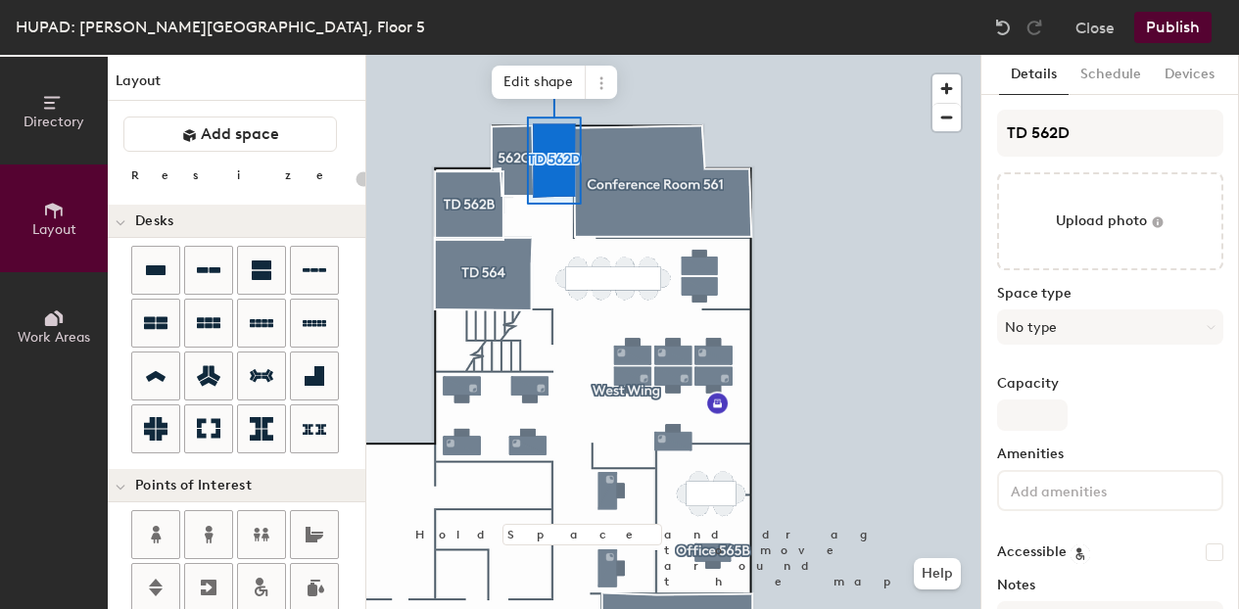
type input "20"
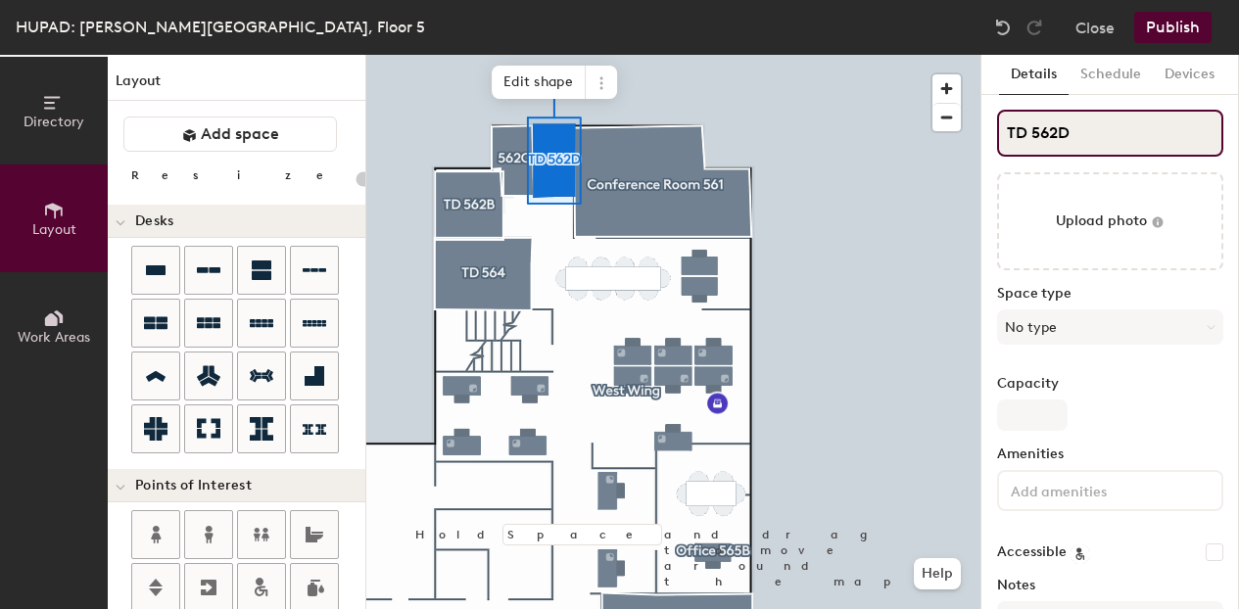
drag, startPoint x: 1036, startPoint y: 129, endPoint x: 1005, endPoint y: 133, distance: 30.6
click at [1005, 133] on input "TD 562D" at bounding box center [1110, 133] width 226 height 47
type input "562D"
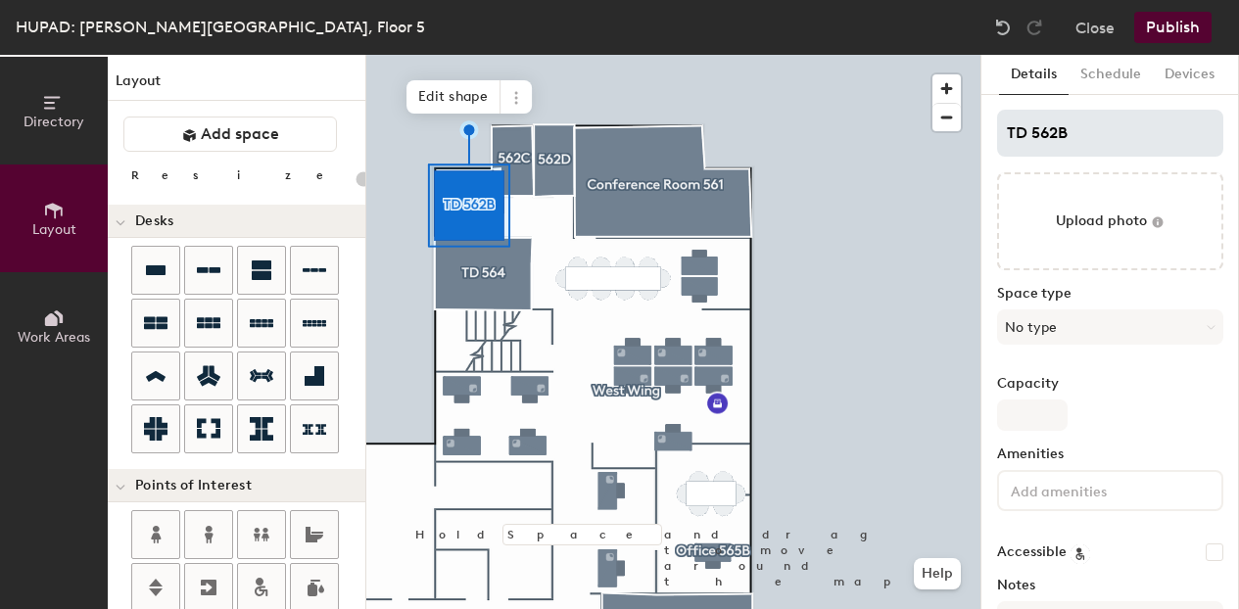
type input "20"
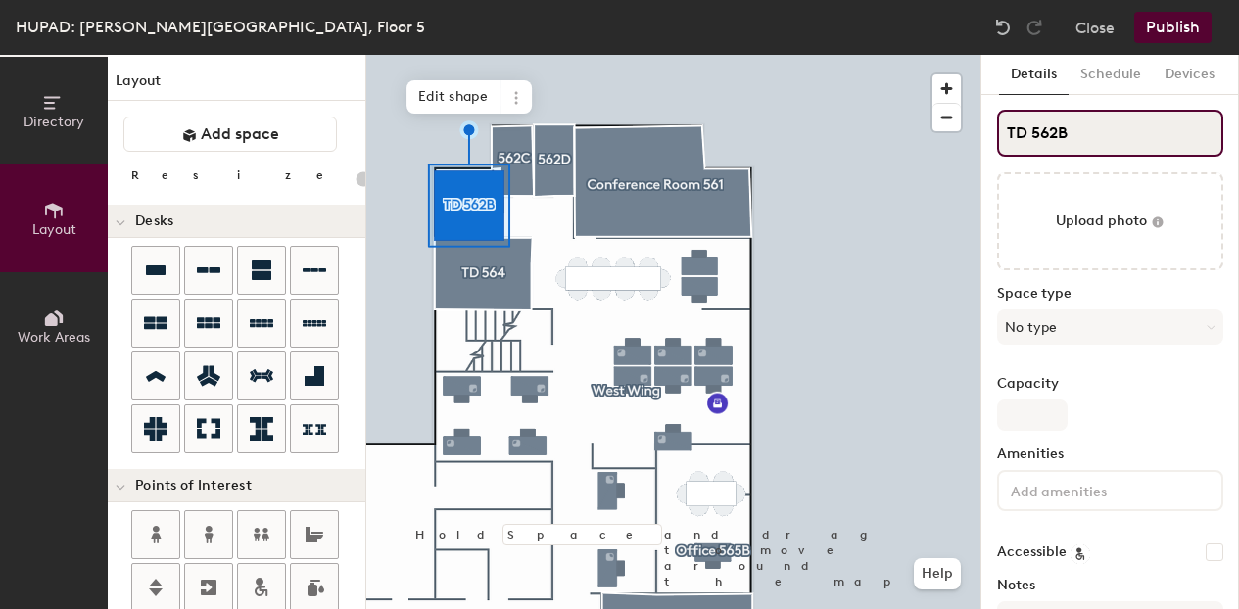
drag, startPoint x: 1028, startPoint y: 134, endPoint x: 1000, endPoint y: 134, distance: 27.4
click at [1000, 134] on input "TD 562B" at bounding box center [1110, 133] width 226 height 47
type input "T 562B"
type input "20"
type input "562B"
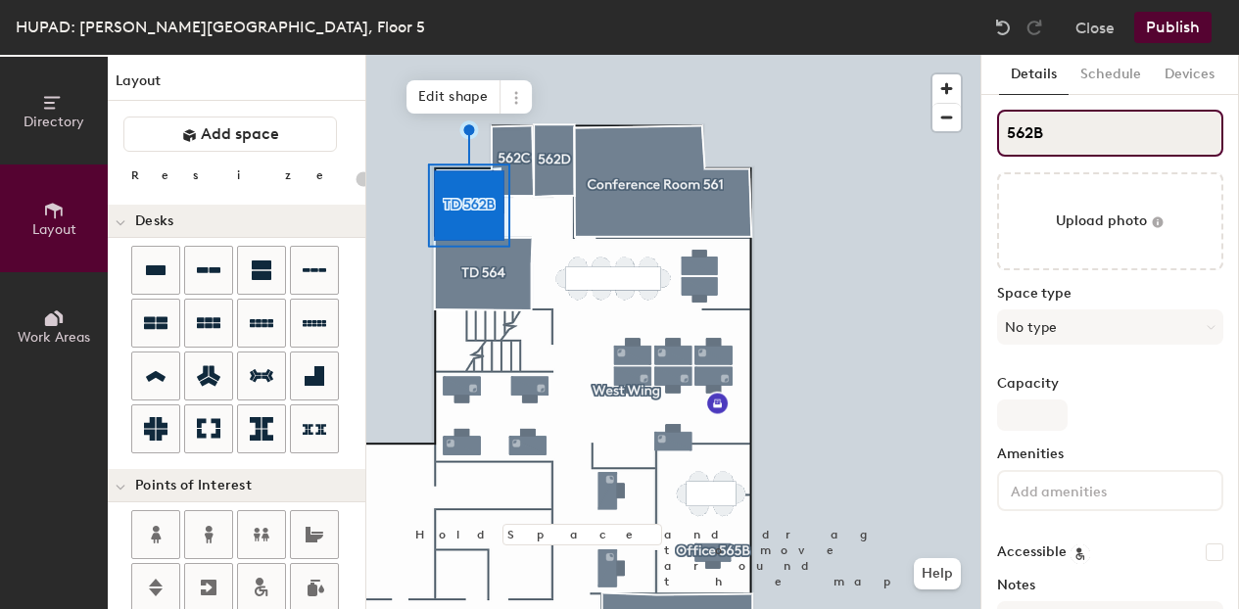
type input "20"
type input "562B"
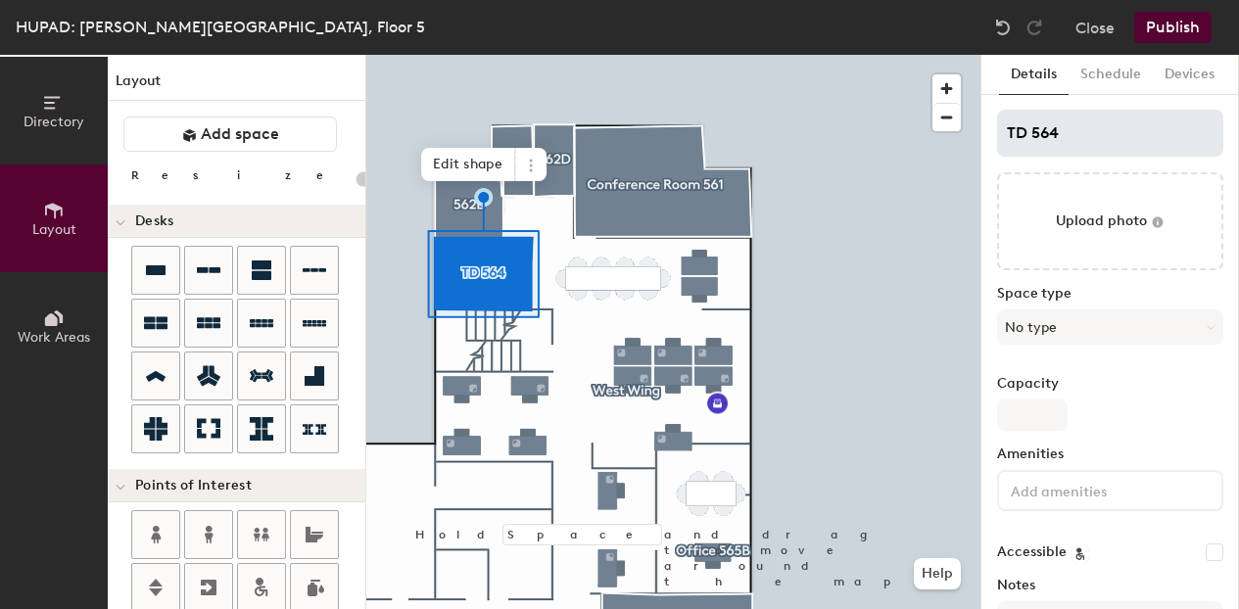
type input "20"
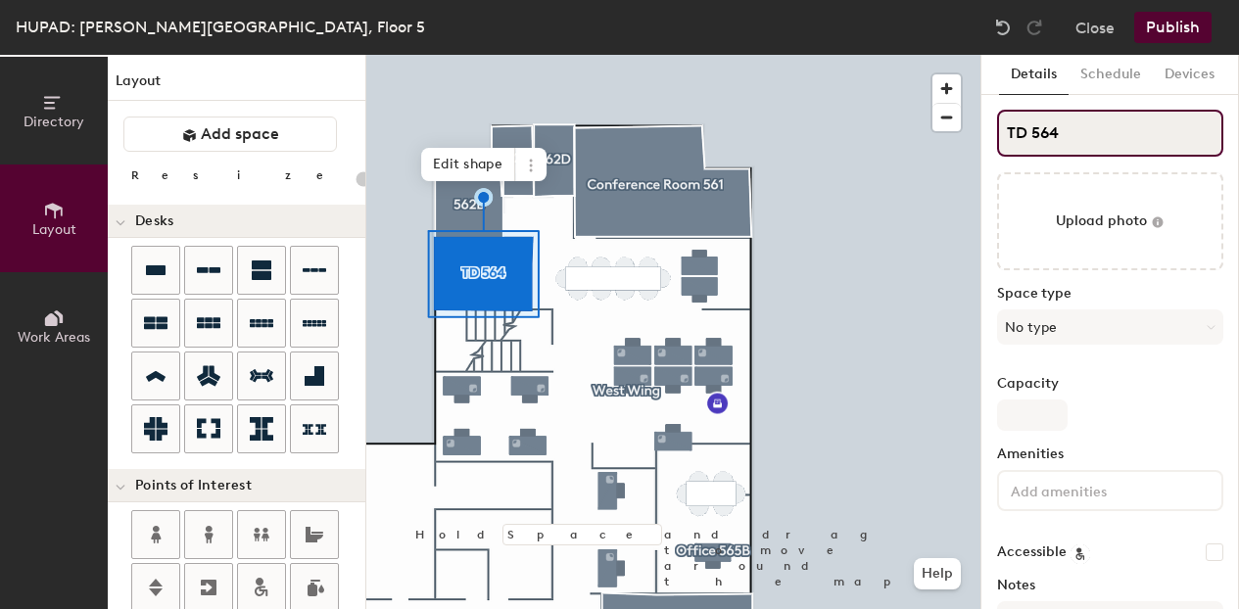
click at [1035, 138] on input "TD 564" at bounding box center [1110, 133] width 226 height 47
type input "TD564"
type input "20"
type input "564"
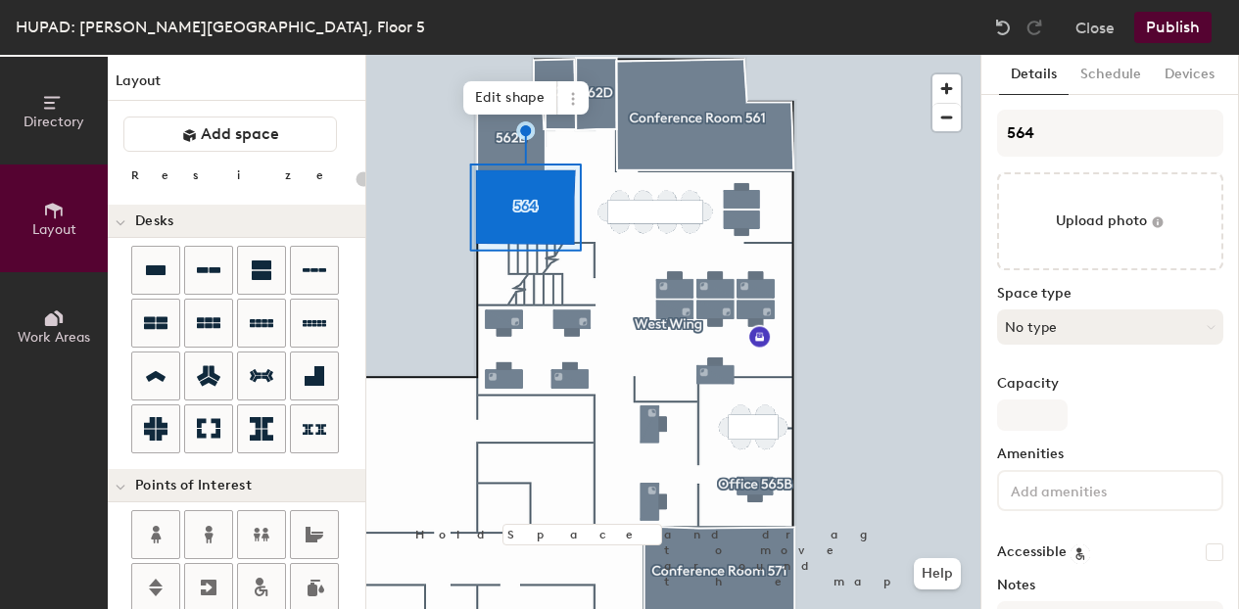
click at [1191, 332] on button "No type" at bounding box center [1110, 327] width 226 height 35
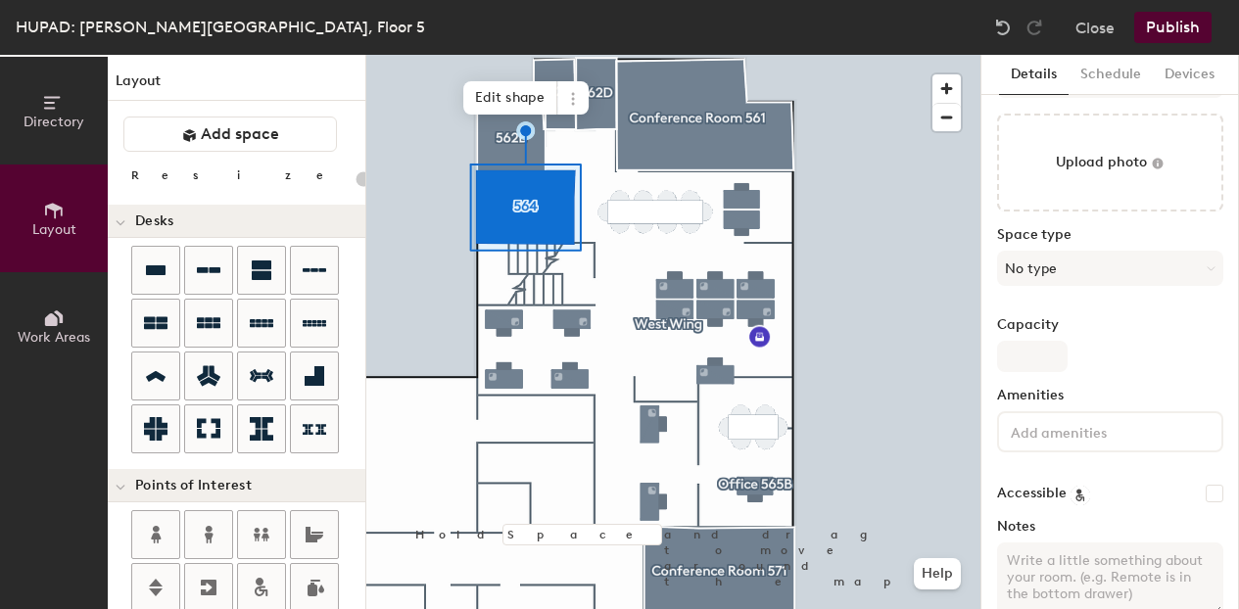
scroll to position [82, 0]
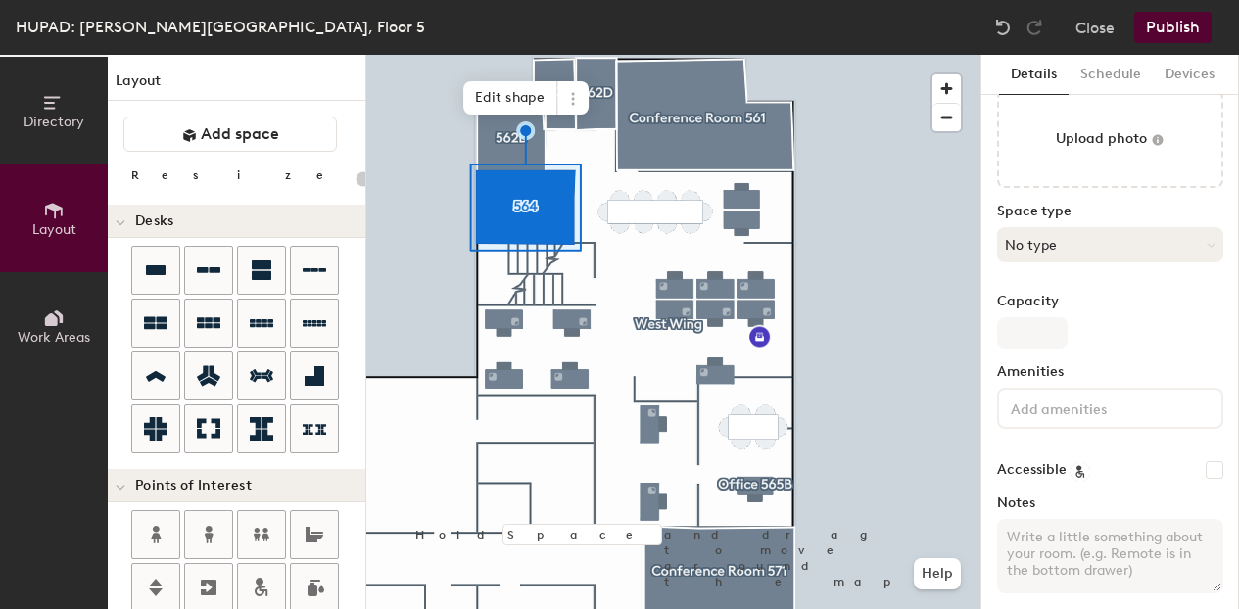
click at [1180, 242] on button "No type" at bounding box center [1110, 244] width 226 height 35
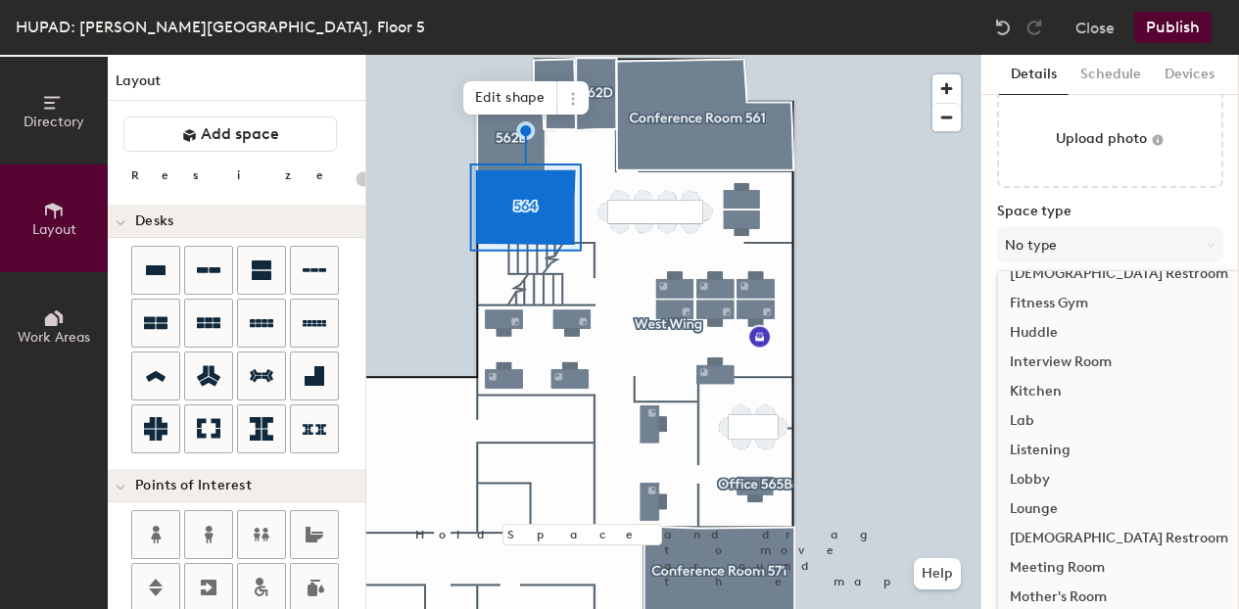
scroll to position [245, 0]
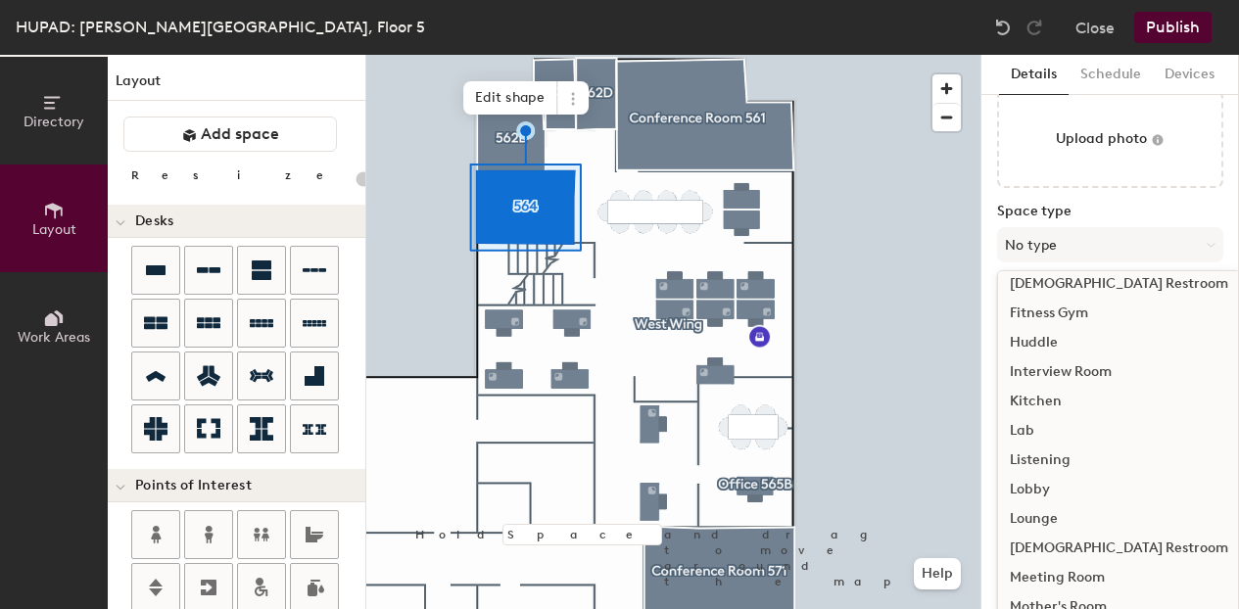
click at [1045, 345] on div "Huddle" at bounding box center [1119, 342] width 242 height 29
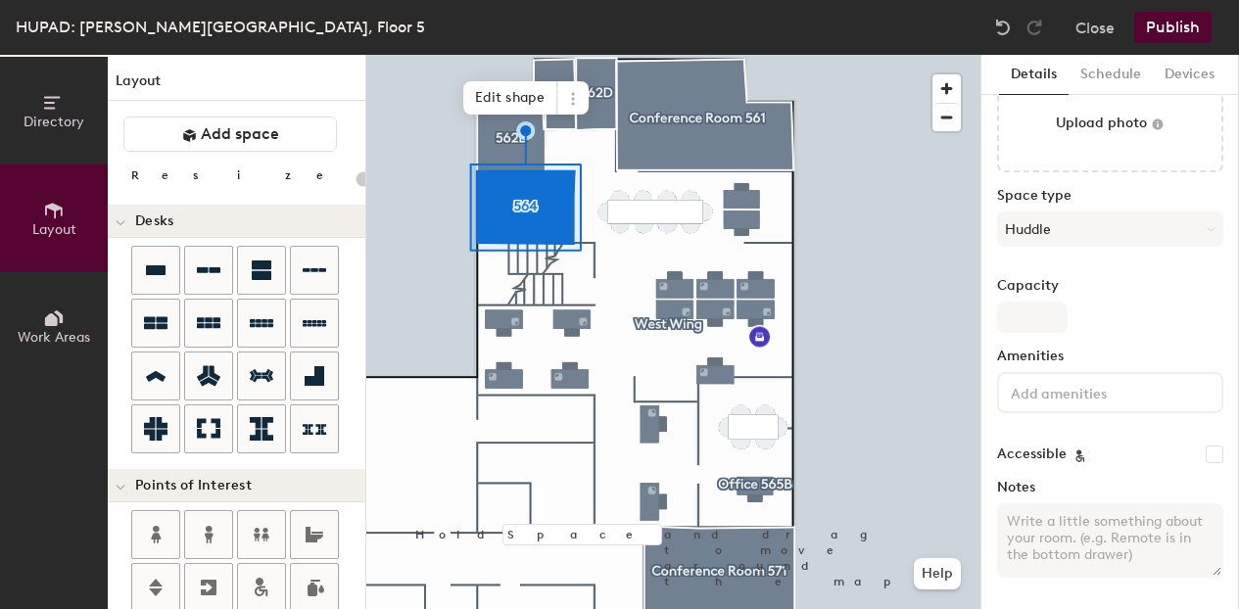
scroll to position [0, 0]
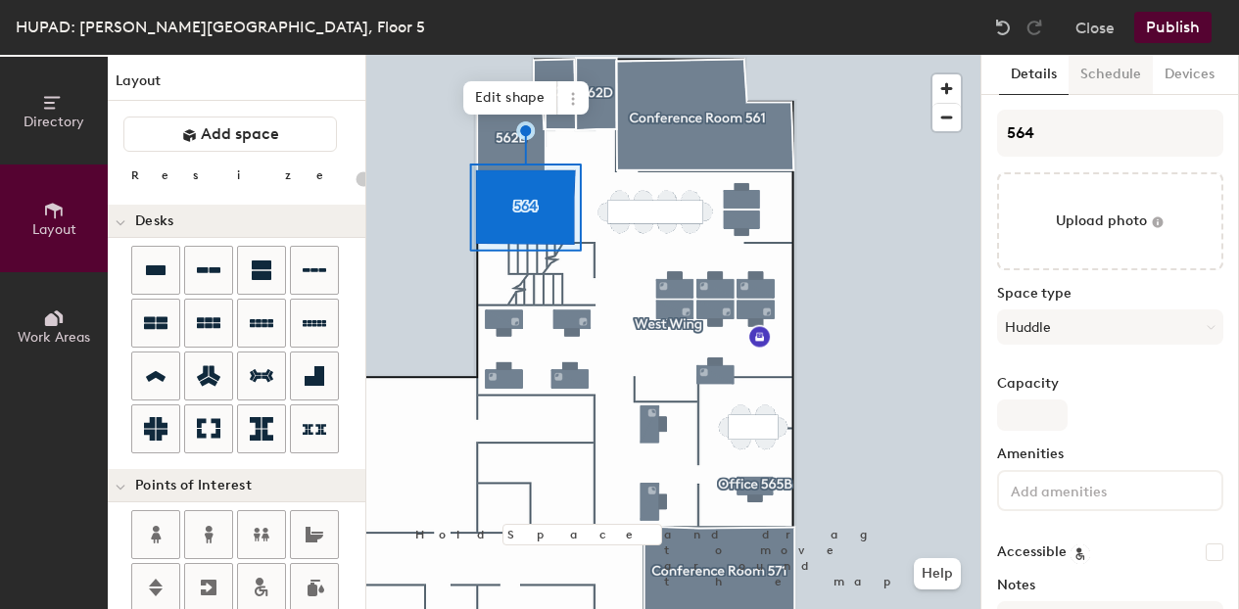
click at [1112, 73] on button "Schedule" at bounding box center [1111, 75] width 84 height 40
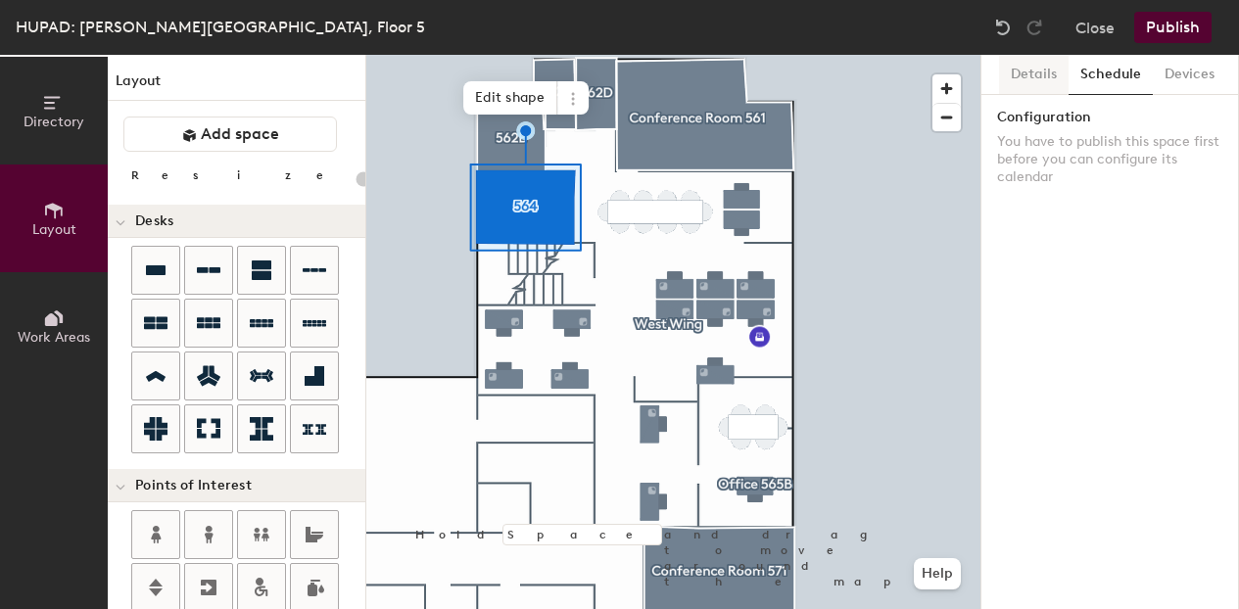
click at [1060, 78] on button "Details" at bounding box center [1034, 75] width 70 height 40
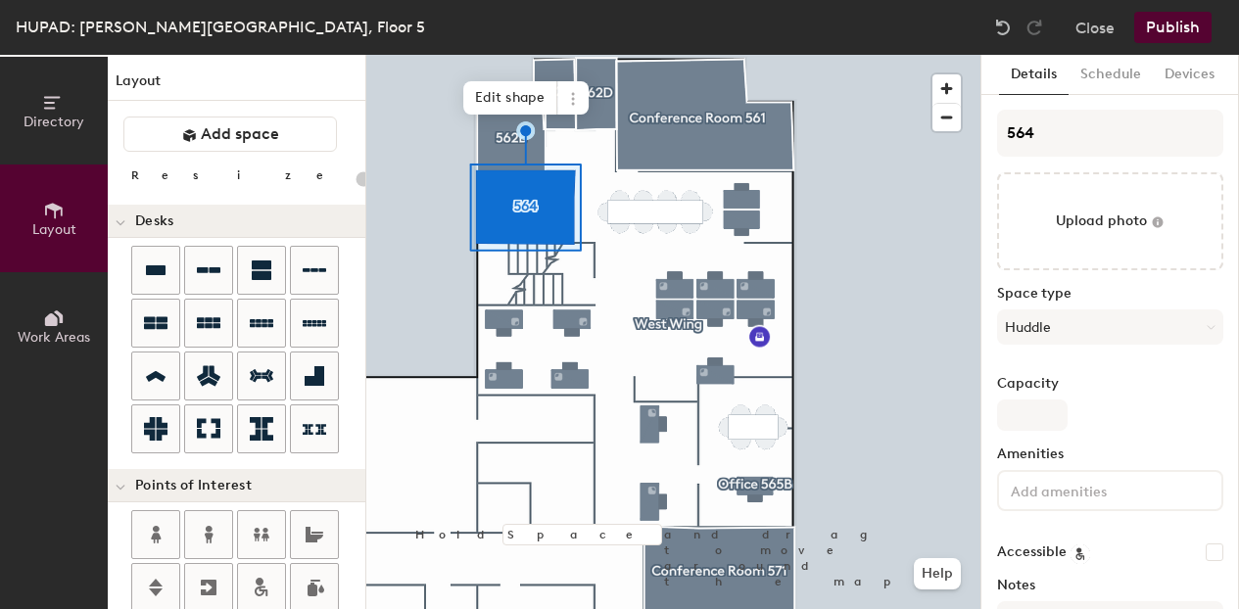
click at [1177, 24] on button "Publish" at bounding box center [1173, 27] width 77 height 31
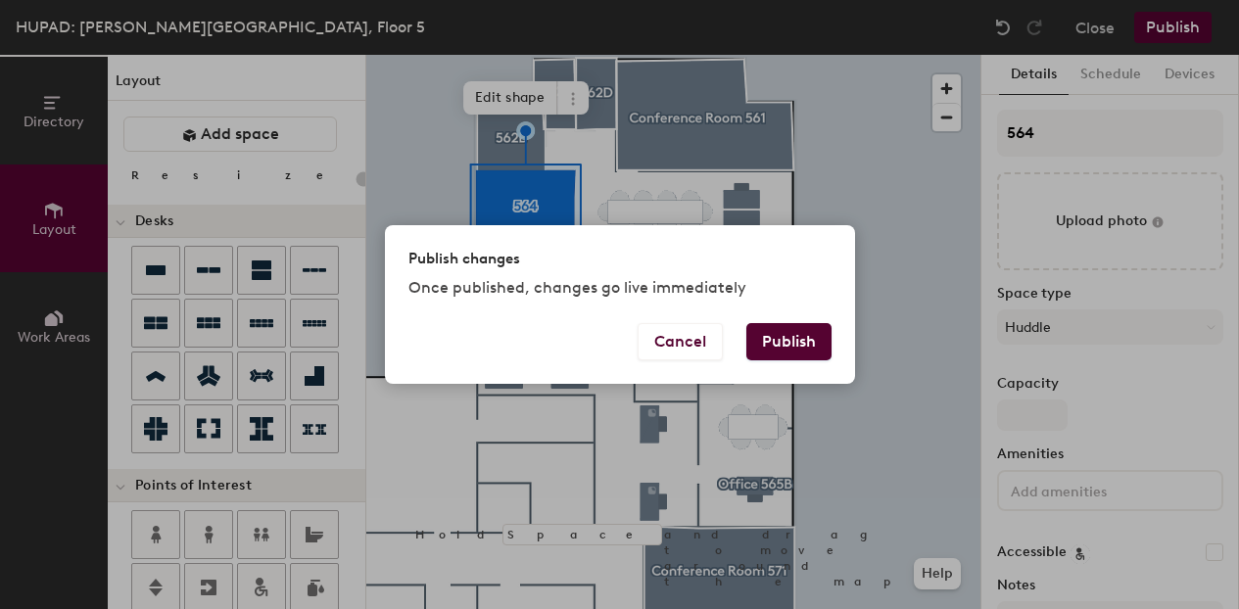
click at [804, 337] on button "Publish" at bounding box center [789, 341] width 85 height 37
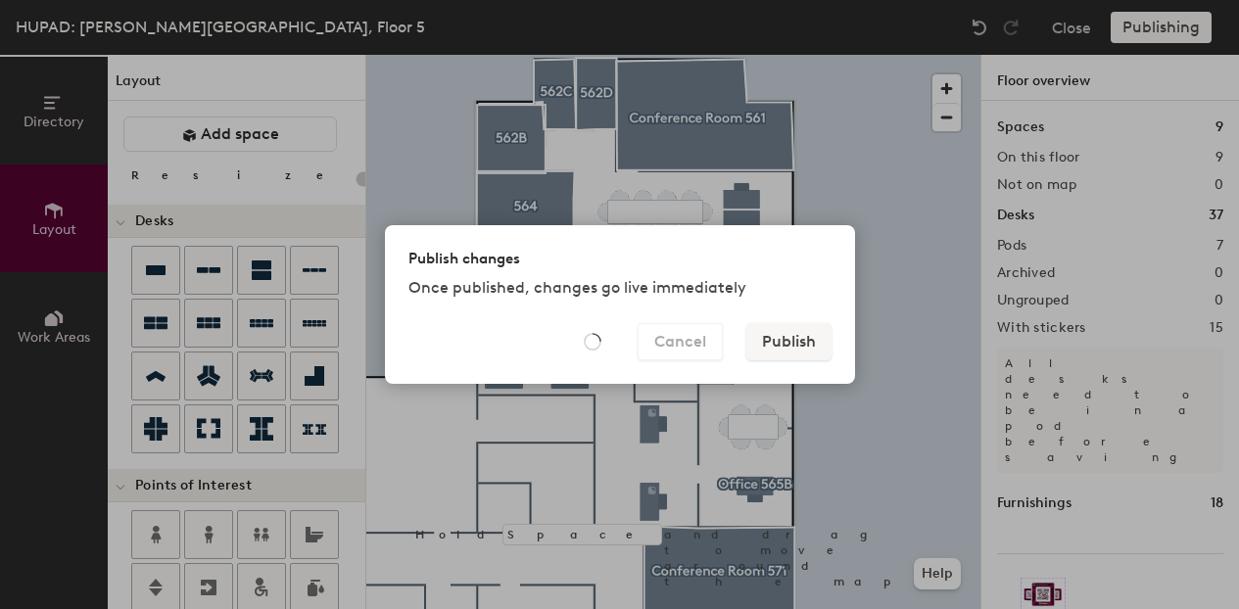
type input "20"
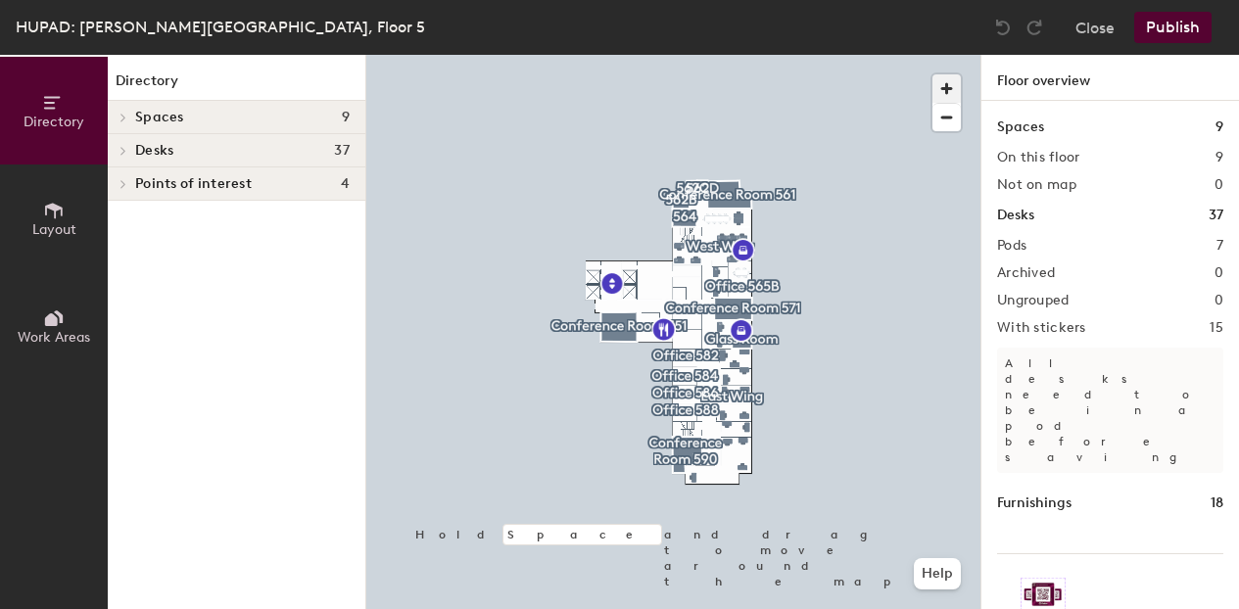
click at [948, 90] on span "button" at bounding box center [947, 88] width 28 height 28
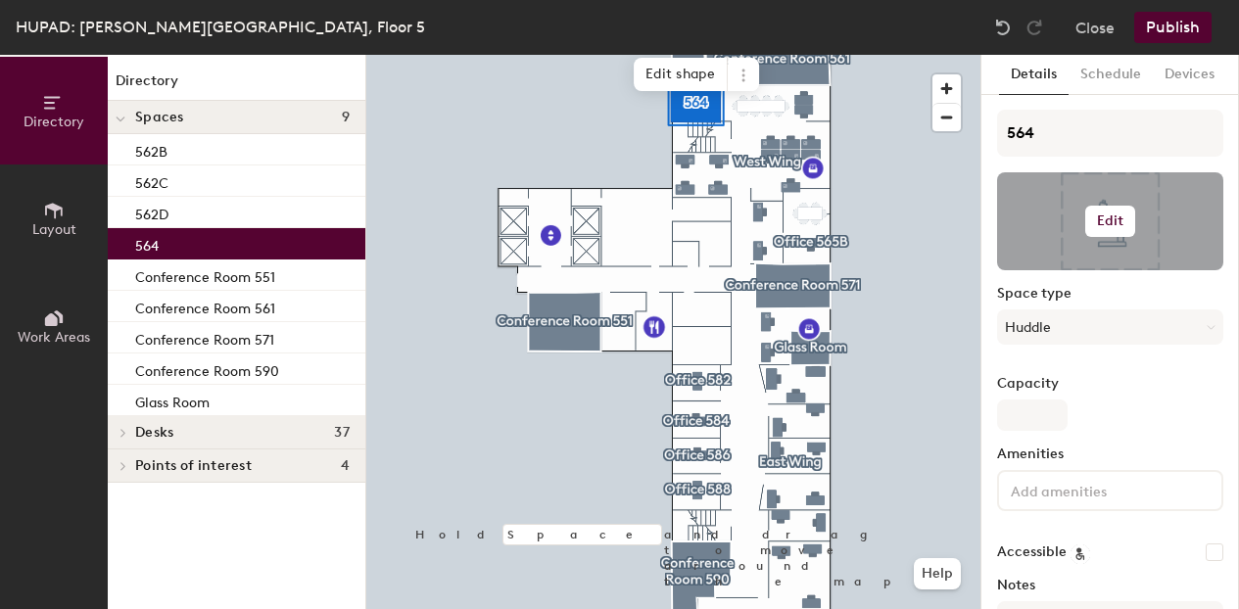
click at [1116, 219] on h6 "Edit" at bounding box center [1110, 222] width 27 height 16
click at [1092, 268] on input "file" at bounding box center [1126, 278] width 224 height 29
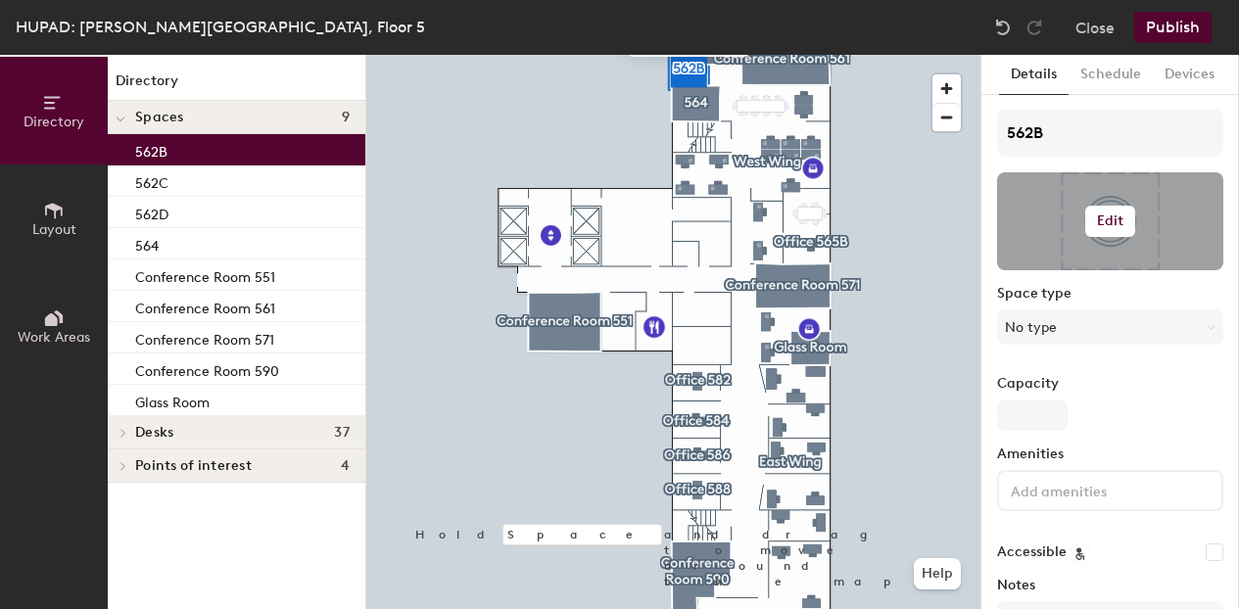
click at [1110, 223] on h6 "Edit" at bounding box center [1110, 222] width 27 height 16
click at [1092, 266] on input "file" at bounding box center [1126, 278] width 224 height 29
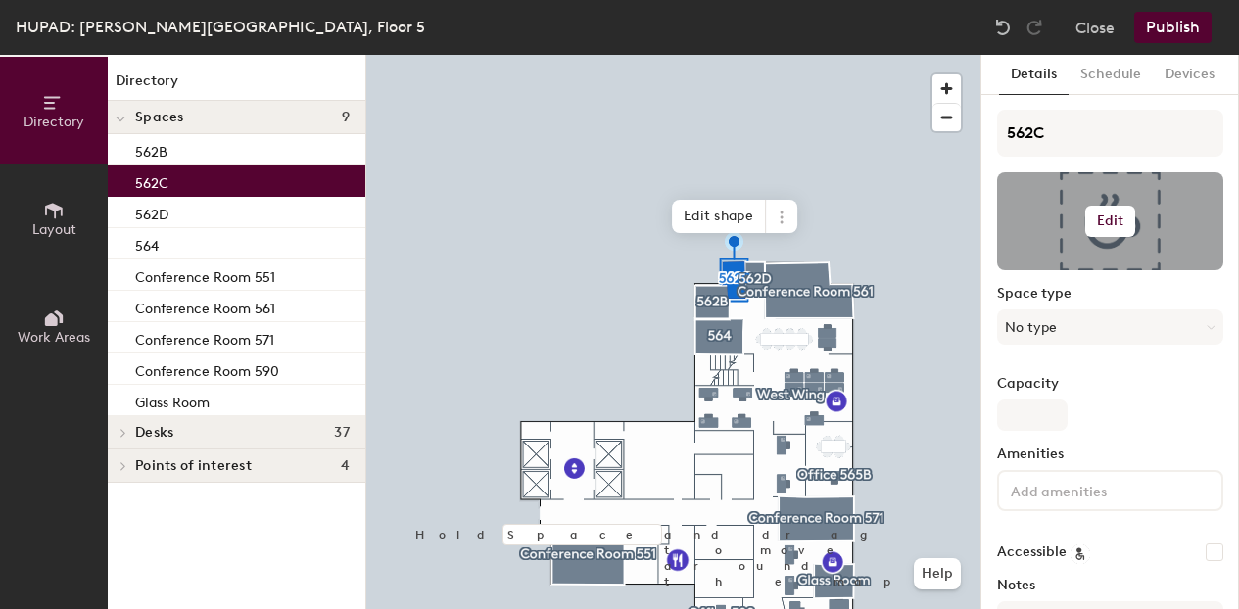
click at [1103, 229] on button "Edit" at bounding box center [1111, 221] width 51 height 31
click at [1088, 268] on input "file" at bounding box center [1126, 278] width 224 height 29
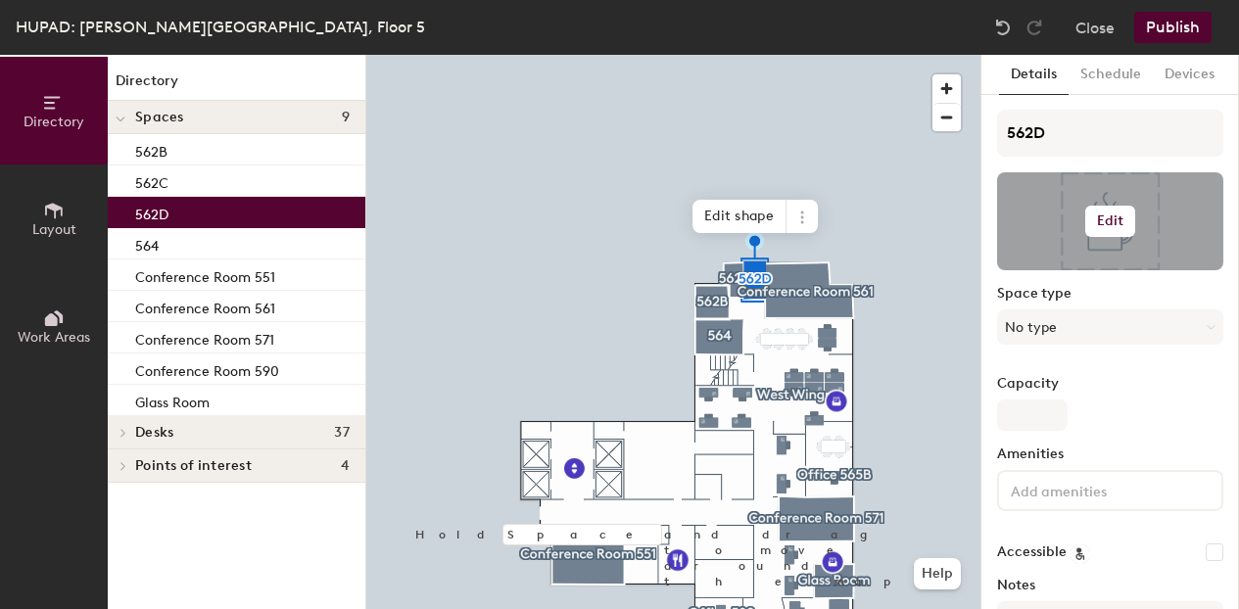
click at [1111, 218] on h6 "Edit" at bounding box center [1110, 222] width 27 height 16
click at [1099, 271] on input "file" at bounding box center [1126, 278] width 224 height 29
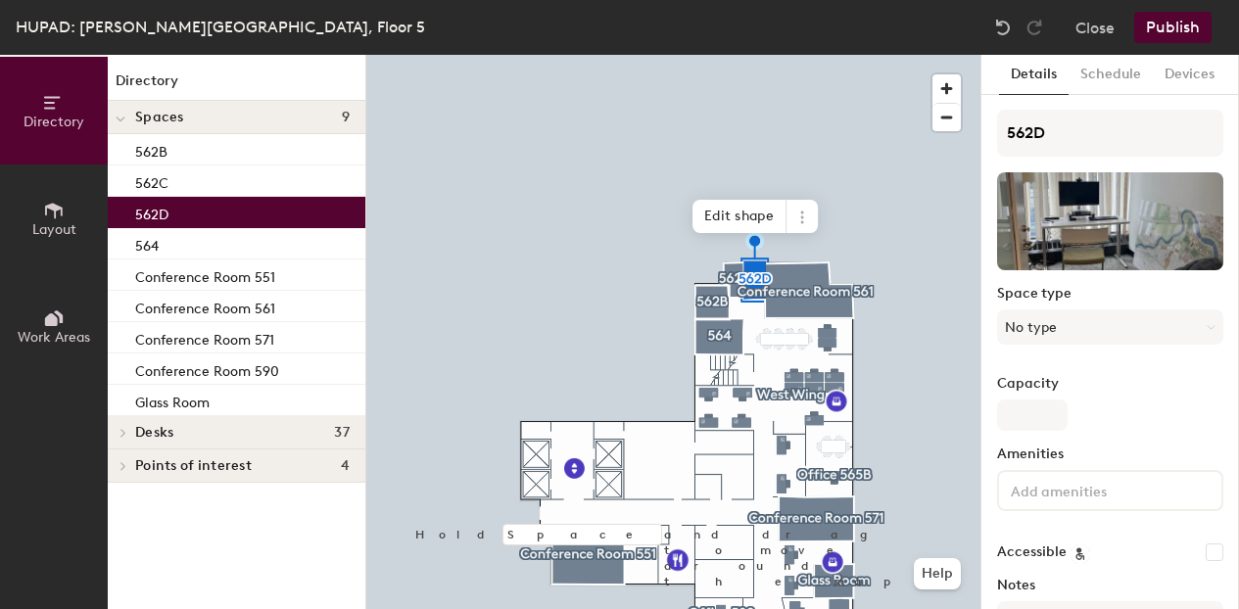
click at [1170, 22] on button "Publish" at bounding box center [1173, 27] width 77 height 31
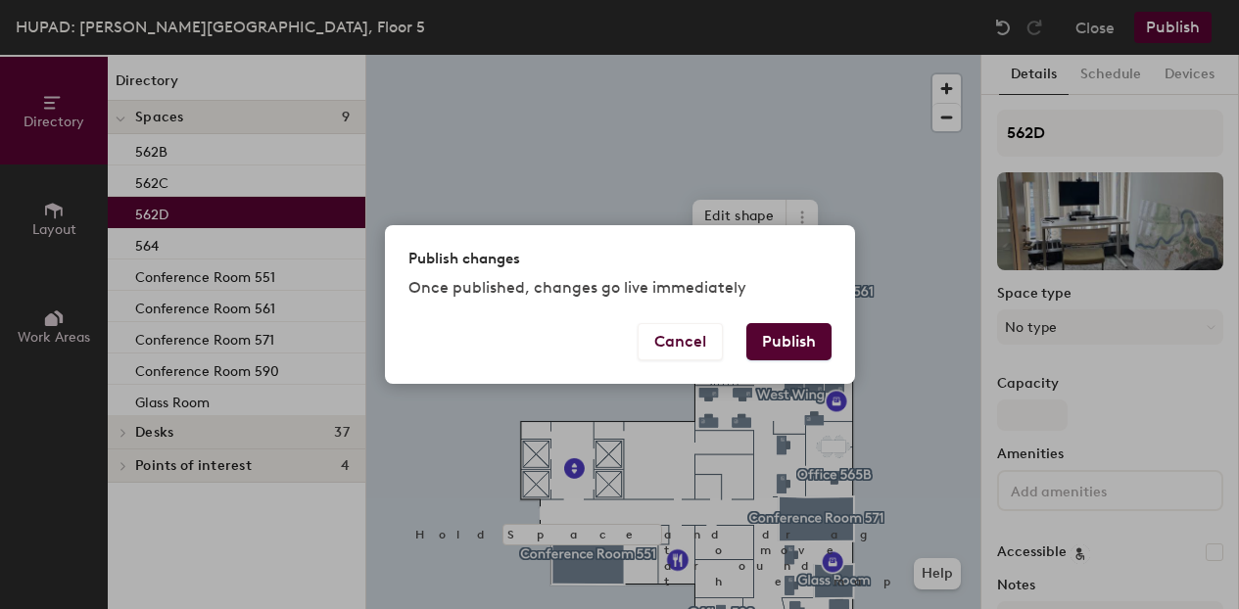
click at [788, 336] on button "Publish" at bounding box center [789, 341] width 85 height 37
